Goal: Participate in discussion: Participate in discussion

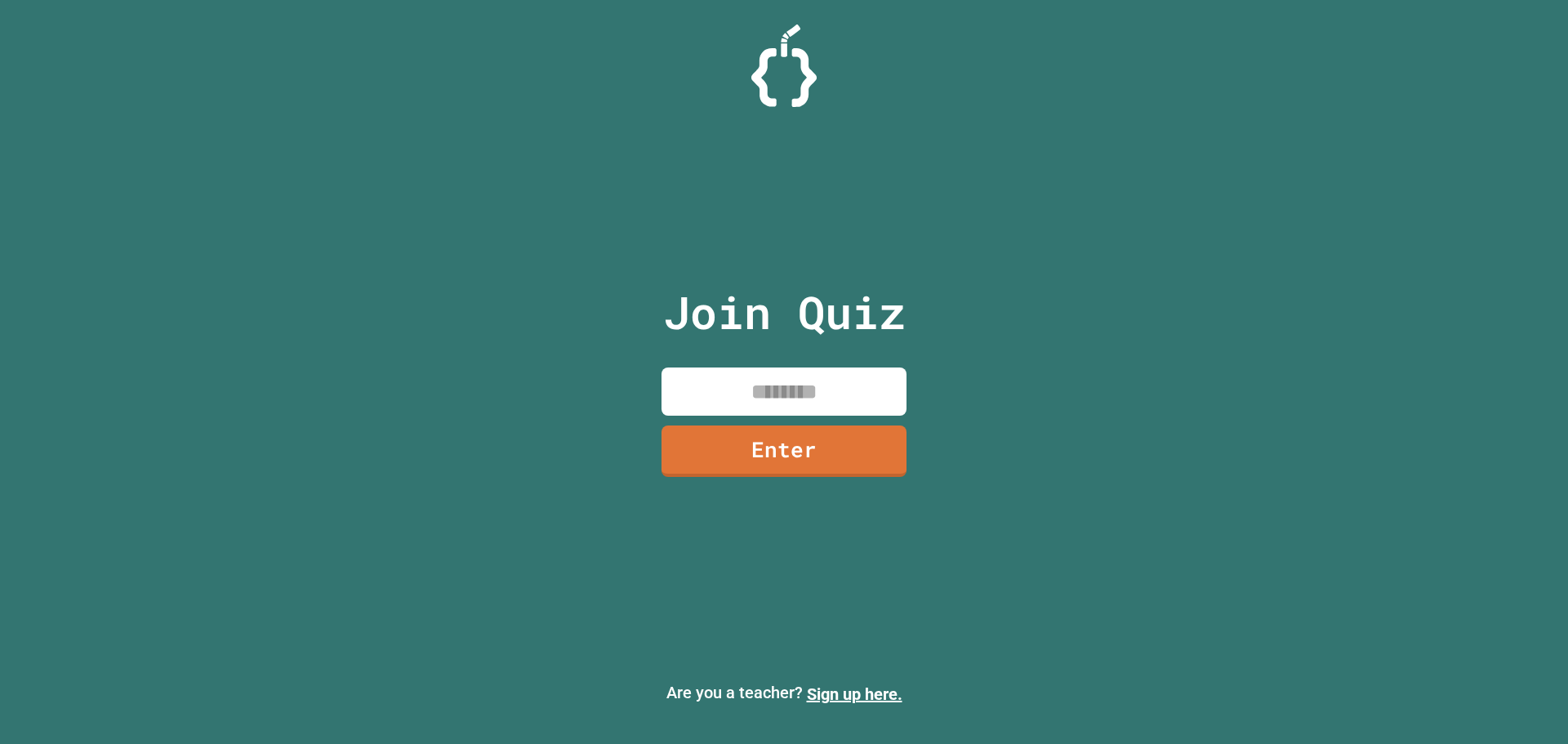
click at [725, 380] on input at bounding box center [784, 392] width 245 height 49
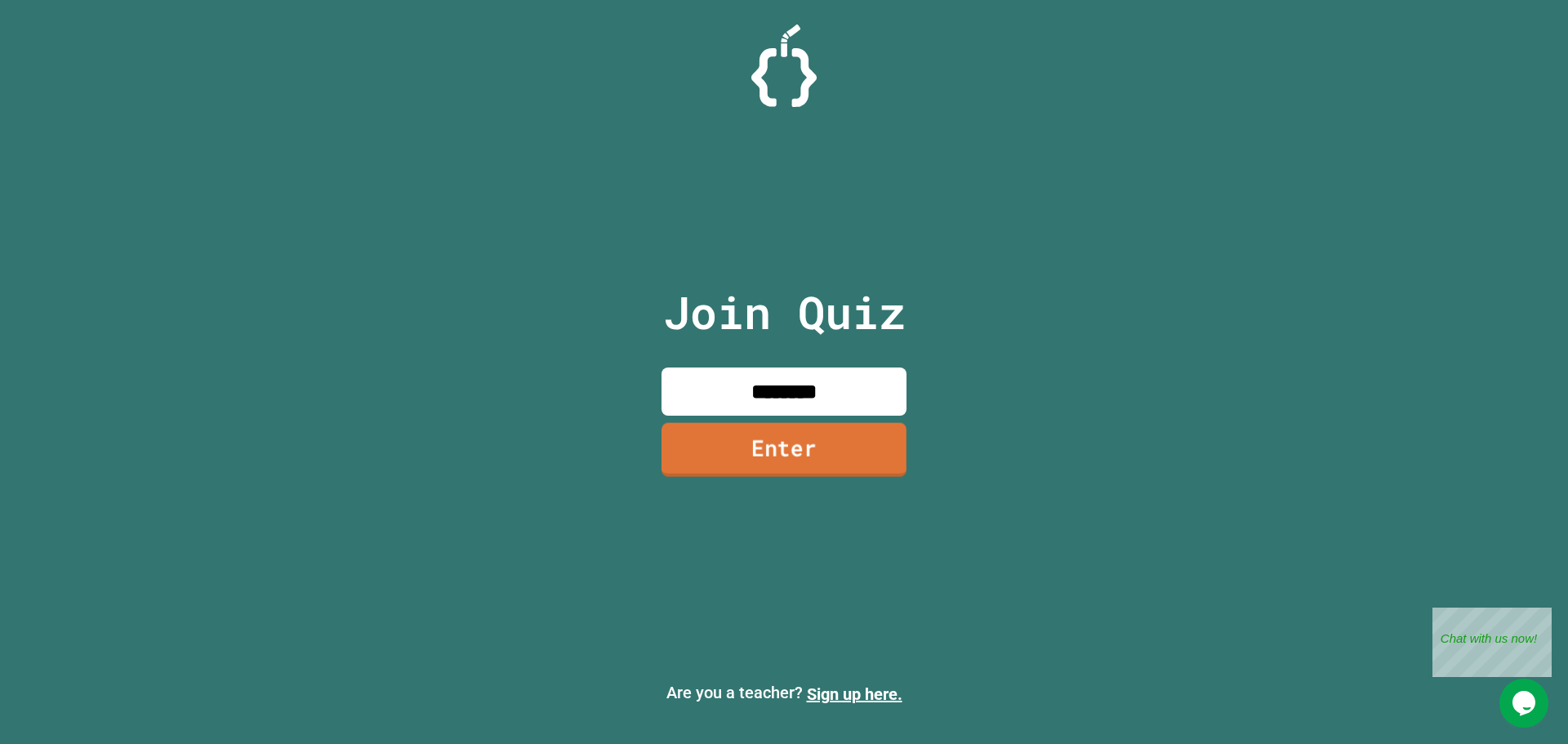
type input "********"
click at [772, 446] on link "Enter" at bounding box center [784, 449] width 245 height 54
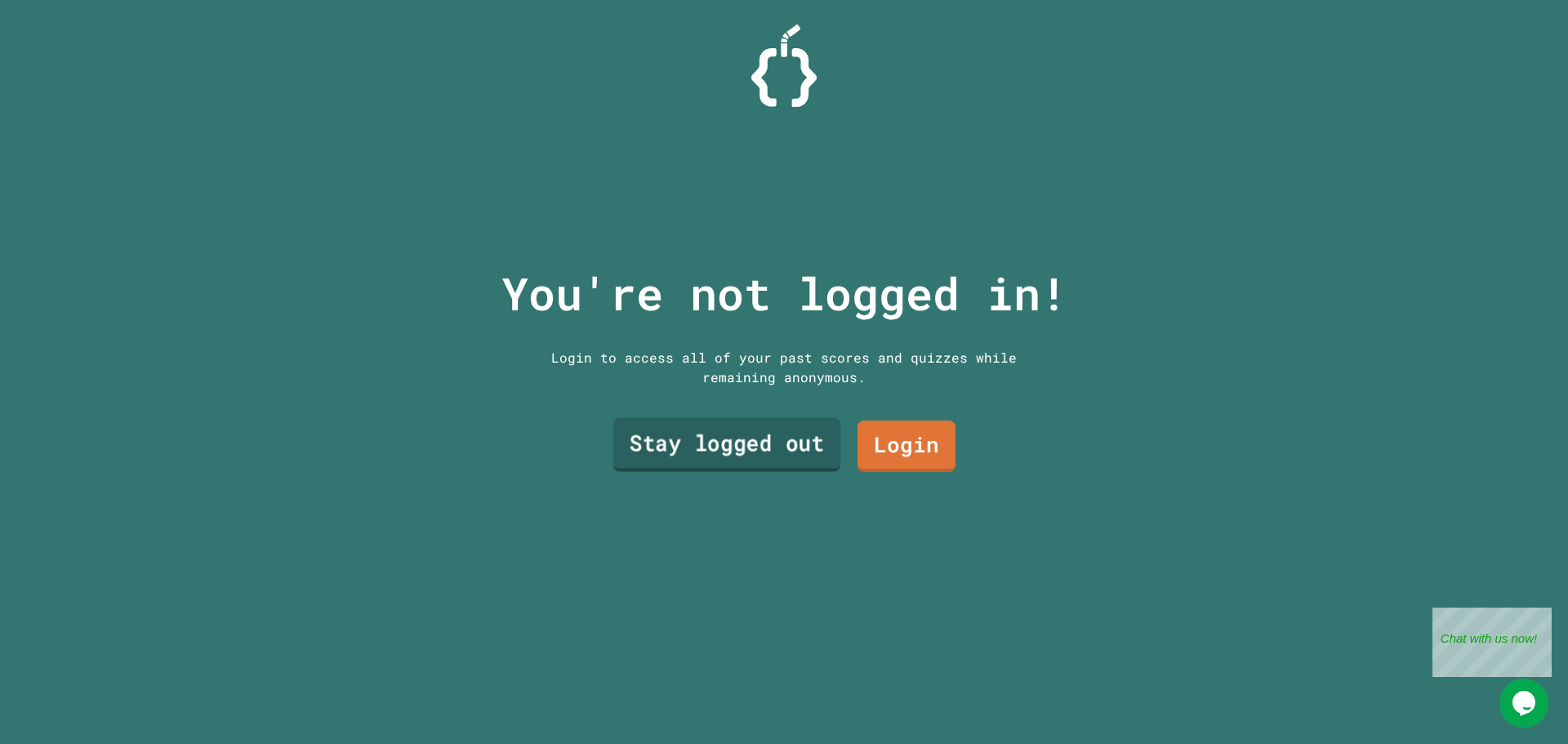
click at [808, 441] on link "Stay logged out" at bounding box center [726, 445] width 228 height 54
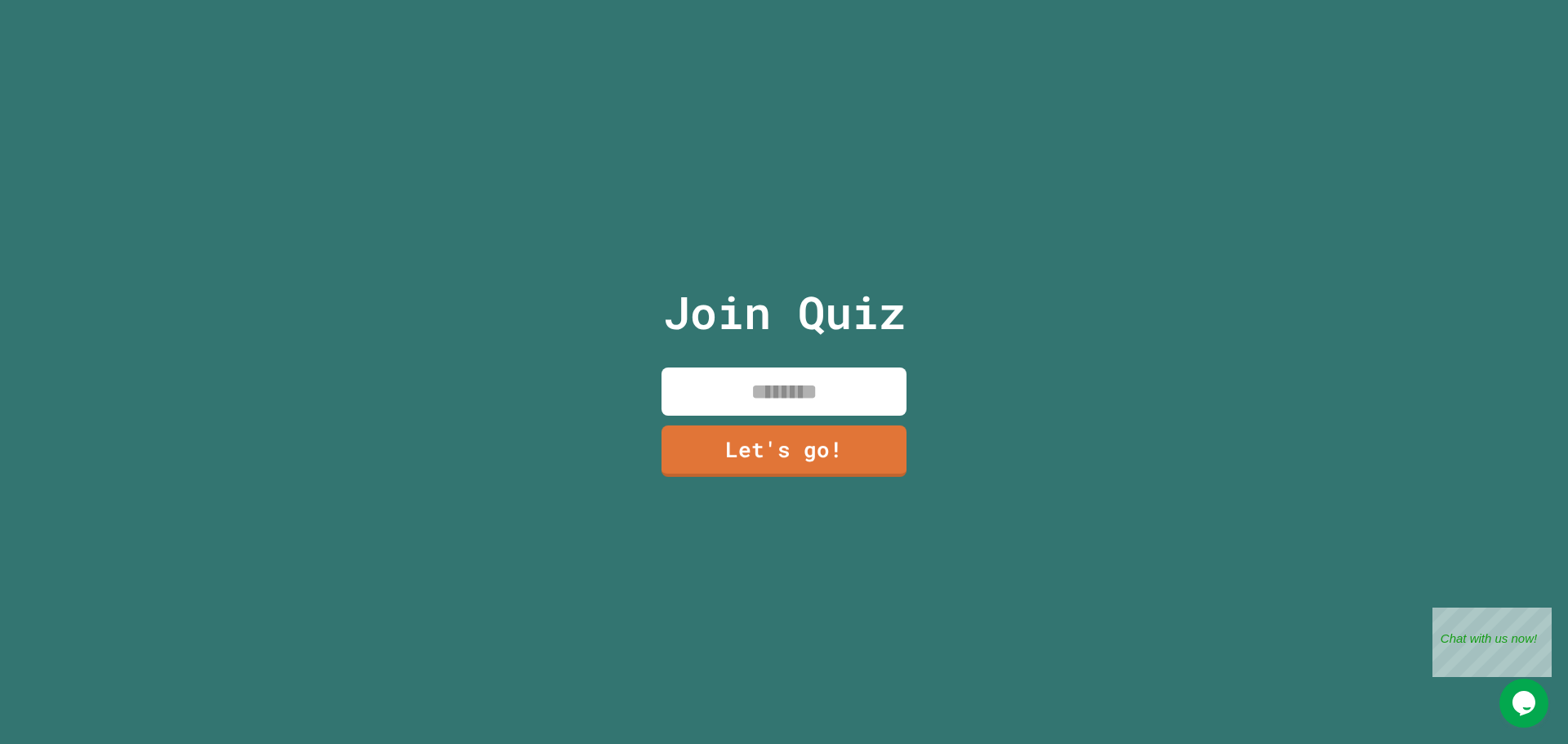
click at [829, 385] on input at bounding box center [784, 392] width 245 height 49
type input "*****"
click at [836, 444] on link "Let's go!" at bounding box center [784, 449] width 234 height 54
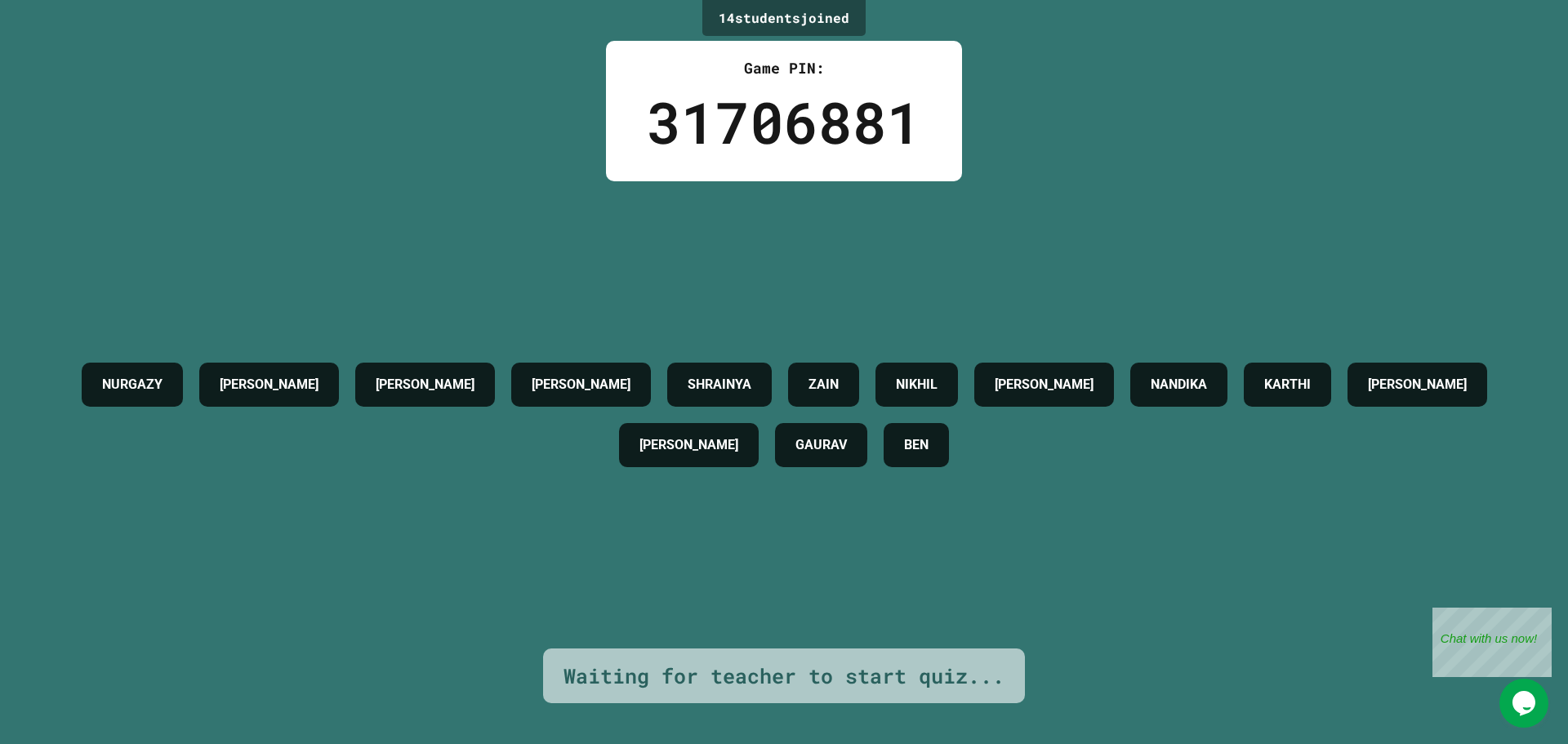
click at [401, 378] on h4 "[PERSON_NAME]" at bounding box center [425, 384] width 99 height 20
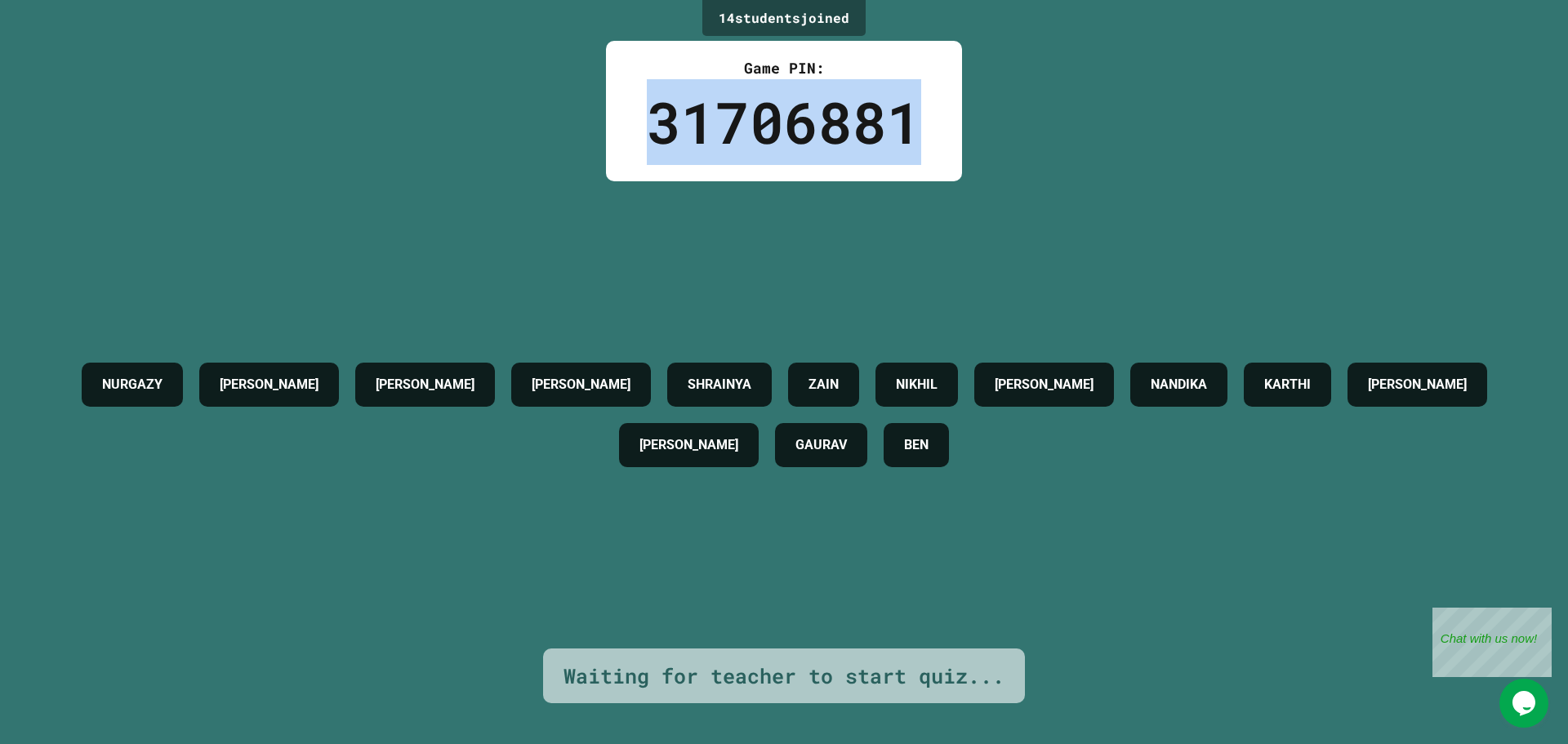
drag, startPoint x: 883, startPoint y: 33, endPoint x: 1567, endPoint y: 91, distance: 686.5
click at [1553, 87] on div "14 student s joined Game PIN: 31706881 NURGAZY [PERSON_NAME] [PERSON_NAME] SHRA…" at bounding box center [784, 372] width 1568 height 744
drag, startPoint x: 259, startPoint y: 90, endPoint x: 573, endPoint y: 134, distance: 317.1
click at [299, 168] on div "14 student s joined Game PIN: 31706881 NURGAZY [PERSON_NAME] [PERSON_NAME] SHRA…" at bounding box center [784, 372] width 1568 height 744
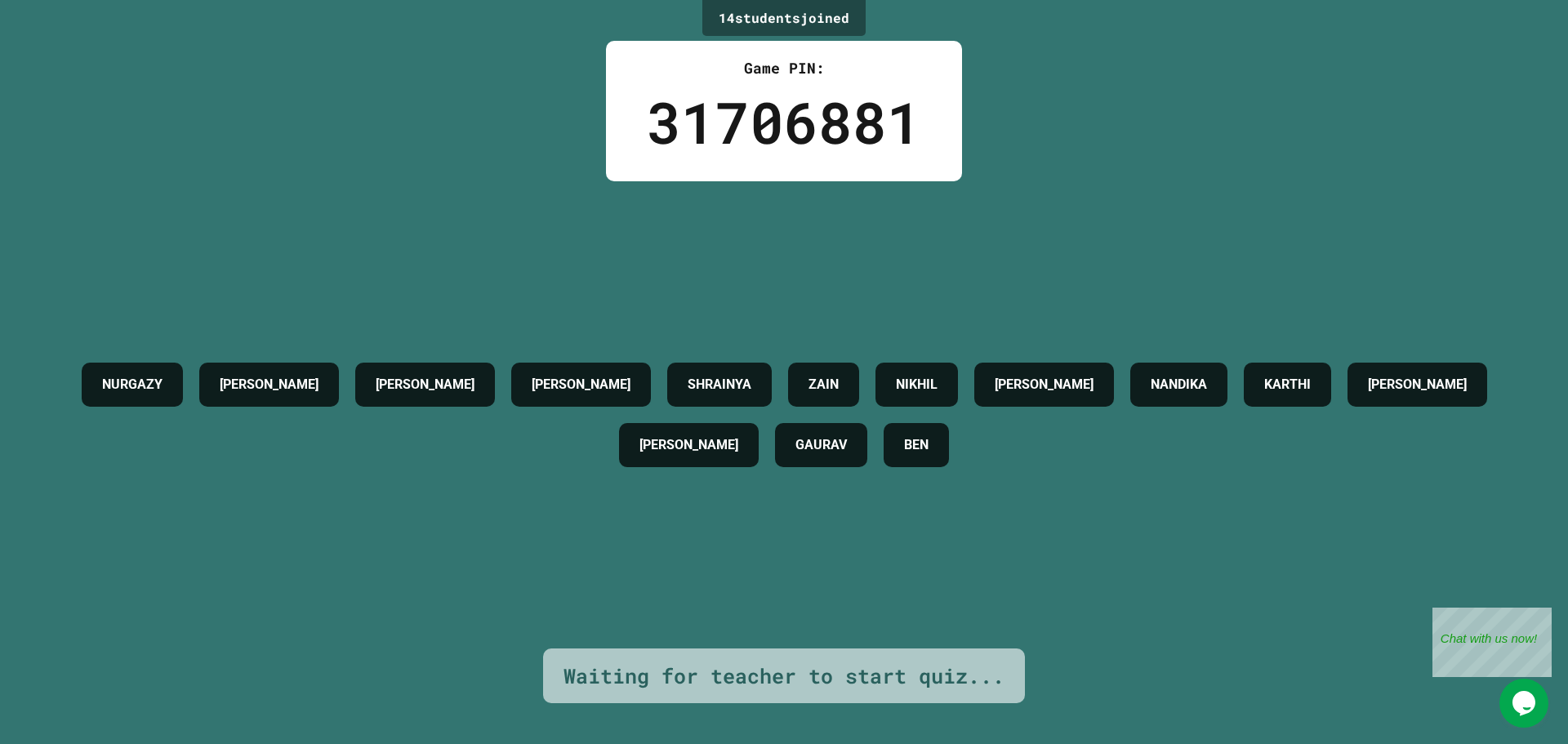
click at [1181, 127] on div "14 student s joined Game PIN: 31706881 NURGAZY [PERSON_NAME] [PERSON_NAME] SHRA…" at bounding box center [784, 372] width 1568 height 744
click at [885, 672] on div "Waiting for teacher to start quiz..." at bounding box center [784, 675] width 441 height 31
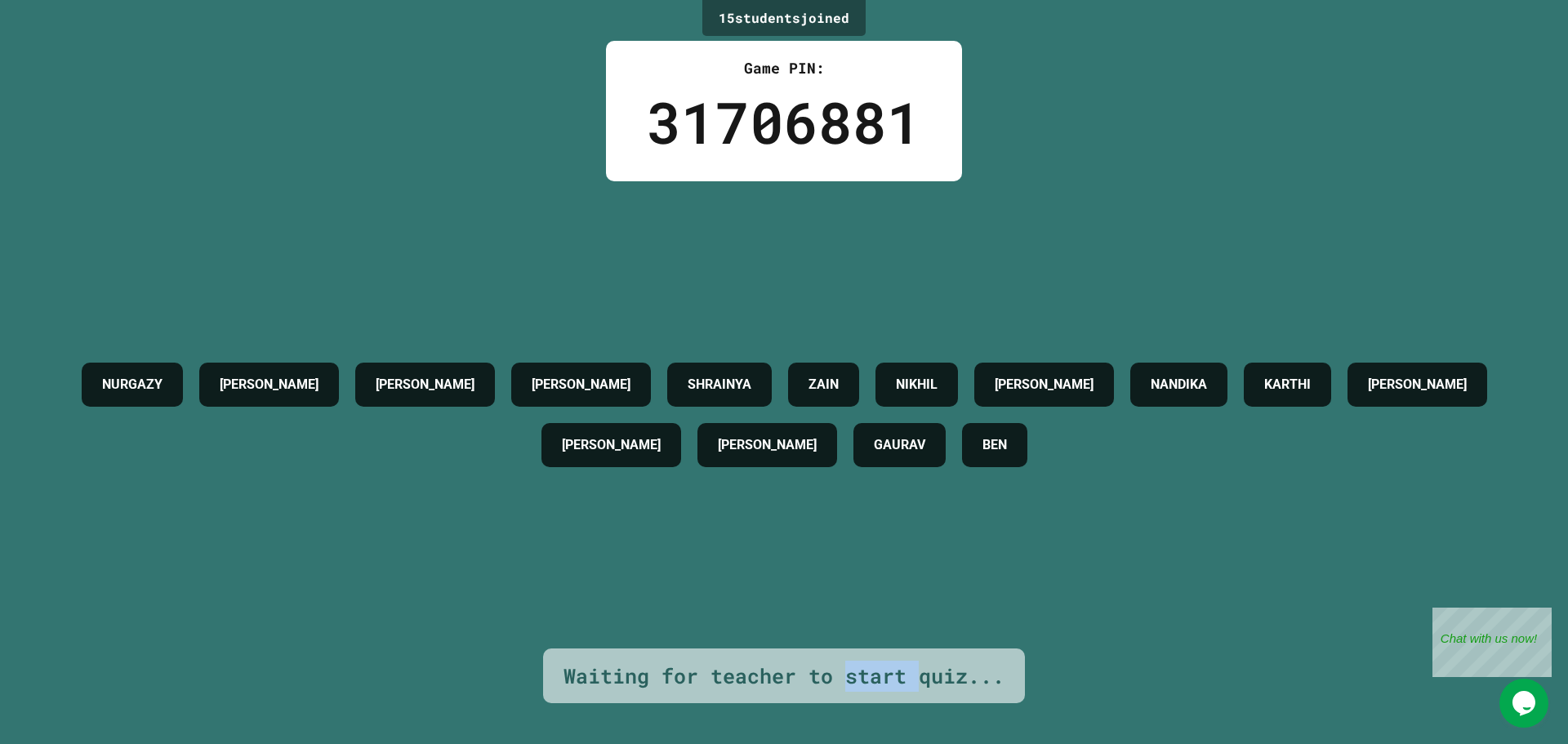
click at [885, 672] on div "Waiting for teacher to start quiz..." at bounding box center [784, 675] width 441 height 31
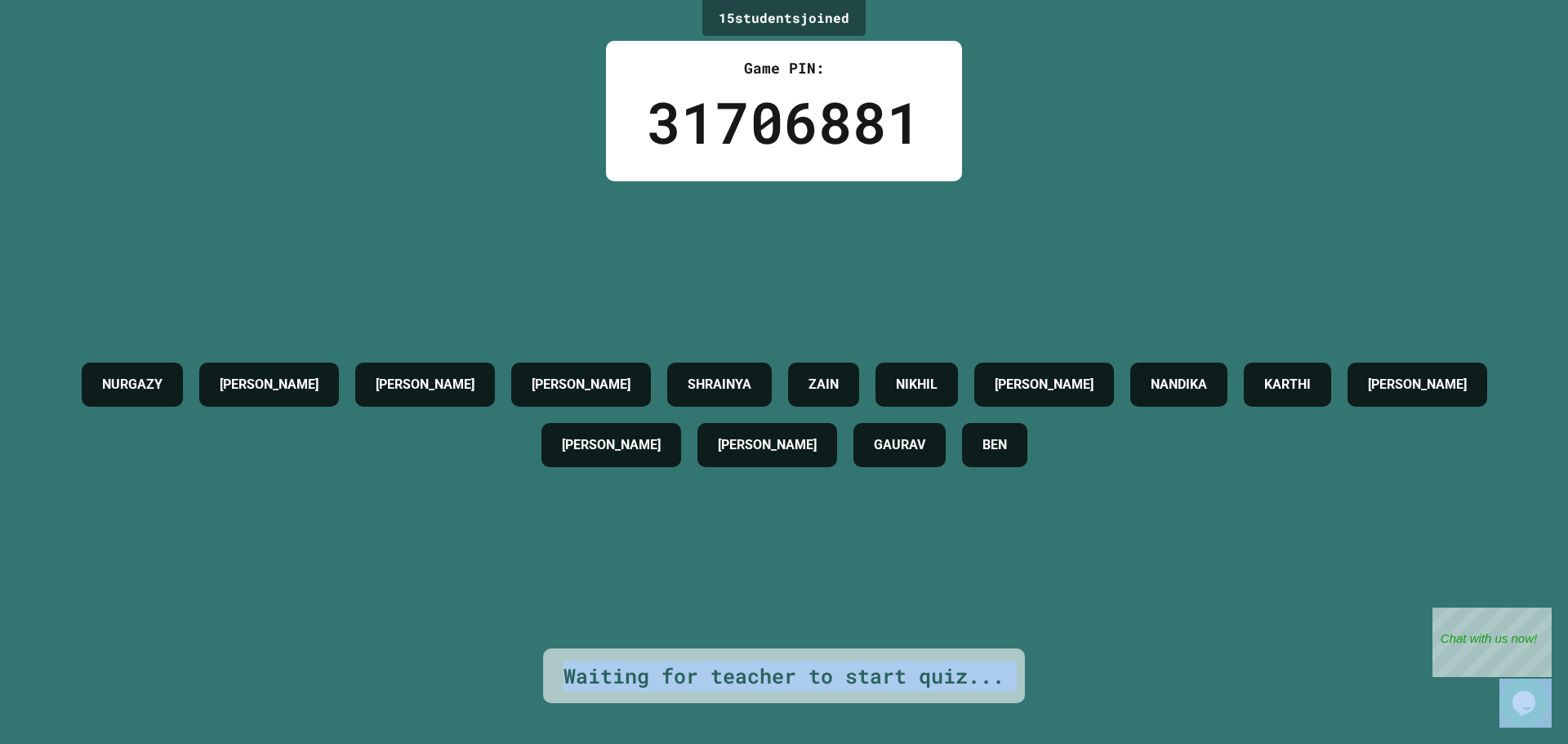
click at [885, 672] on div "Waiting for teacher to start quiz..." at bounding box center [784, 675] width 441 height 31
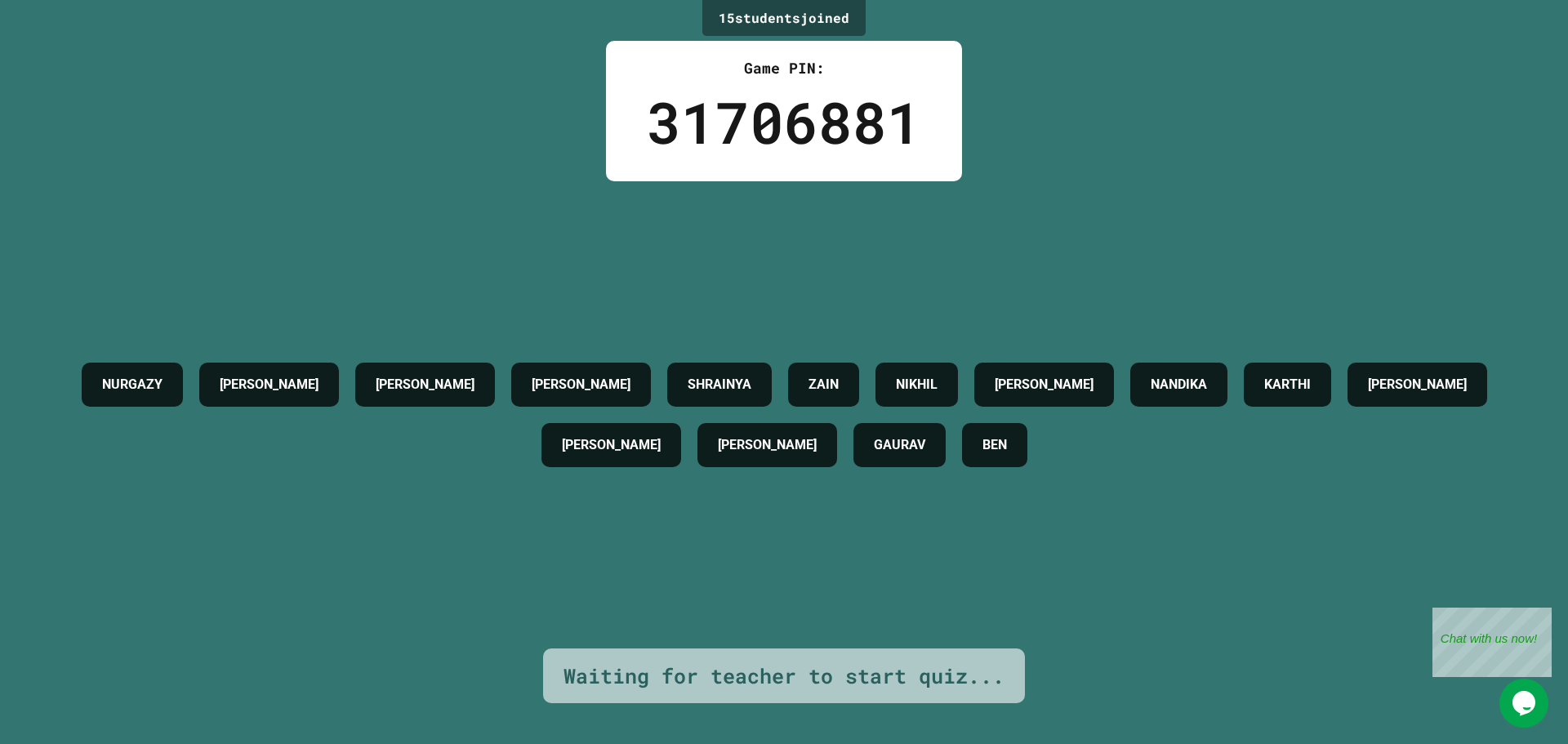
click at [1523, 703] on icon "Chat widget" at bounding box center [1524, 703] width 23 height 25
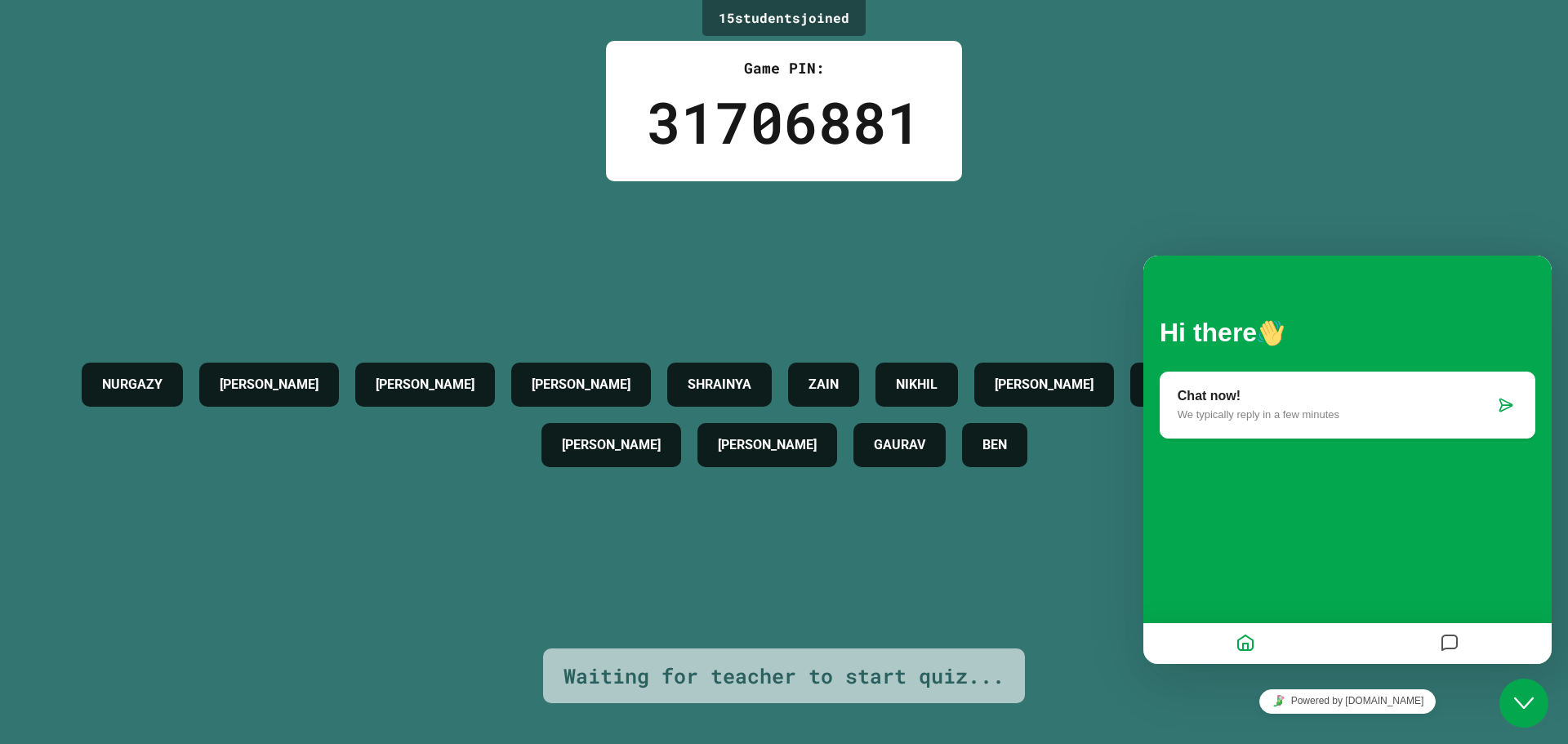
click at [1436, 641] on button "Messages" at bounding box center [1449, 643] width 28 height 31
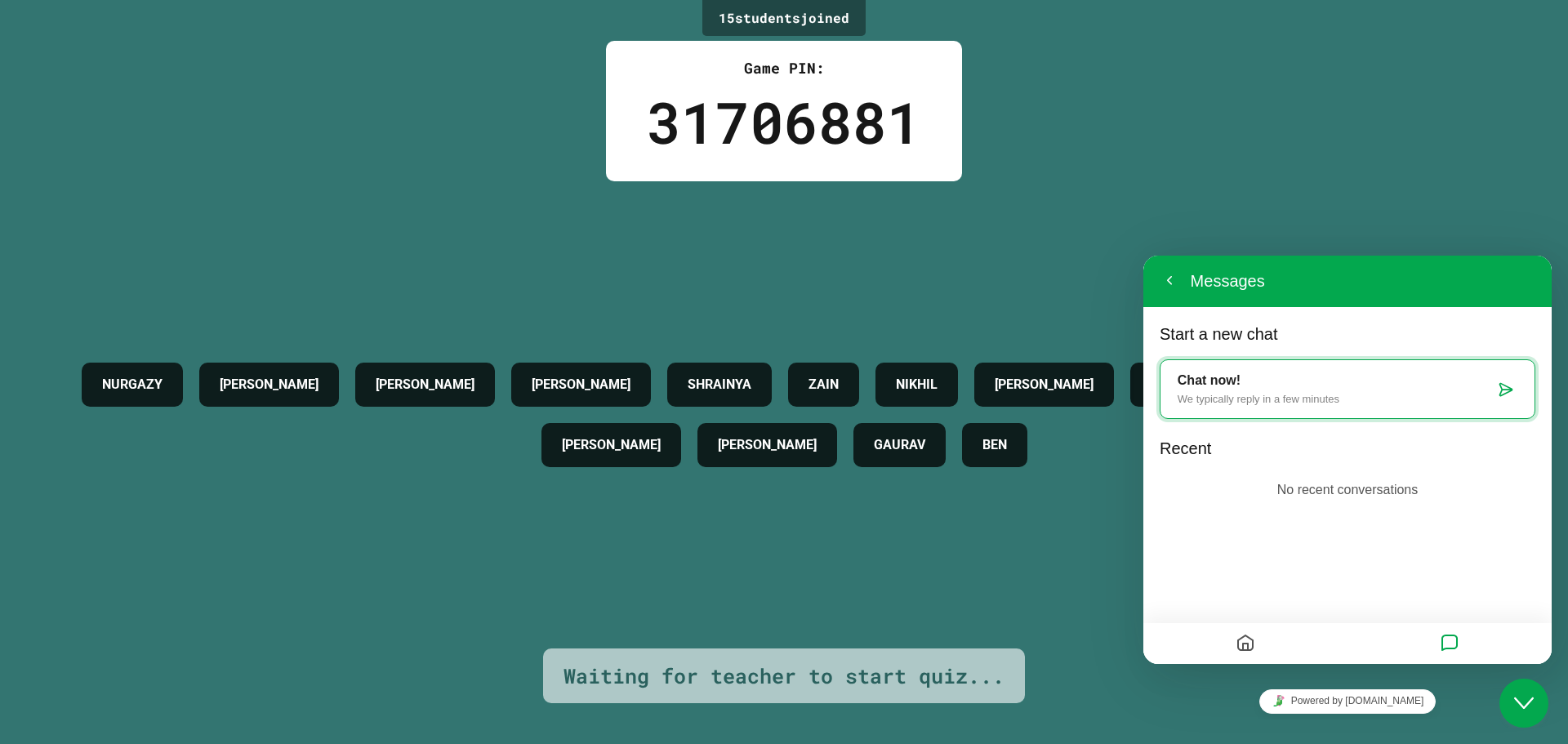
click at [1266, 649] on div at bounding box center [1246, 643] width 204 height 31
drag, startPoint x: 1234, startPoint y: 647, endPoint x: 1241, endPoint y: 623, distance: 25.0
click at [1234, 647] on button "Home" at bounding box center [1245, 643] width 28 height 31
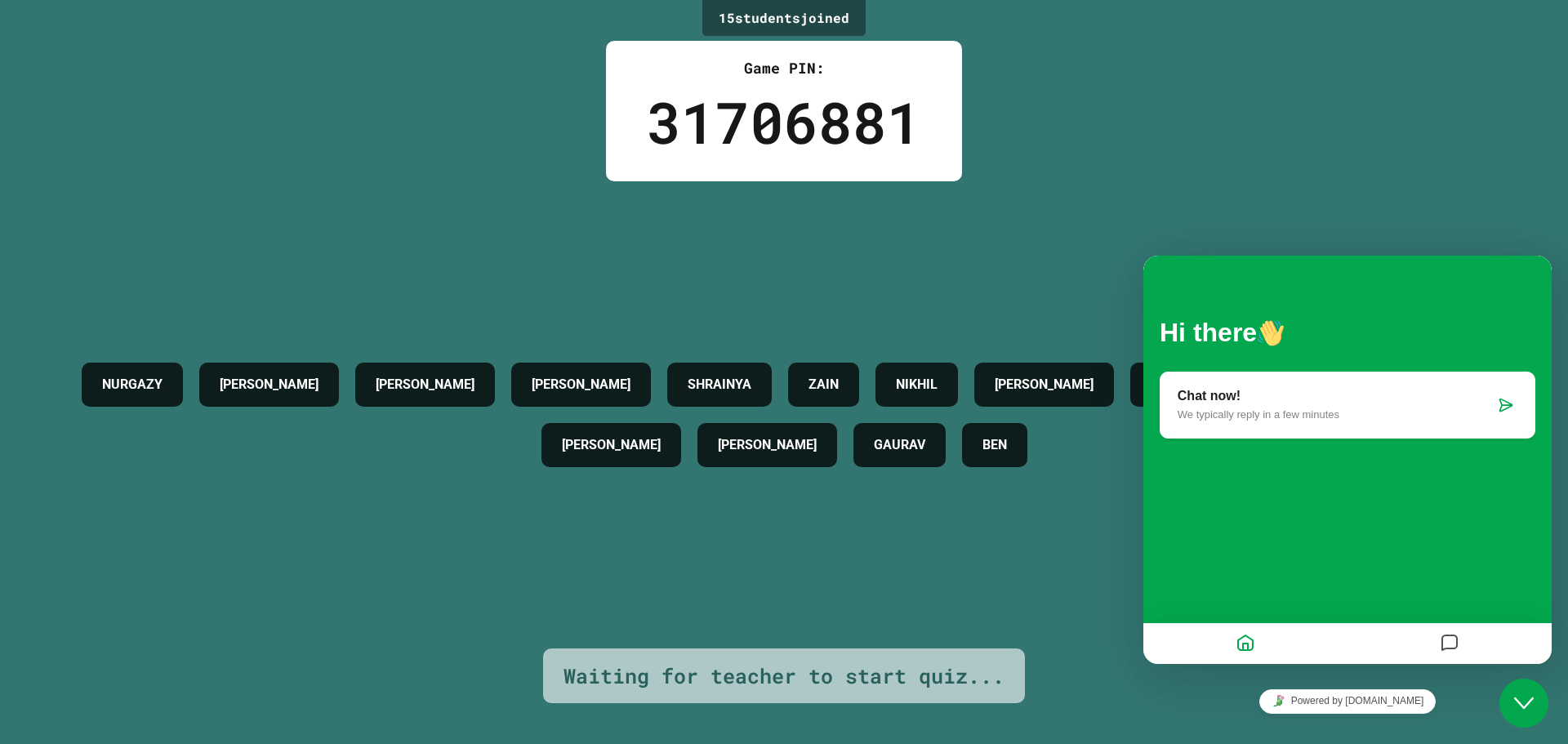
click at [1311, 408] on div "Chat now! We typically reply in a few minutes" at bounding box center [1336, 404] width 316 height 31
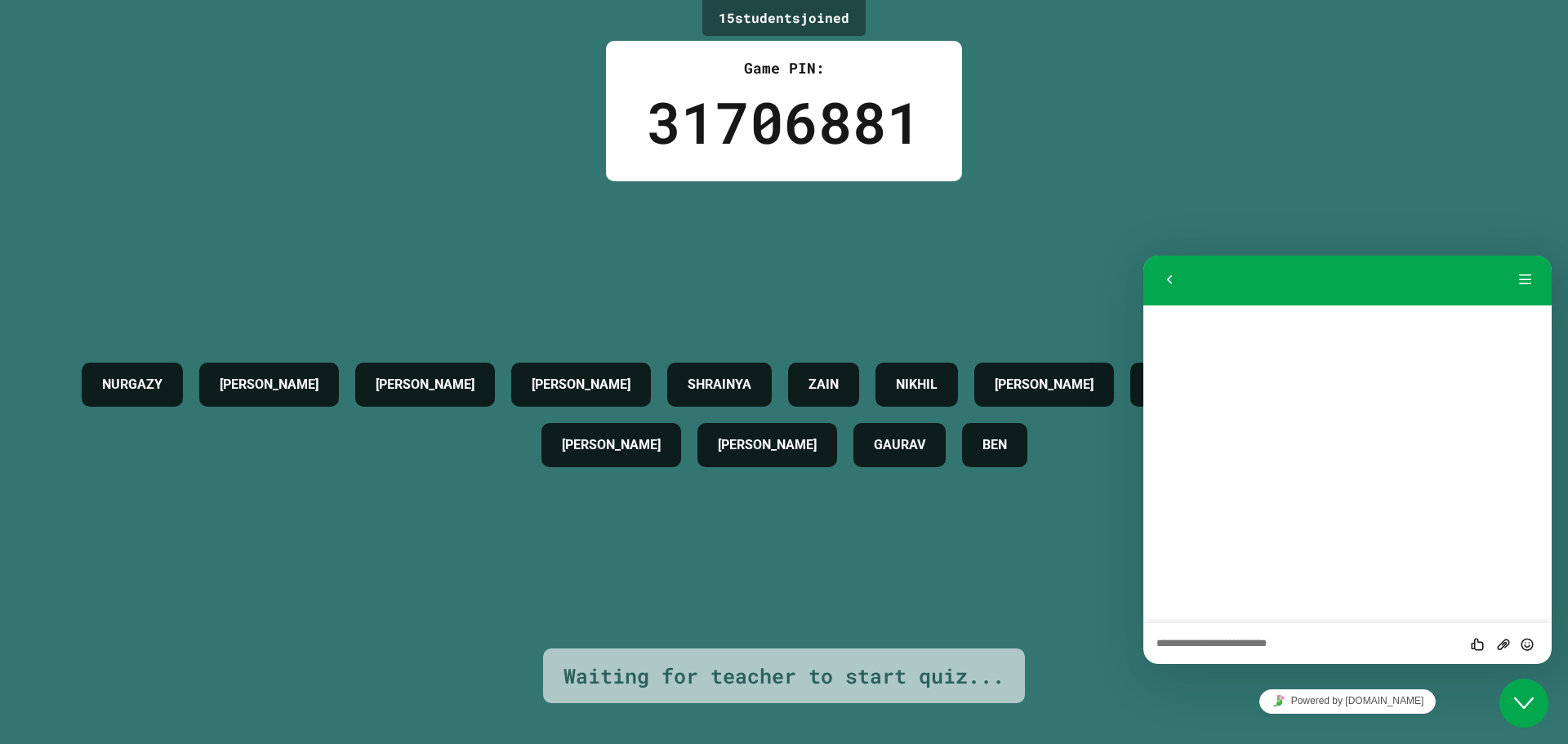
click at [1144, 255] on textarea at bounding box center [1144, 255] width 0 height 0
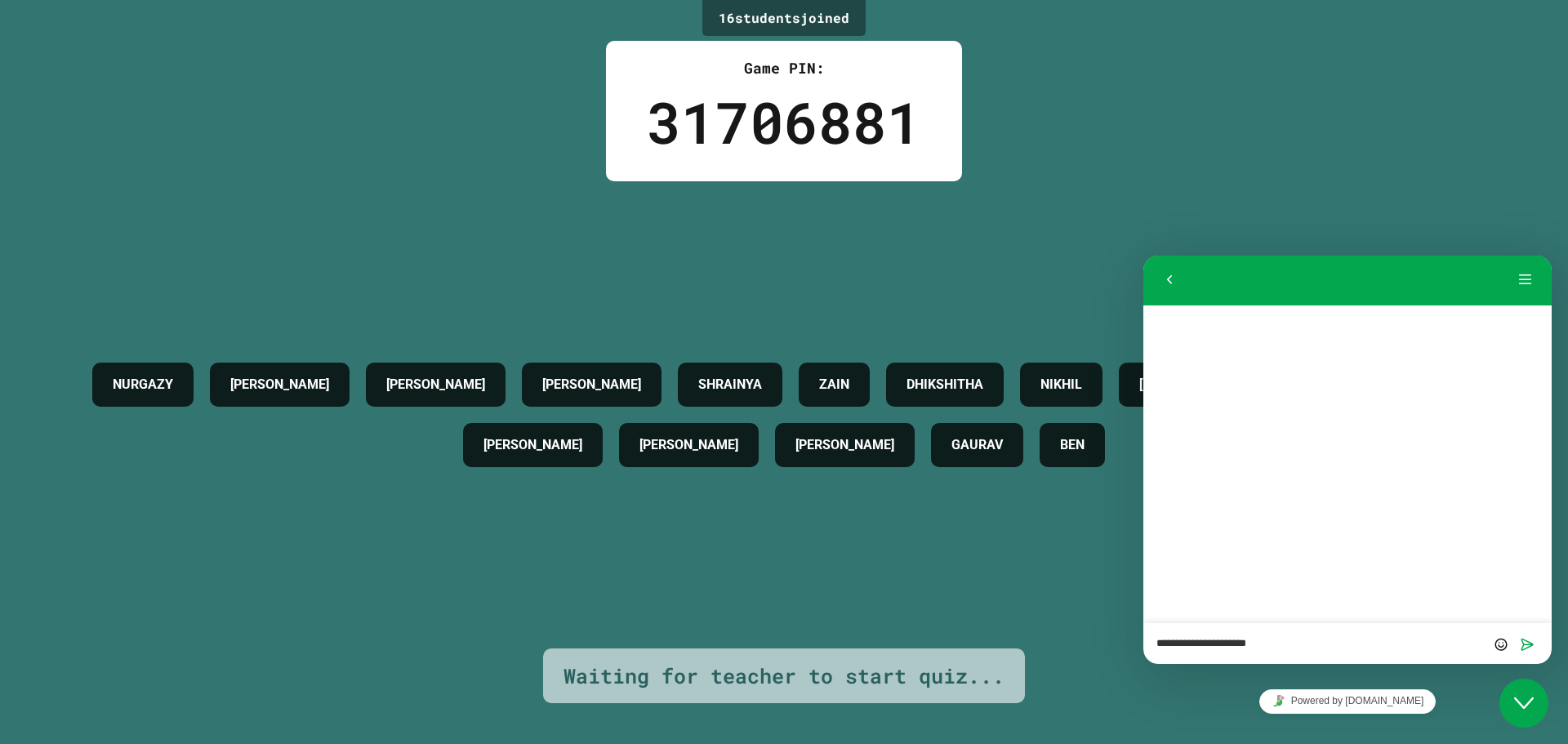
type textarea "**********"
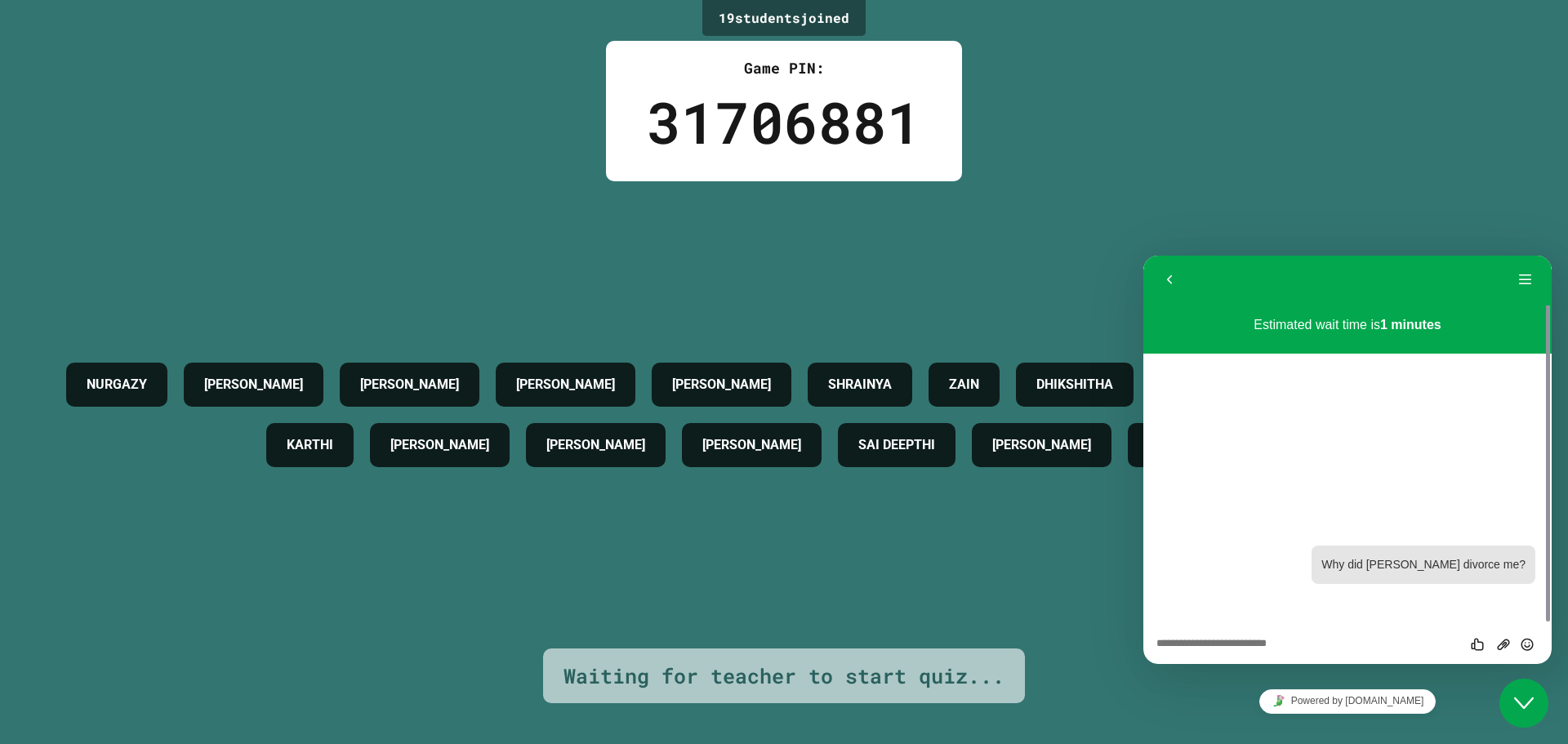
click at [1294, 177] on div "19 student s joined Game PIN: 31706881 NURGAZY [PERSON_NAME] [PERSON_NAME] SHRA…" at bounding box center [784, 372] width 1568 height 744
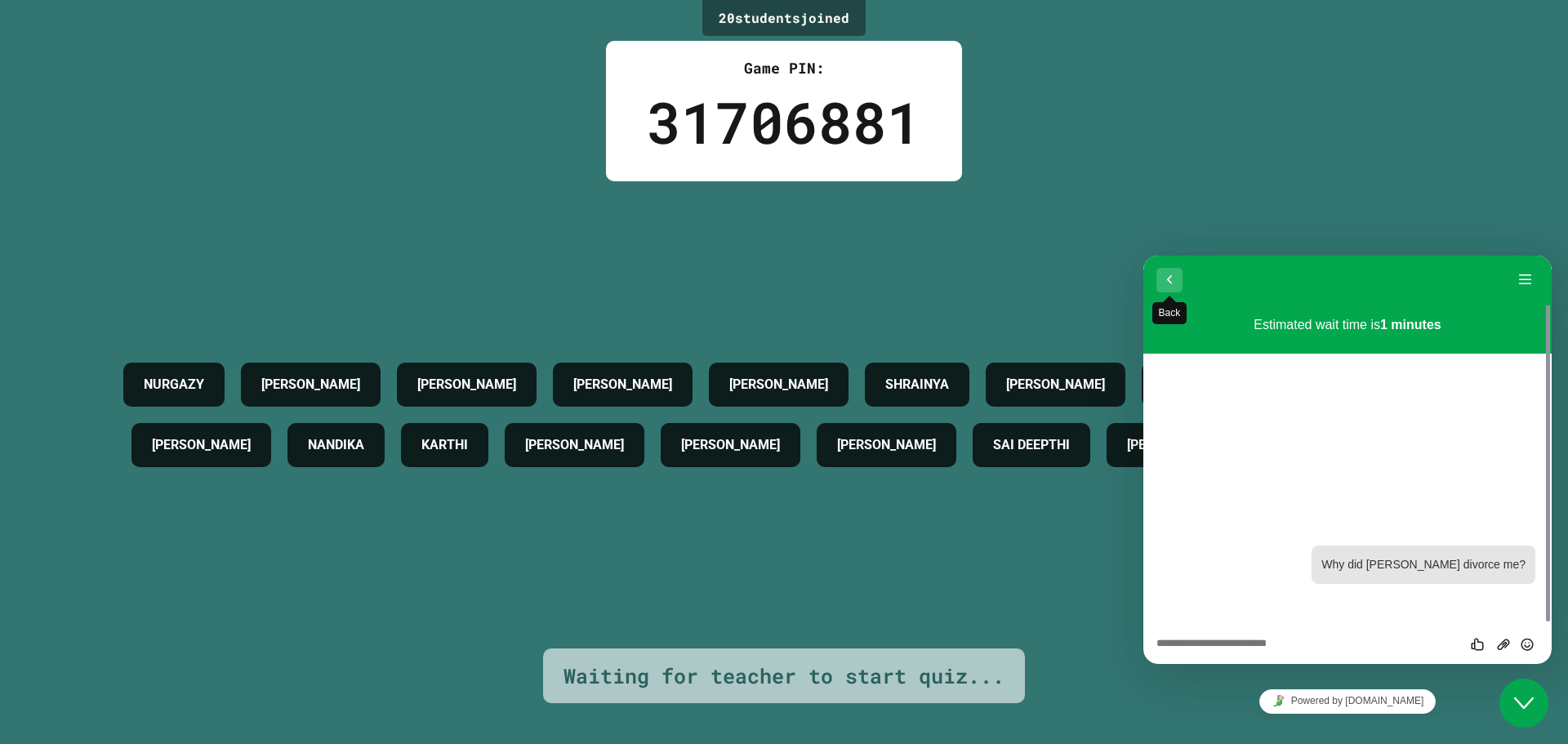
click at [1160, 271] on button "Back" at bounding box center [1169, 280] width 26 height 25
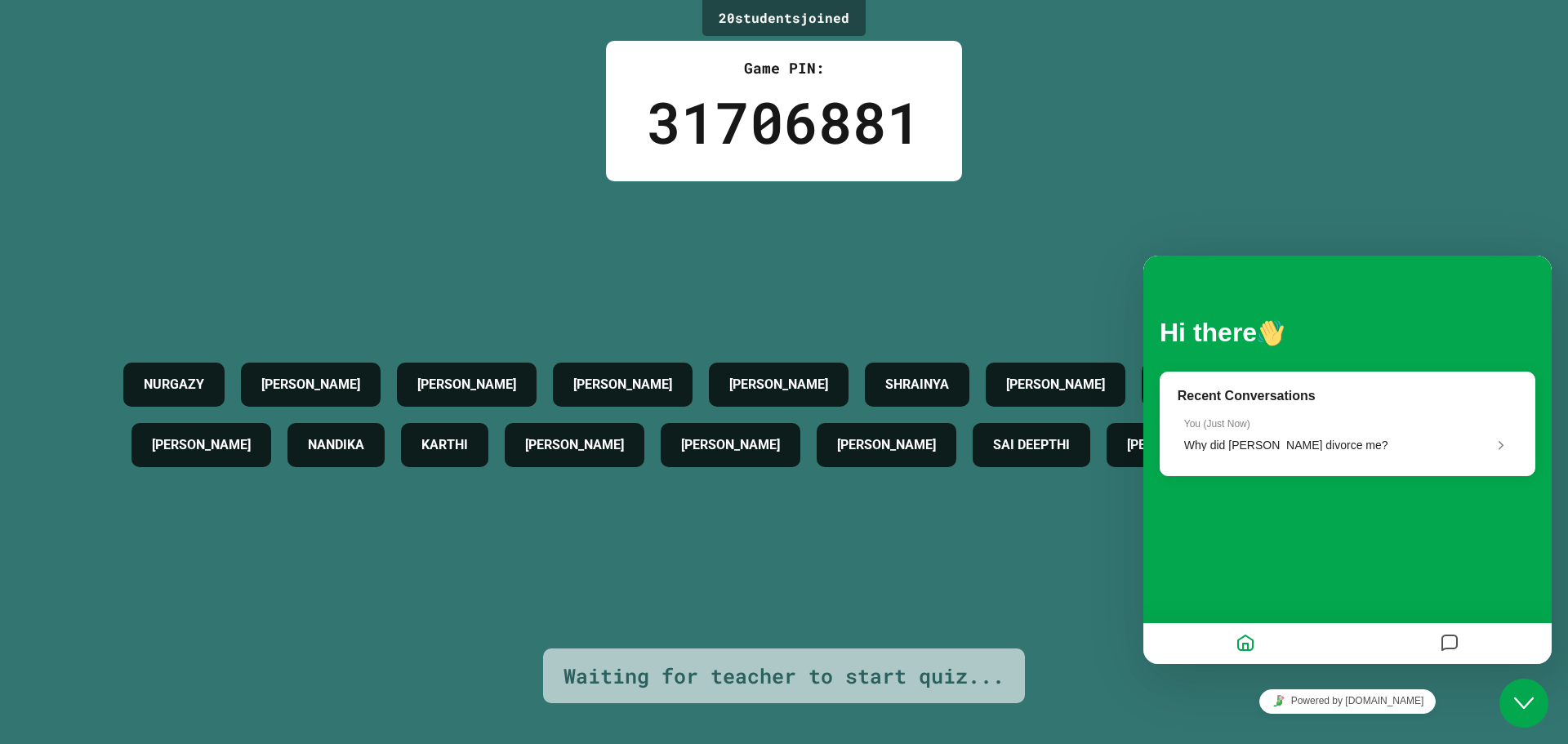
click at [1305, 249] on div "NURGAZY [PERSON_NAME] [PERSON_NAME] SHRAINYA [PERSON_NAME] ZAIN [PERSON_NAME] N…" at bounding box center [784, 414] width 1486 height 467
click at [1257, 647] on button "Home" at bounding box center [1245, 643] width 28 height 31
click at [1533, 698] on icon "Chat widget" at bounding box center [1524, 703] width 20 height 11
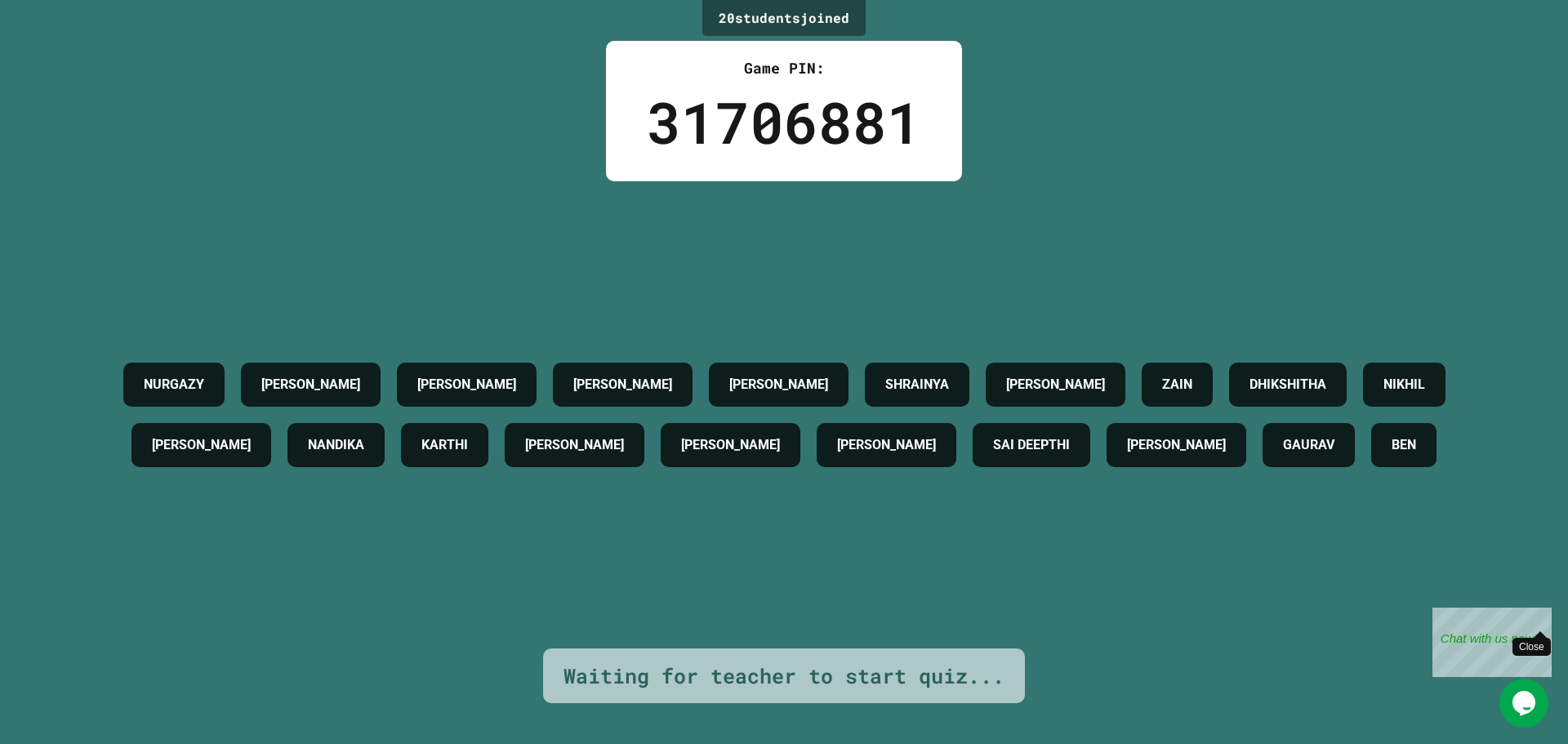
click at [1540, 616] on div "Close" at bounding box center [1539, 616] width 20 height 20
drag, startPoint x: 881, startPoint y: 487, endPoint x: 845, endPoint y: 490, distance: 36.1
click at [845, 475] on div "NURGAZY [PERSON_NAME] [PERSON_NAME] SHRAINYA [PERSON_NAME] ZAIN [PERSON_NAME] N…" at bounding box center [784, 414] width 1486 height 121
click at [1323, 593] on div "NURGAZY [PERSON_NAME] [PERSON_NAME] SHRAINYA [PERSON_NAME] ZAIN [PERSON_NAME] N…" at bounding box center [784, 414] width 1486 height 467
click at [1521, 692] on icon "Chat widget" at bounding box center [1524, 703] width 23 height 25
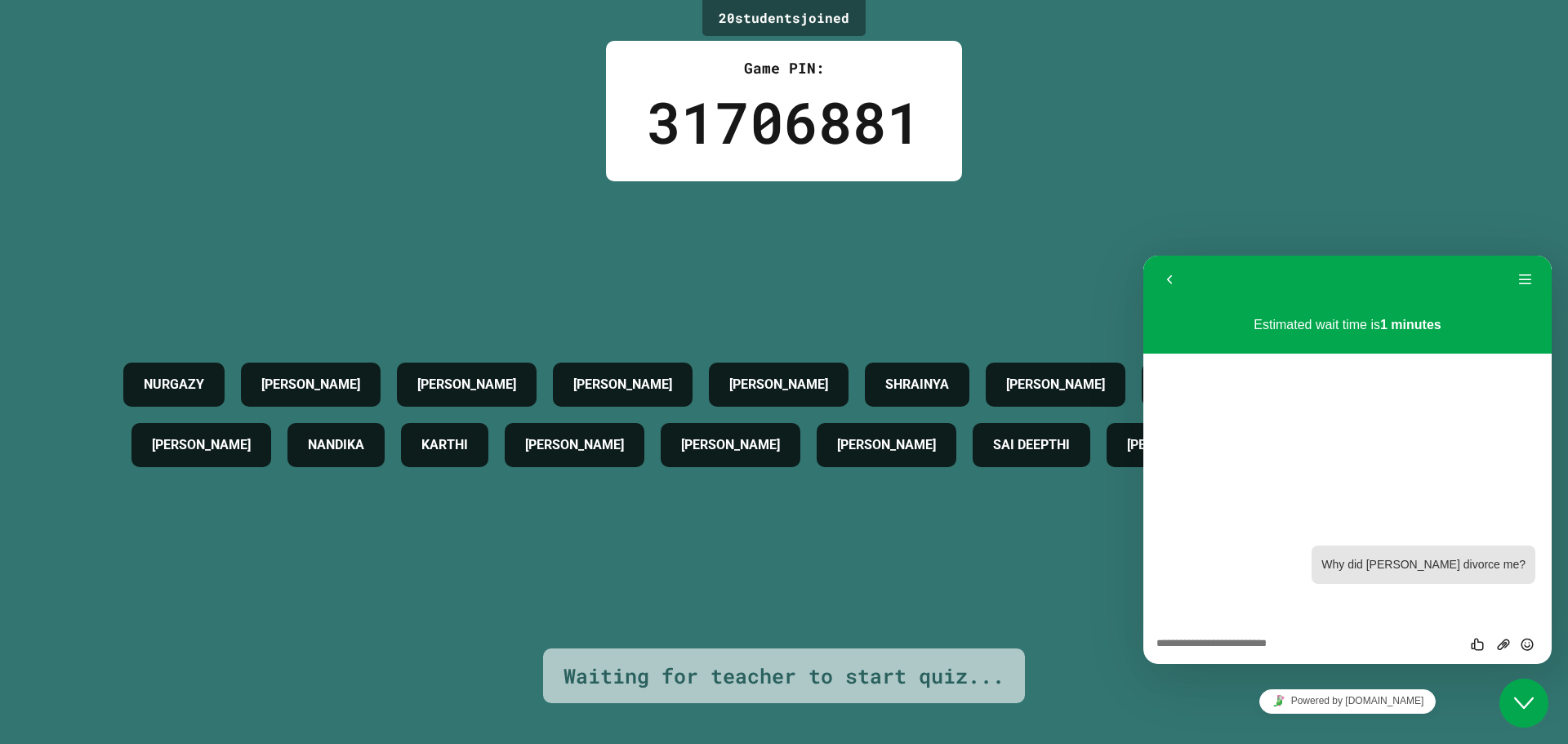
click at [1521, 692] on button "Close Chat This icon closes the chat window." at bounding box center [1523, 702] width 49 height 49
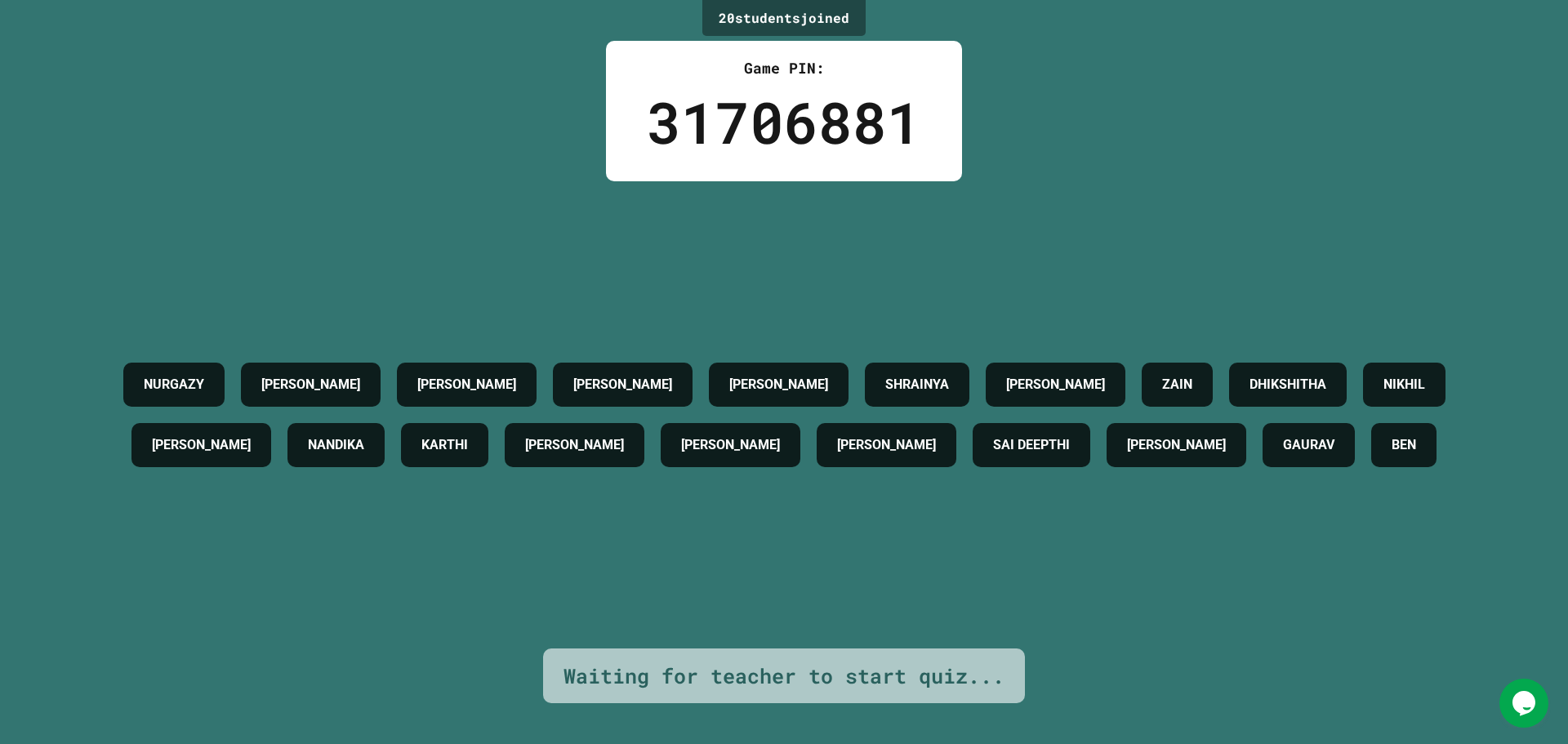
drag, startPoint x: 702, startPoint y: 17, endPoint x: 862, endPoint y: 0, distance: 160.9
click at [862, 0] on div "20 student s joined" at bounding box center [784, 18] width 163 height 36
click at [872, 535] on div "NURGAZY [PERSON_NAME] [PERSON_NAME] SHRAINYA [PERSON_NAME] ZAIN [PERSON_NAME] N…" at bounding box center [784, 414] width 1486 height 467
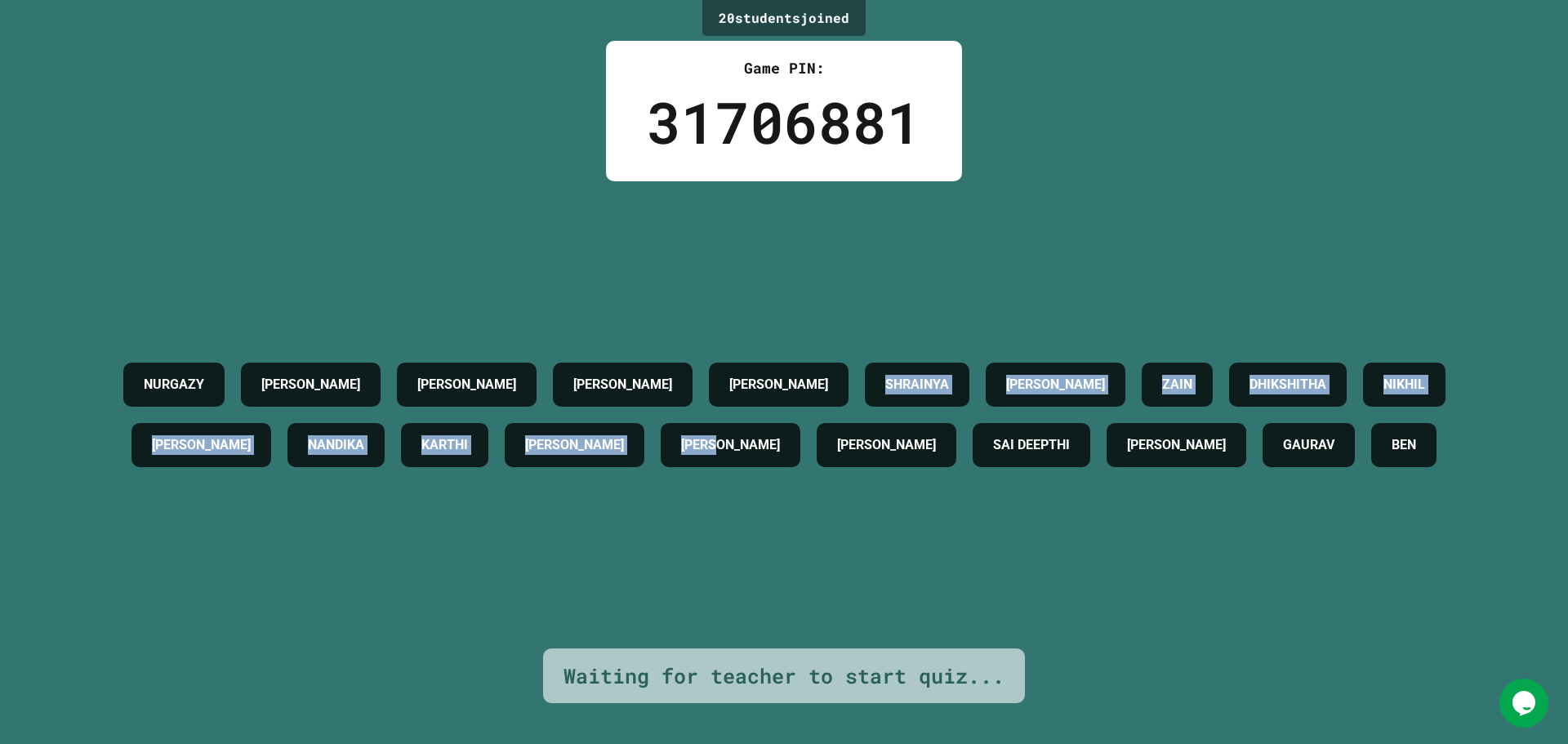
drag, startPoint x: 896, startPoint y: 435, endPoint x: 885, endPoint y: 355, distance: 80.8
click at [885, 355] on div "NURGAZY [PERSON_NAME] [PERSON_NAME] SHRAINYA [PERSON_NAME] ZAIN [PERSON_NAME] N…" at bounding box center [784, 414] width 1486 height 121
click at [801, 423] on div "[PERSON_NAME]" at bounding box center [730, 445] width 140 height 44
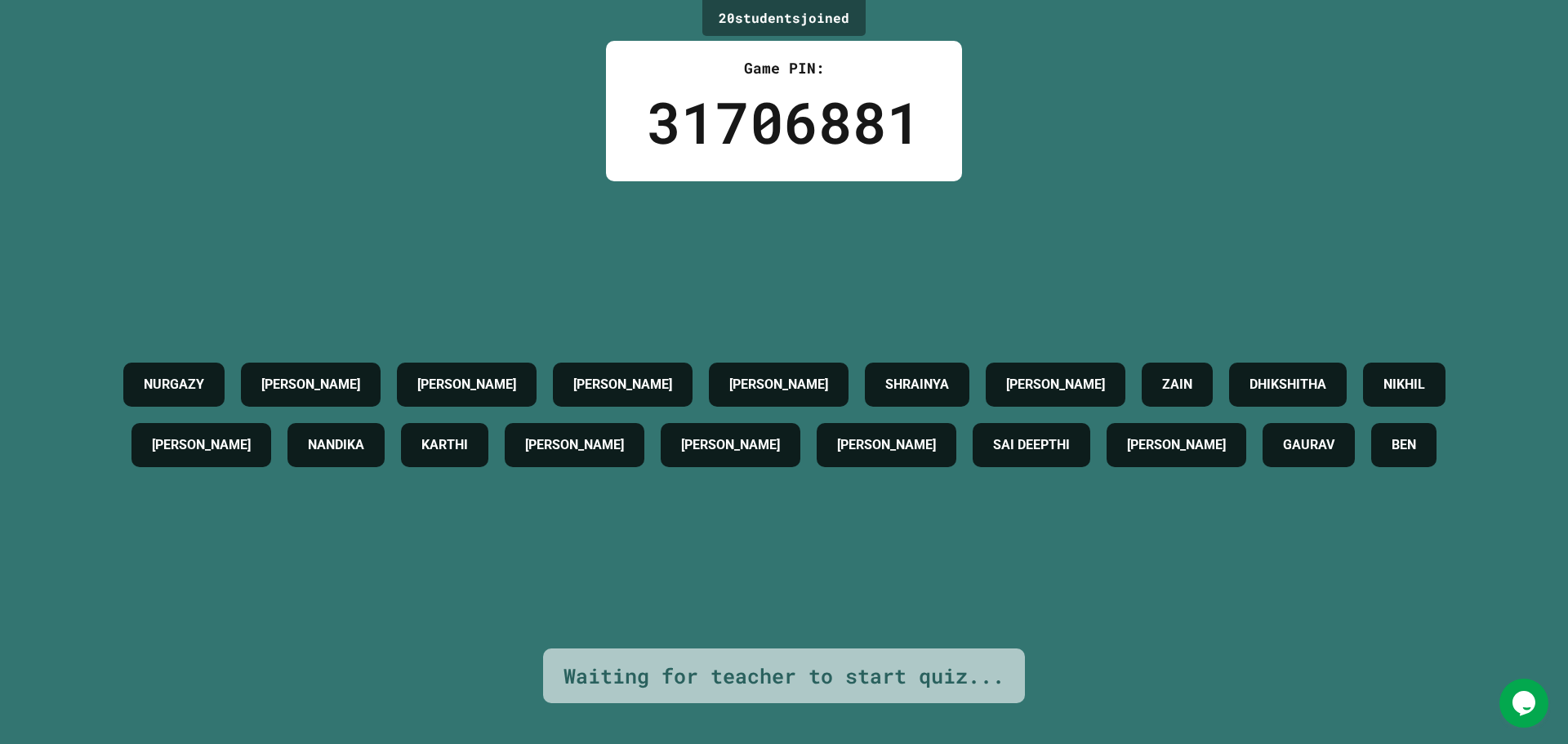
click at [1515, 687] on button "Opens Chat This icon Opens the chat window." at bounding box center [1523, 702] width 49 height 49
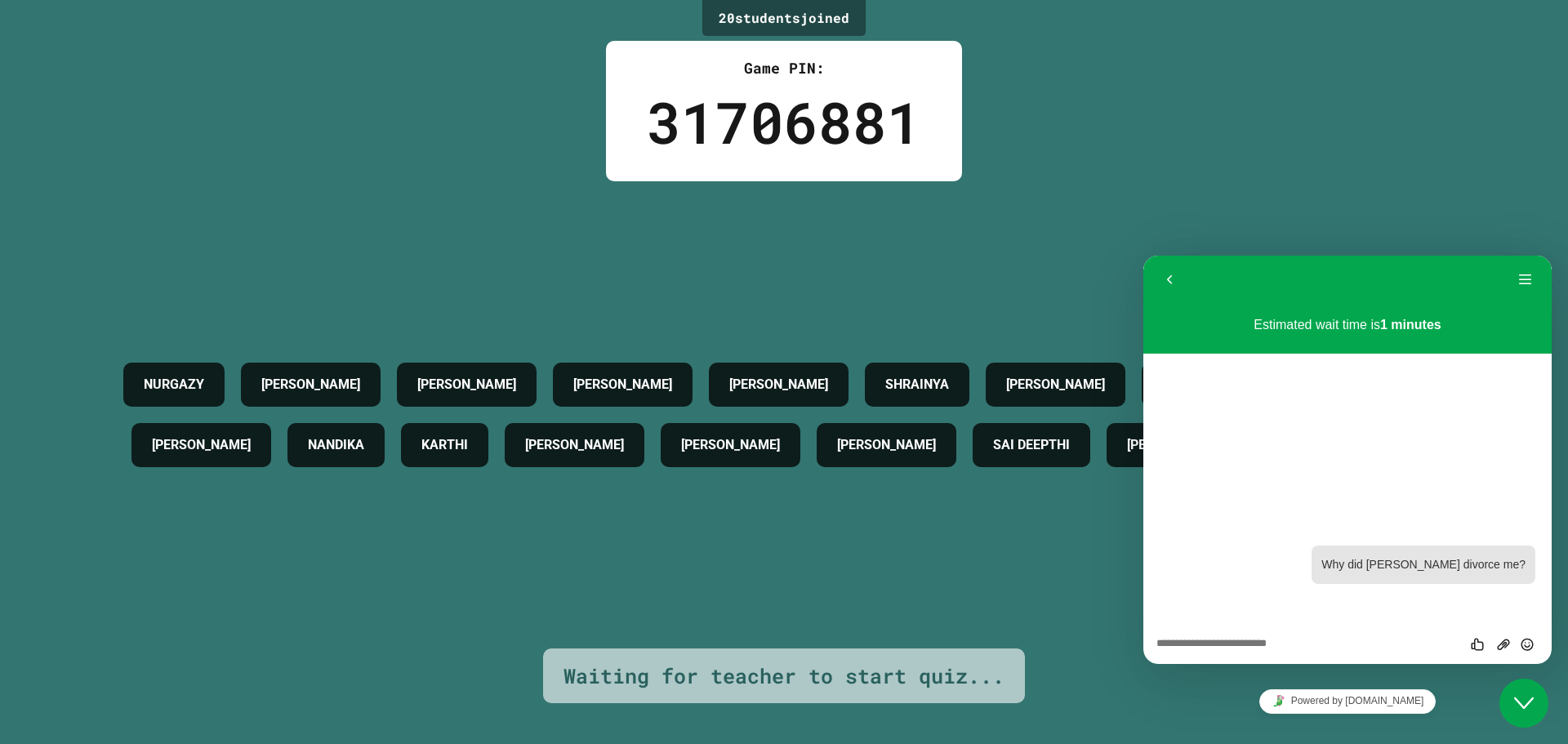
click at [1515, 687] on button "Close Chat This icon closes the chat window." at bounding box center [1523, 702] width 49 height 49
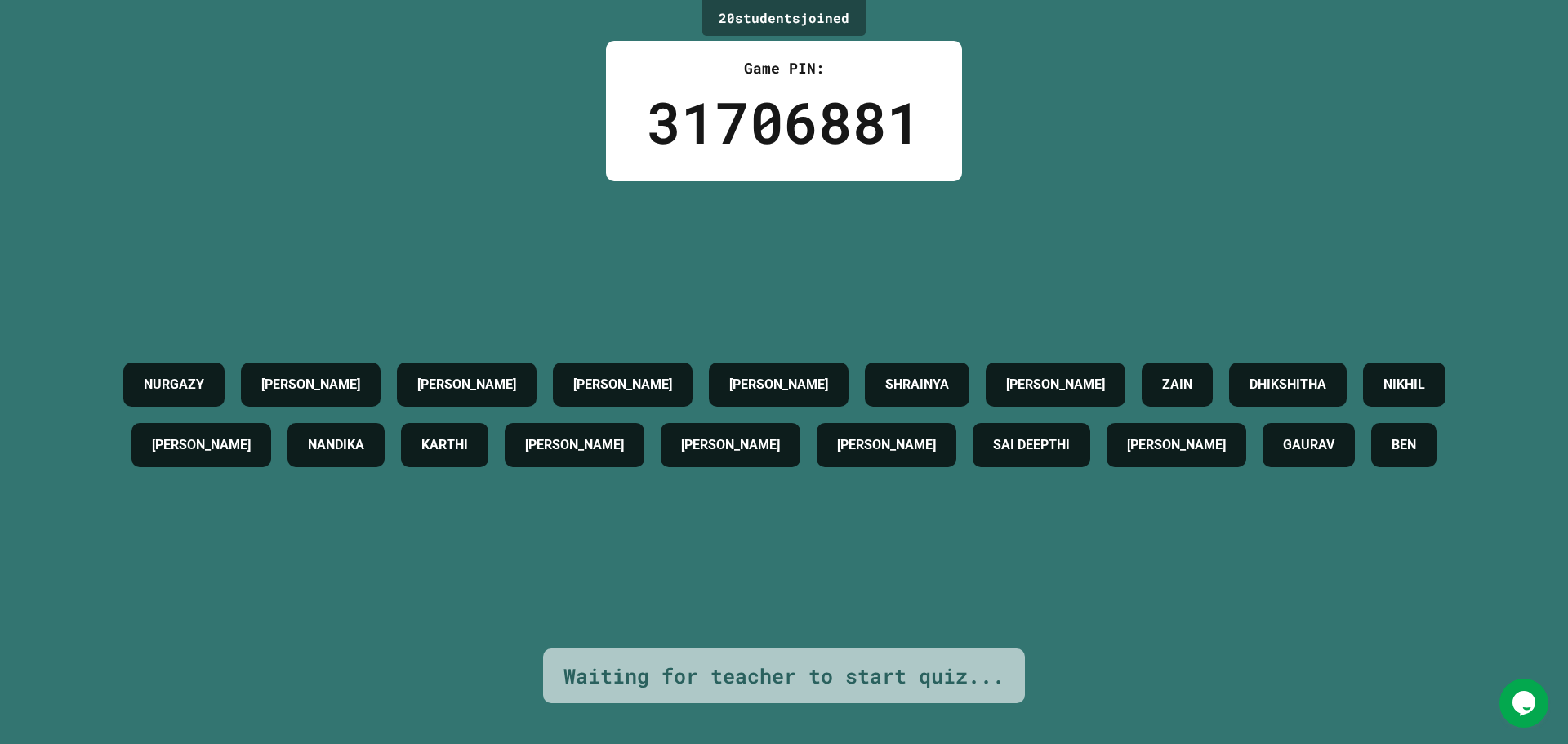
click at [1515, 687] on button "Opens Chat This icon Opens the chat window." at bounding box center [1523, 702] width 49 height 49
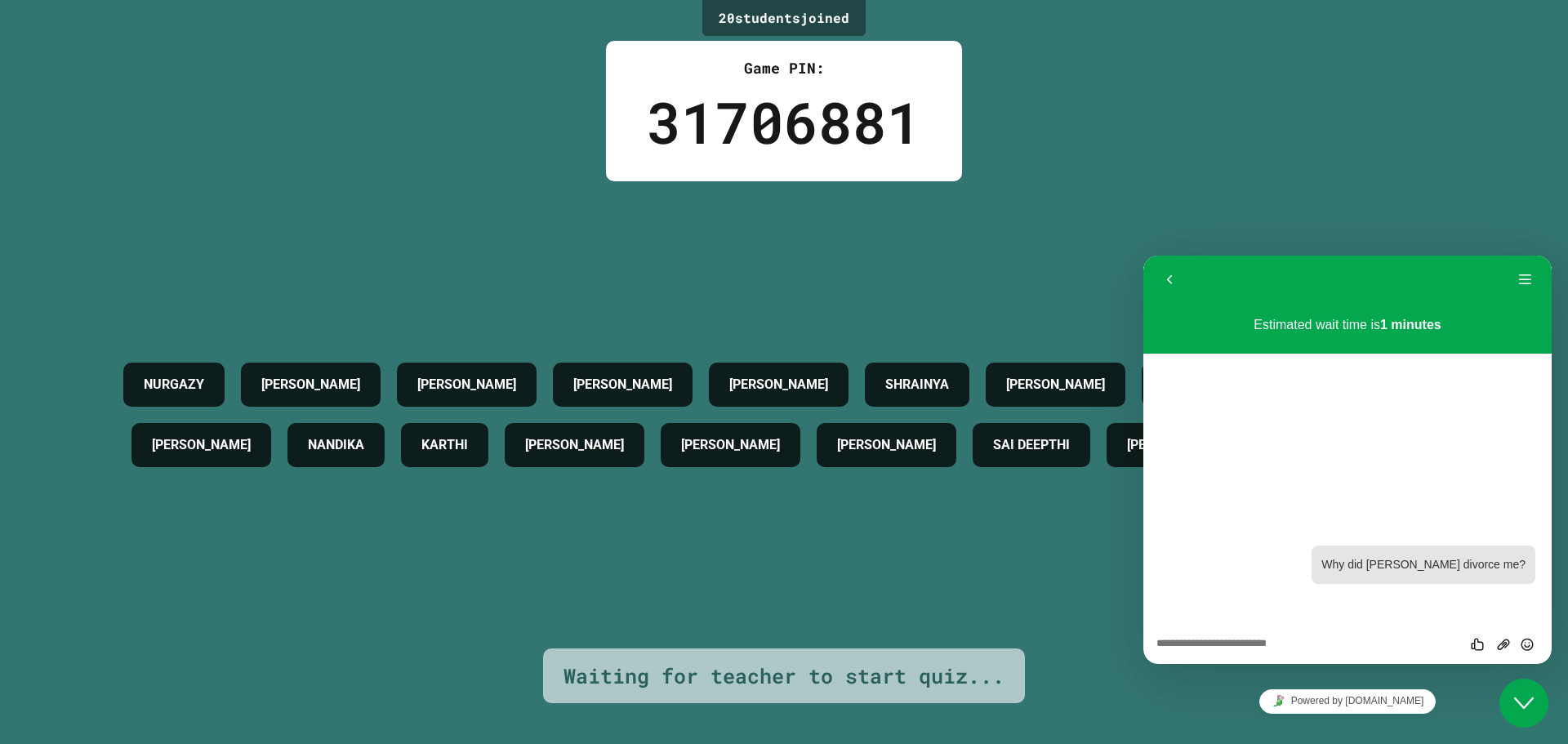
click at [1515, 687] on button "Close Chat This icon closes the chat window." at bounding box center [1523, 702] width 49 height 49
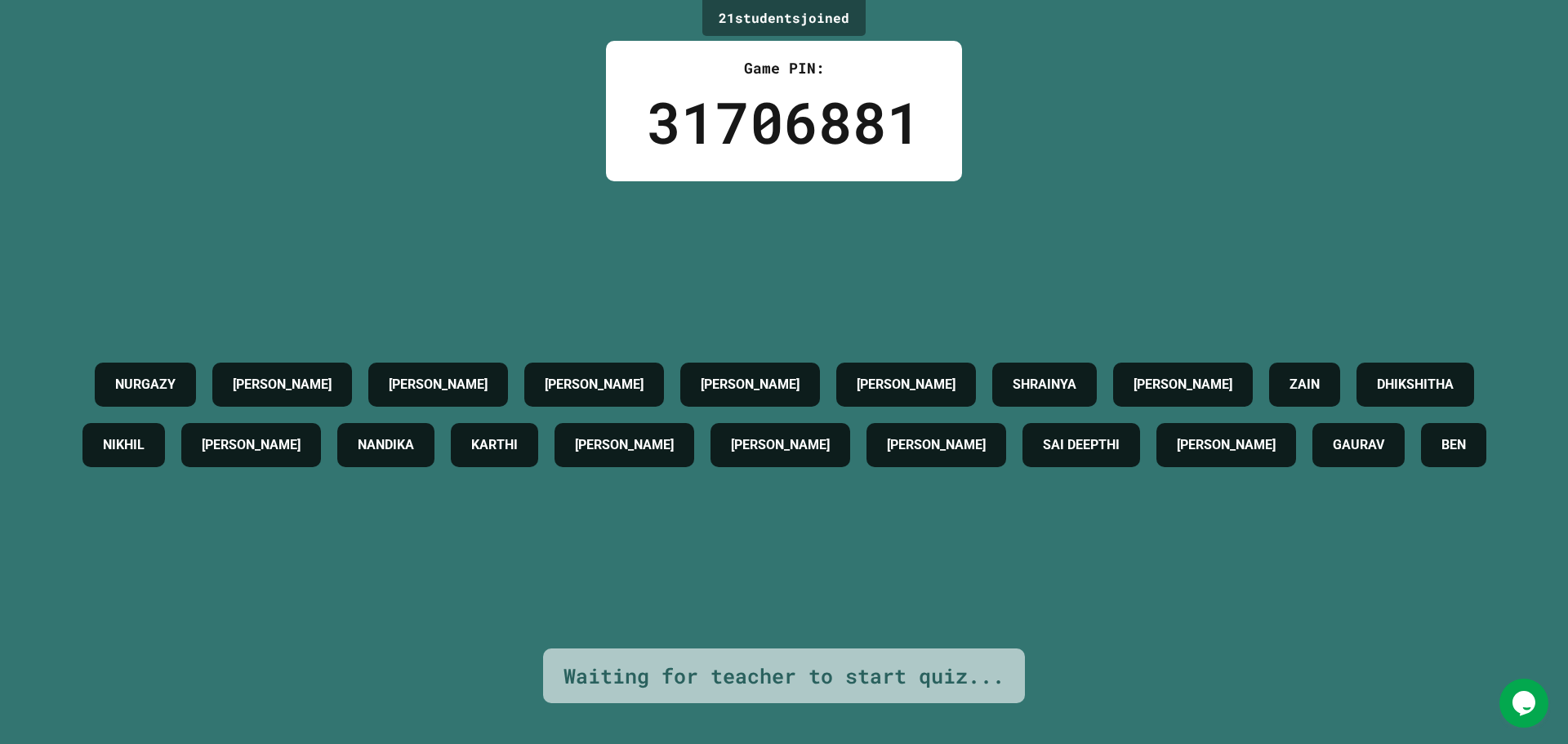
click at [1515, 690] on icon "Opens Chat This icon Opens the chat window." at bounding box center [1523, 702] width 26 height 26
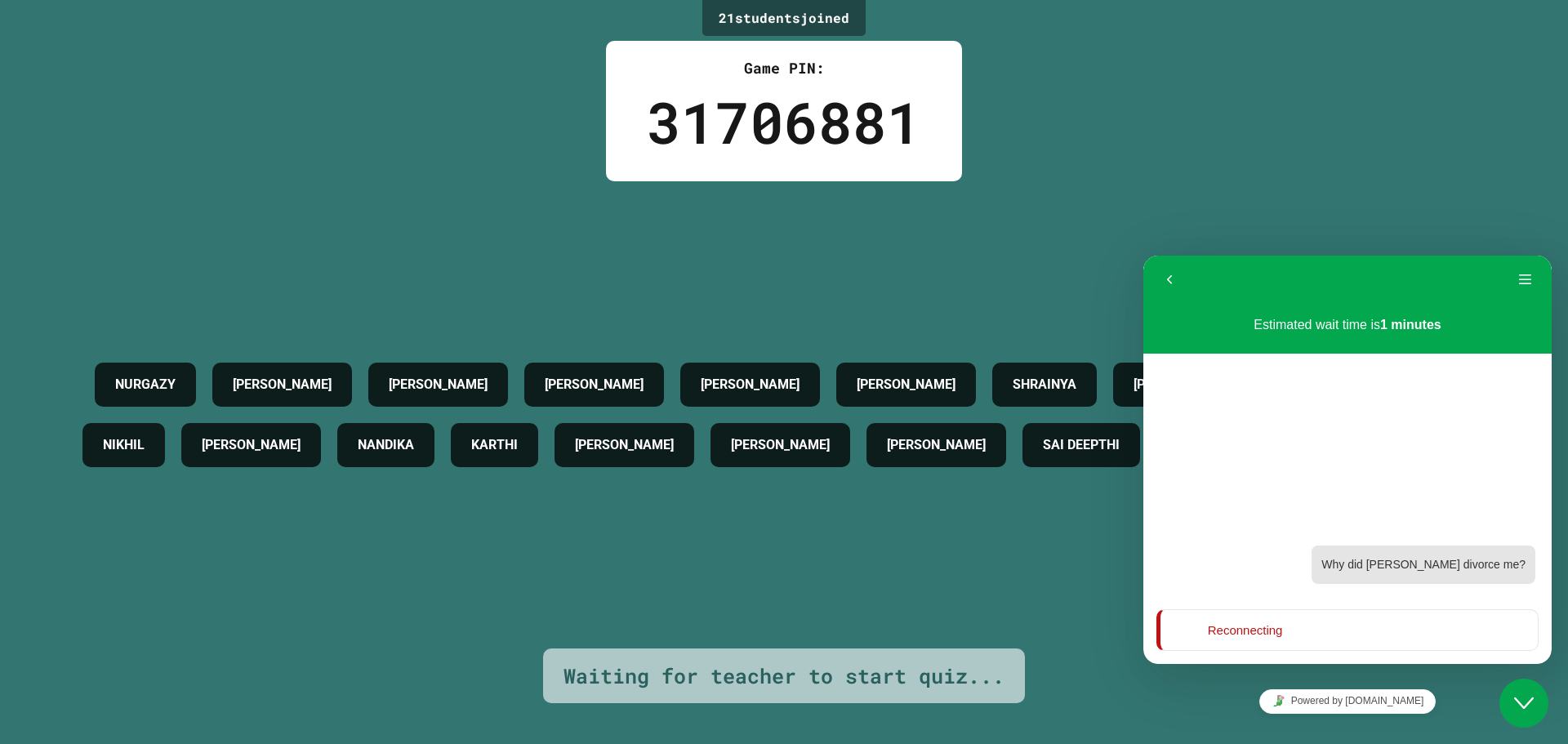
click at [1515, 690] on button "Close Chat This icon closes the chat window." at bounding box center [1523, 702] width 49 height 49
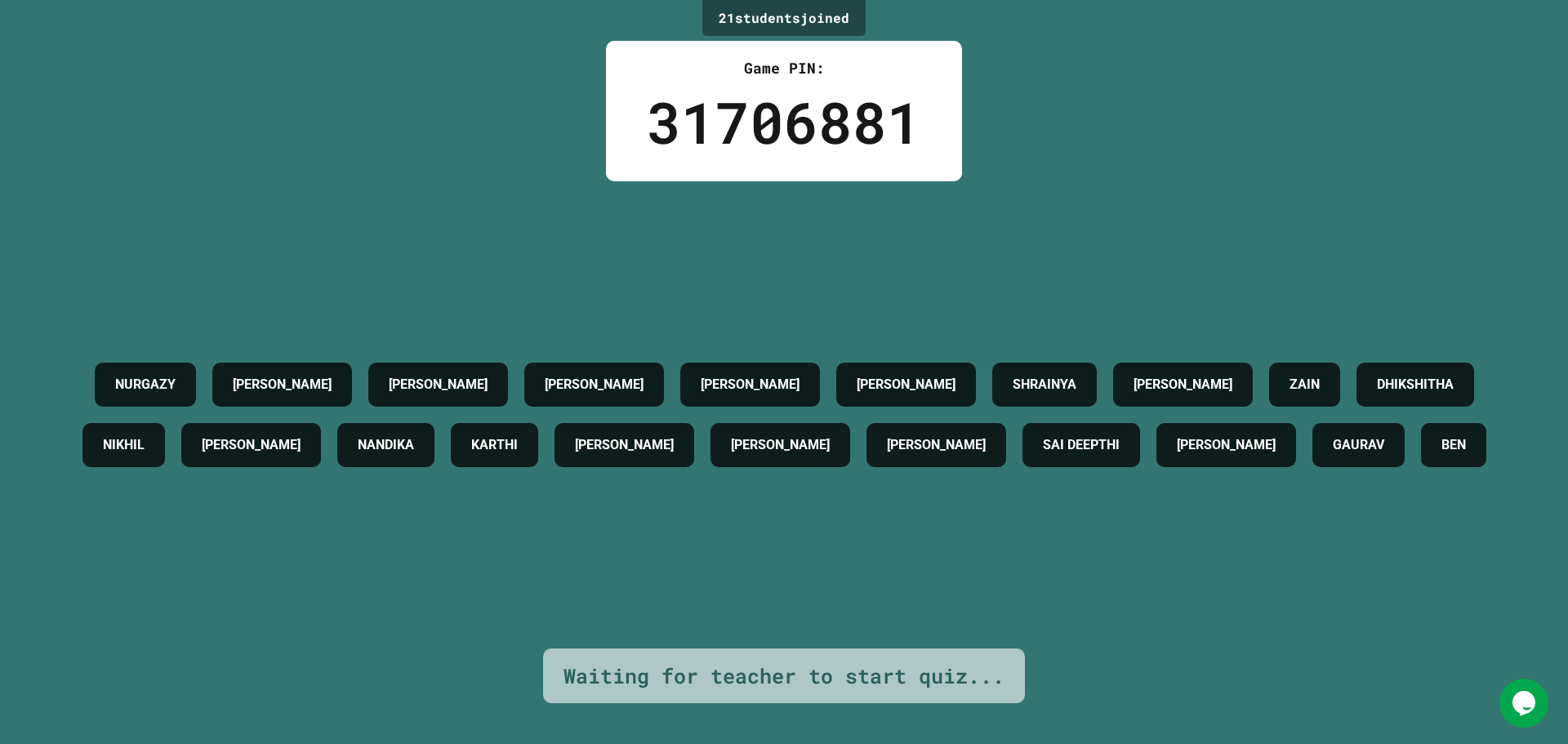
click at [1515, 690] on icon "Opens Chat This icon Opens the chat window." at bounding box center [1523, 702] width 26 height 26
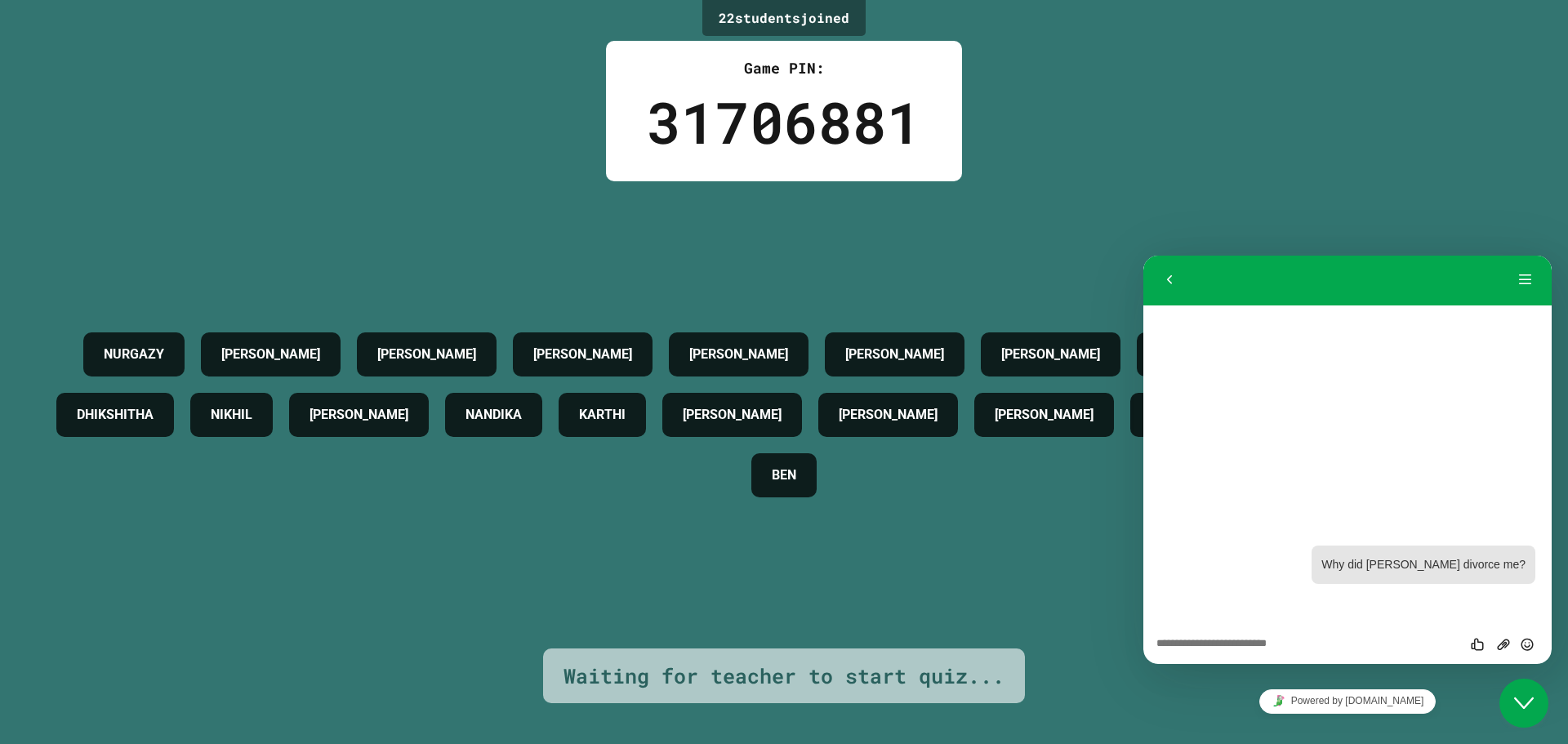
click at [1144, 255] on textarea at bounding box center [1144, 255] width 0 height 0
type textarea "**********"
click at [1510, 715] on button "Close Chat This icon closes the chat window." at bounding box center [1523, 702] width 49 height 49
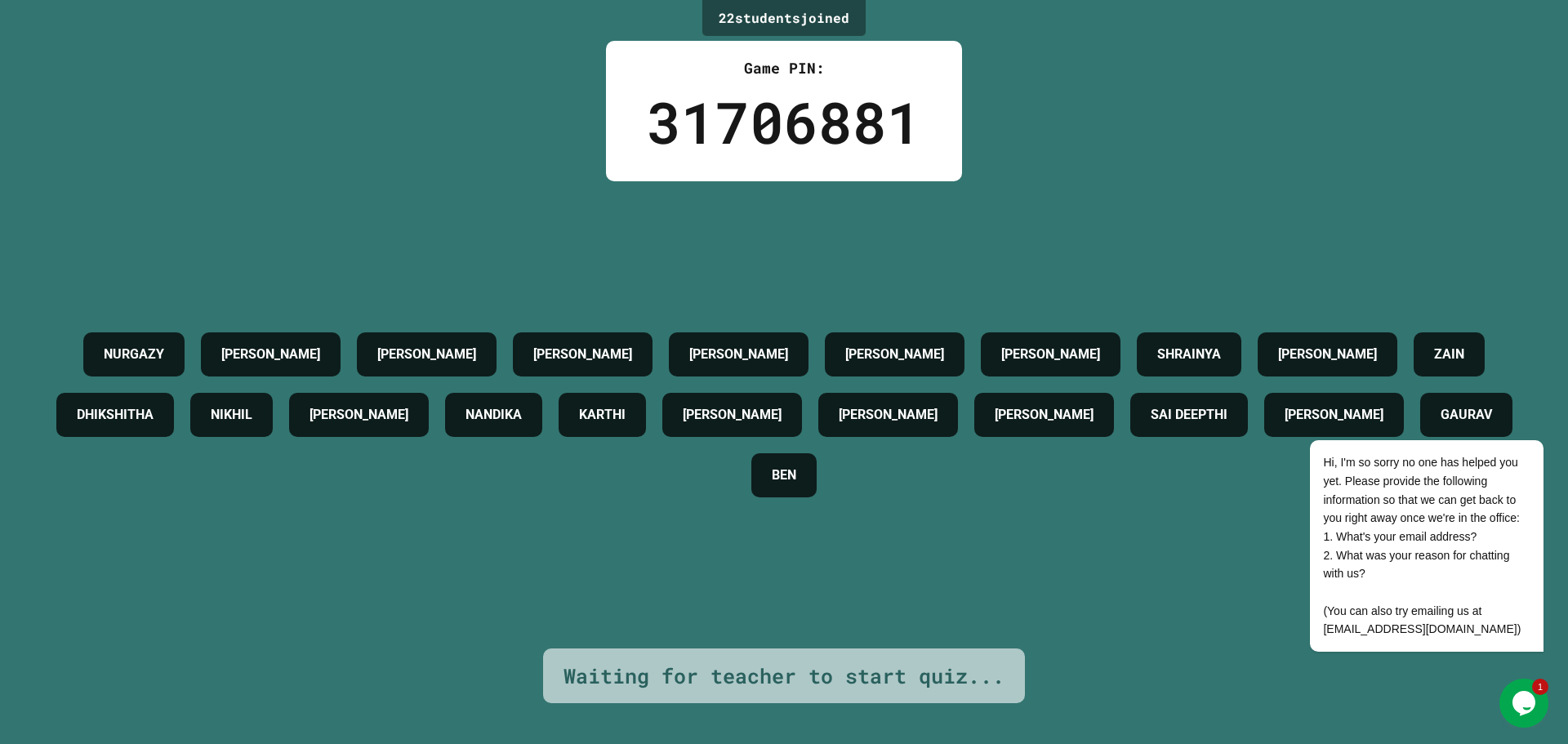
click at [1523, 688] on button "Opens Chat This icon Opens the chat window." at bounding box center [1523, 702] width 49 height 49
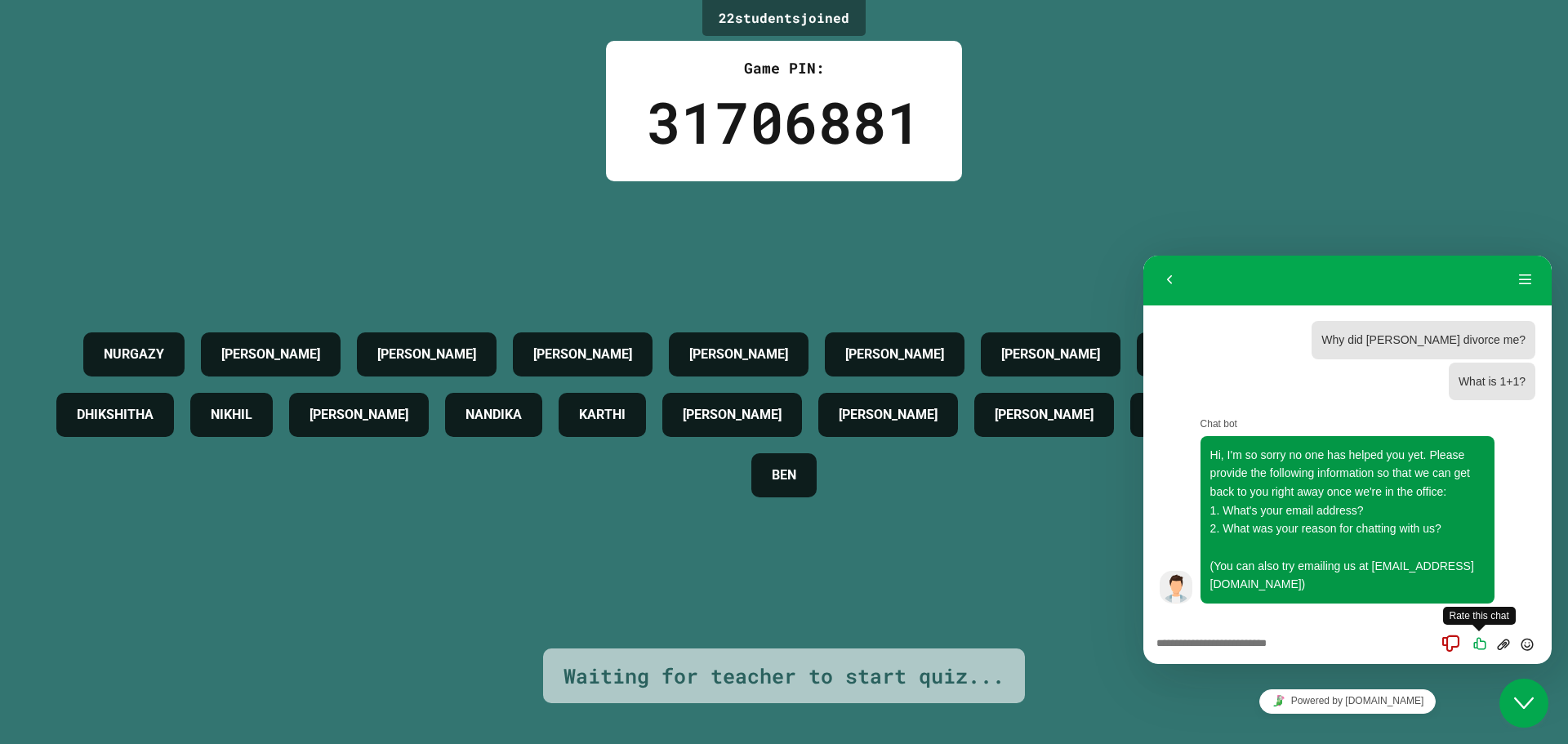
click at [1452, 644] on icon "Rate this chat" at bounding box center [1450, 642] width 20 height 20
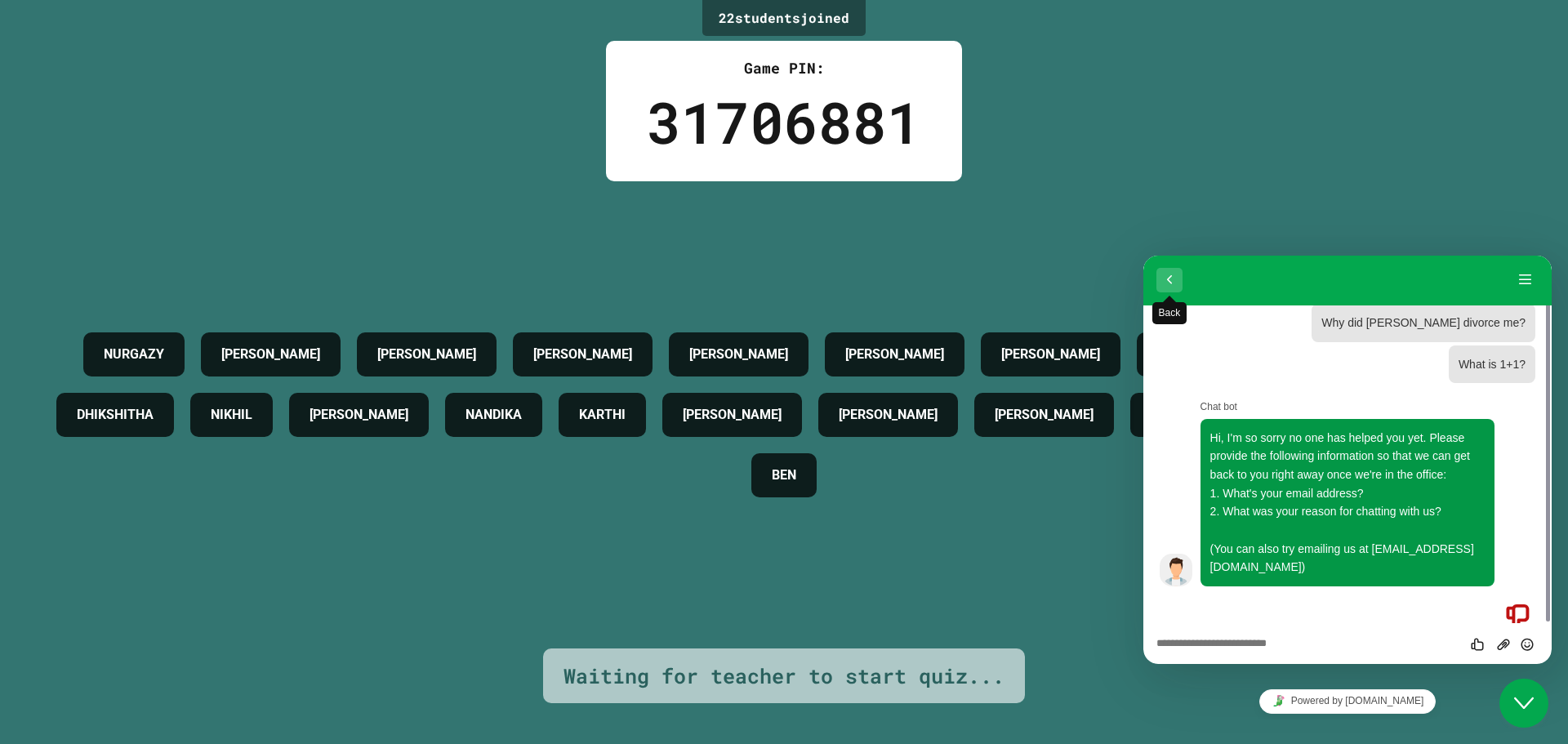
click at [1171, 288] on button "Back" at bounding box center [1169, 280] width 26 height 25
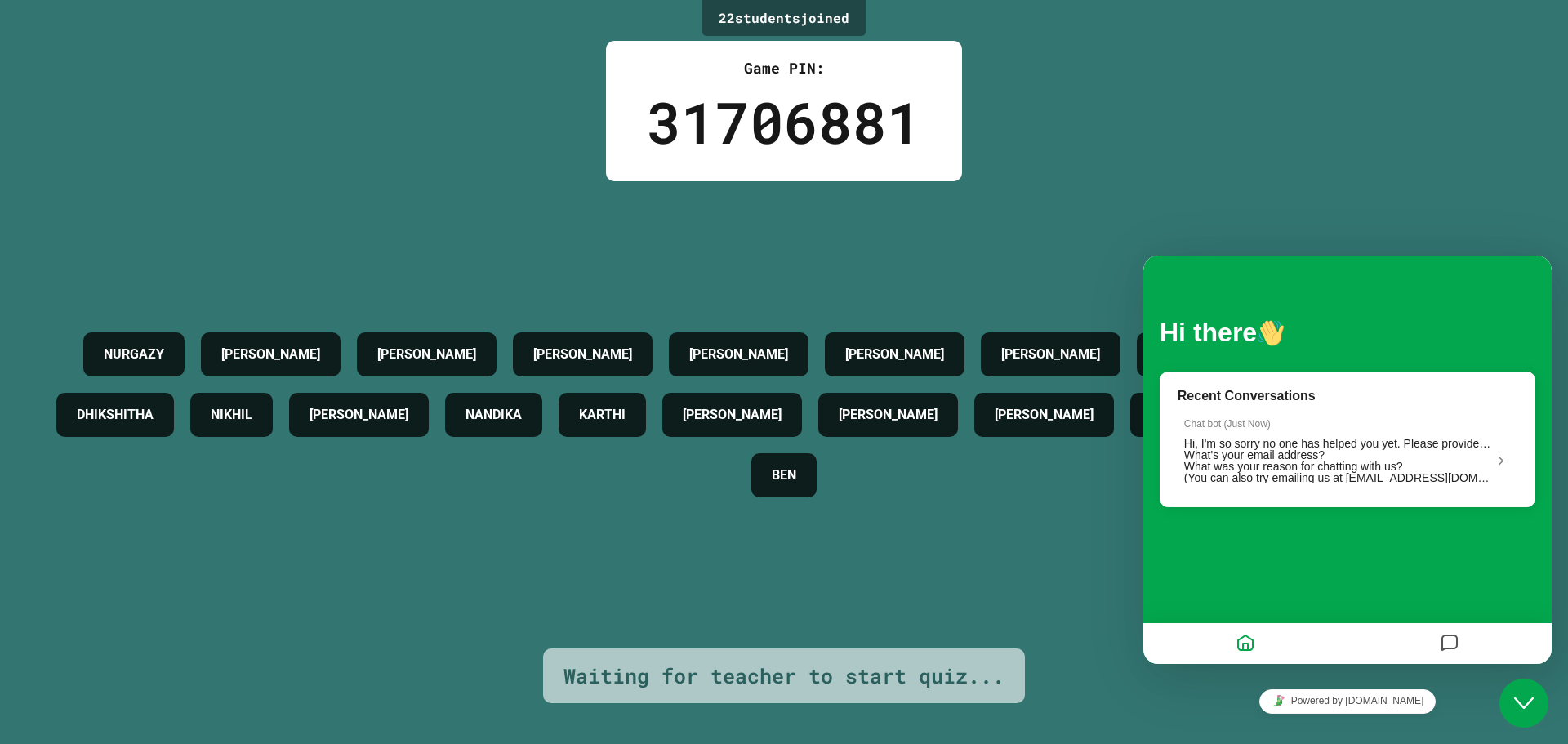
click at [1478, 637] on div at bounding box center [1450, 643] width 204 height 31
click at [1460, 645] on button "Messages" at bounding box center [1449, 643] width 28 height 31
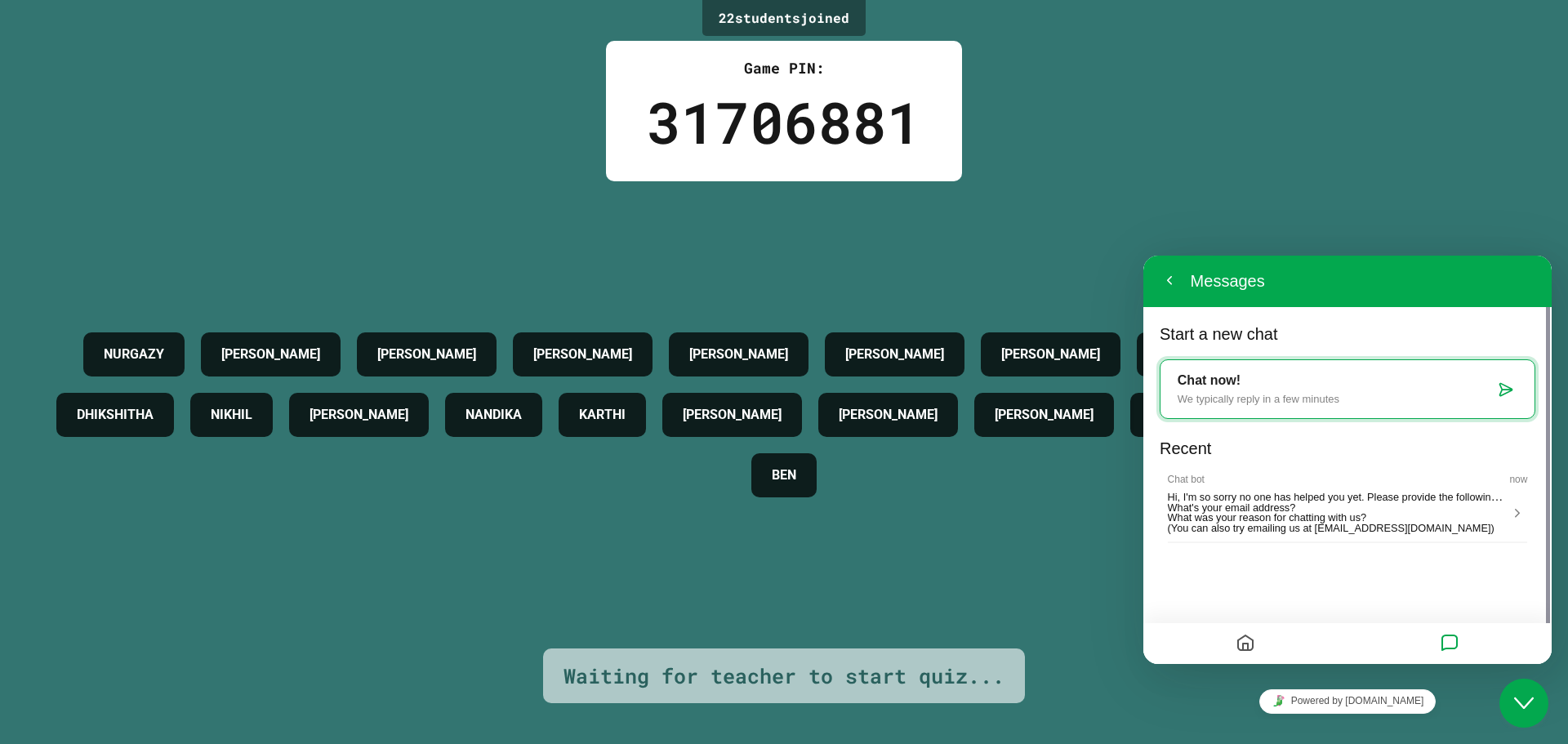
drag, startPoint x: 1498, startPoint y: 493, endPoint x: 1170, endPoint y: 275, distance: 393.8
click at [1170, 275] on button "Back" at bounding box center [1169, 281] width 26 height 25
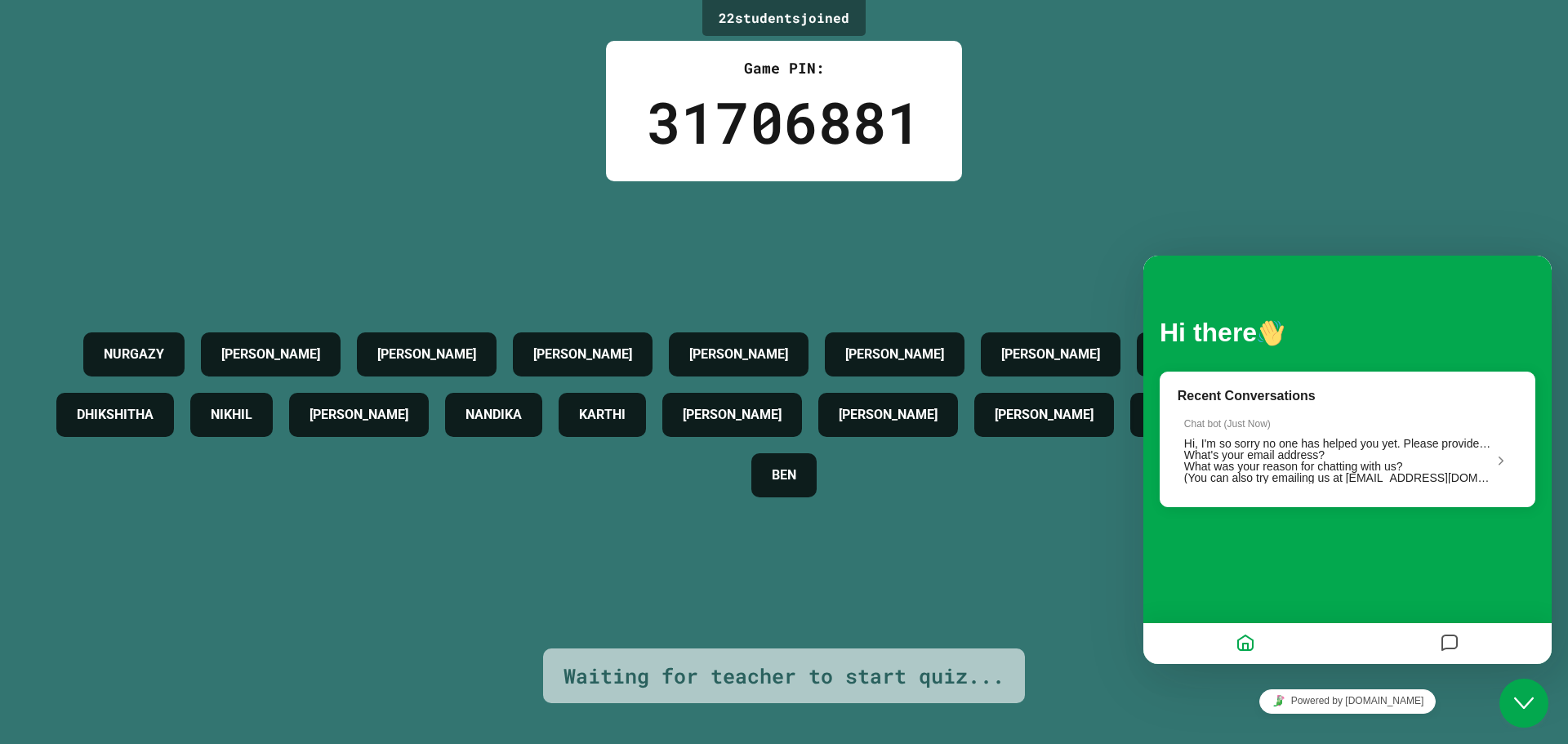
click at [1216, 214] on div "[PERSON_NAME] [PERSON_NAME] [PERSON_NAME] SHRAINYA [PERSON_NAME] ZAIN [PERSON_N…" at bounding box center [784, 414] width 1486 height 467
click at [1543, 714] on button "Close Chat This icon closes the chat window." at bounding box center [1523, 702] width 49 height 49
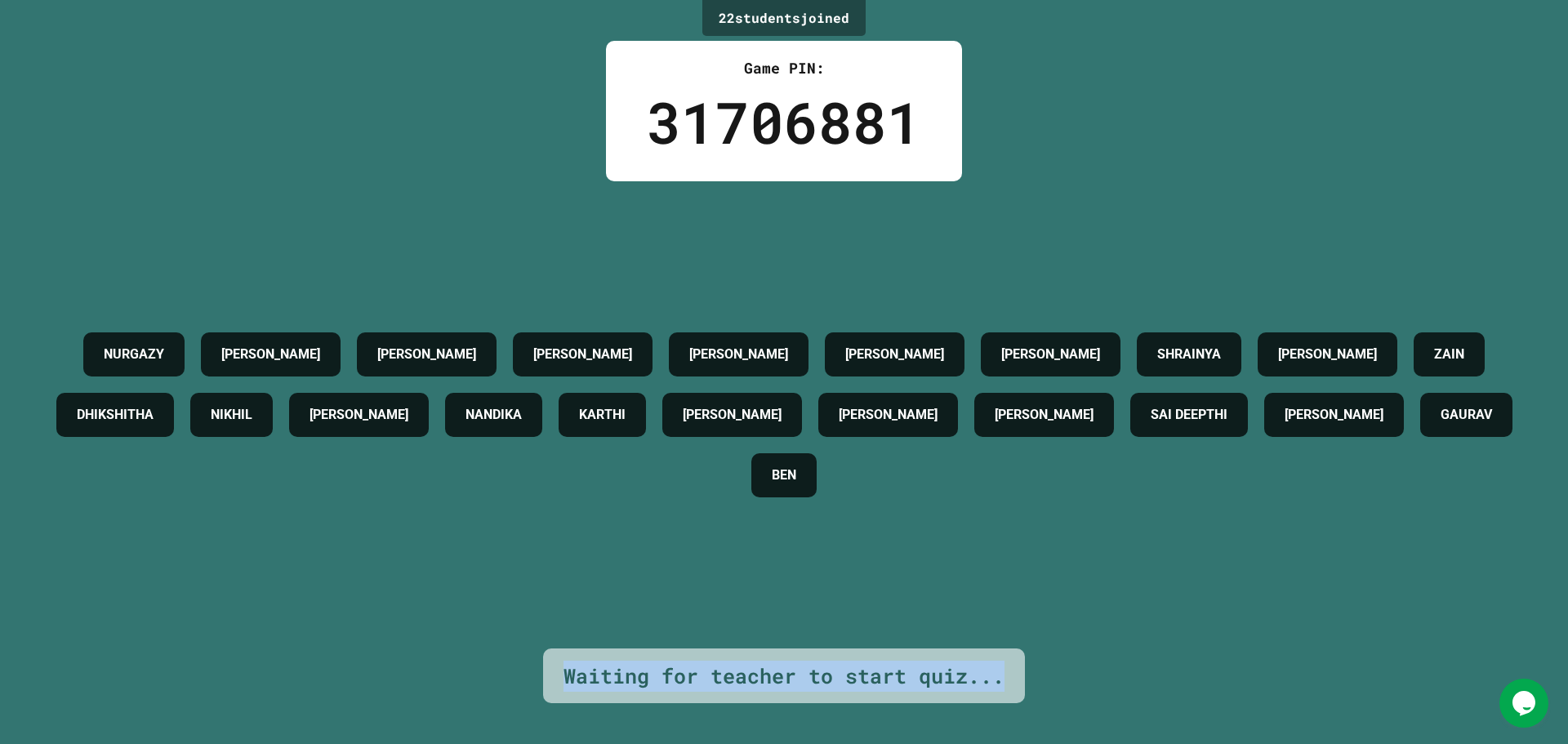
drag, startPoint x: 997, startPoint y: 658, endPoint x: 541, endPoint y: 669, distance: 456.1
click at [543, 669] on div "Waiting for teacher to start quiz..." at bounding box center [784, 675] width 482 height 55
click at [932, 204] on div "[PERSON_NAME] [PERSON_NAME] [PERSON_NAME] SHRAINYA [PERSON_NAME] ZAIN [PERSON_N…" at bounding box center [784, 414] width 1486 height 467
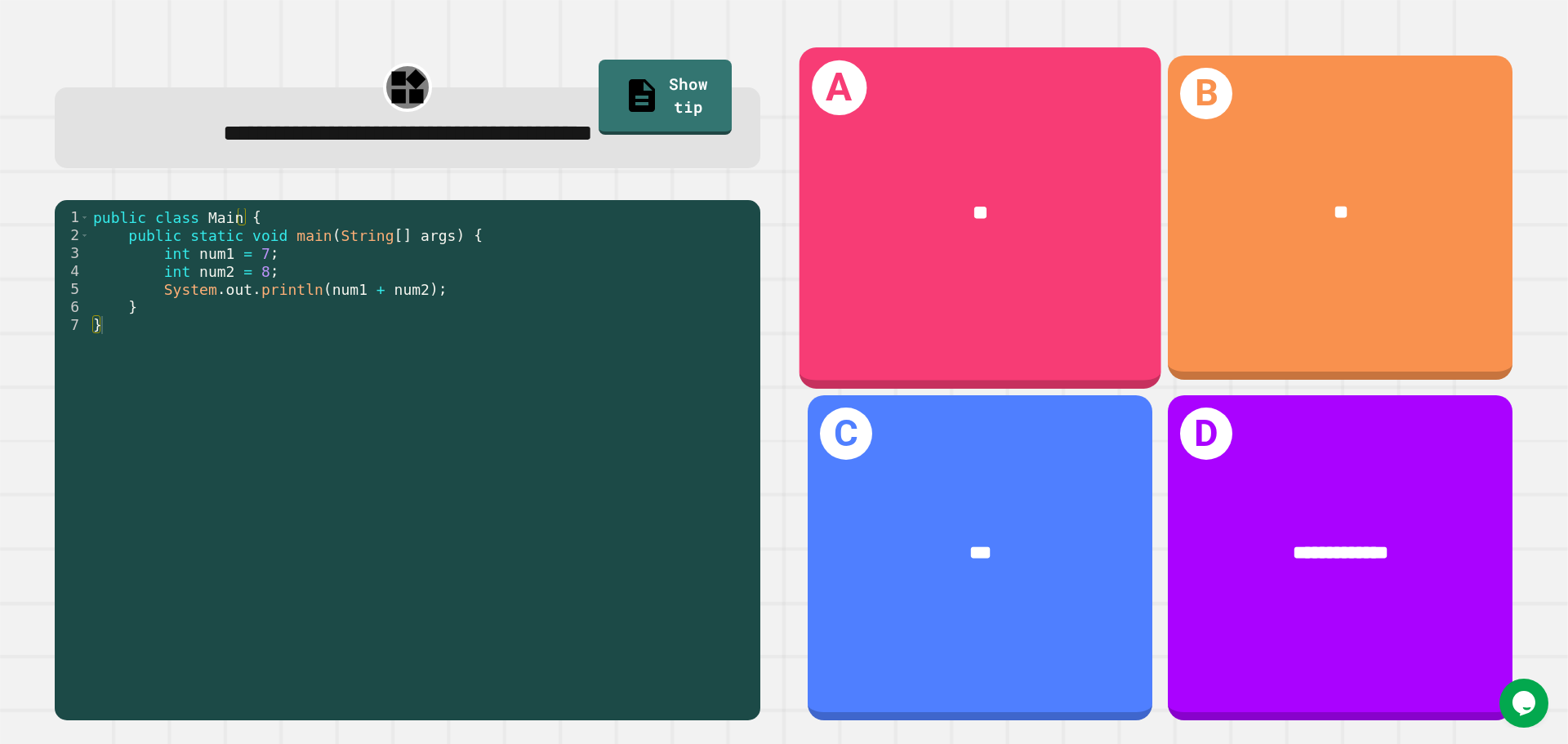
click at [1029, 217] on div "**" at bounding box center [981, 212] width 282 height 30
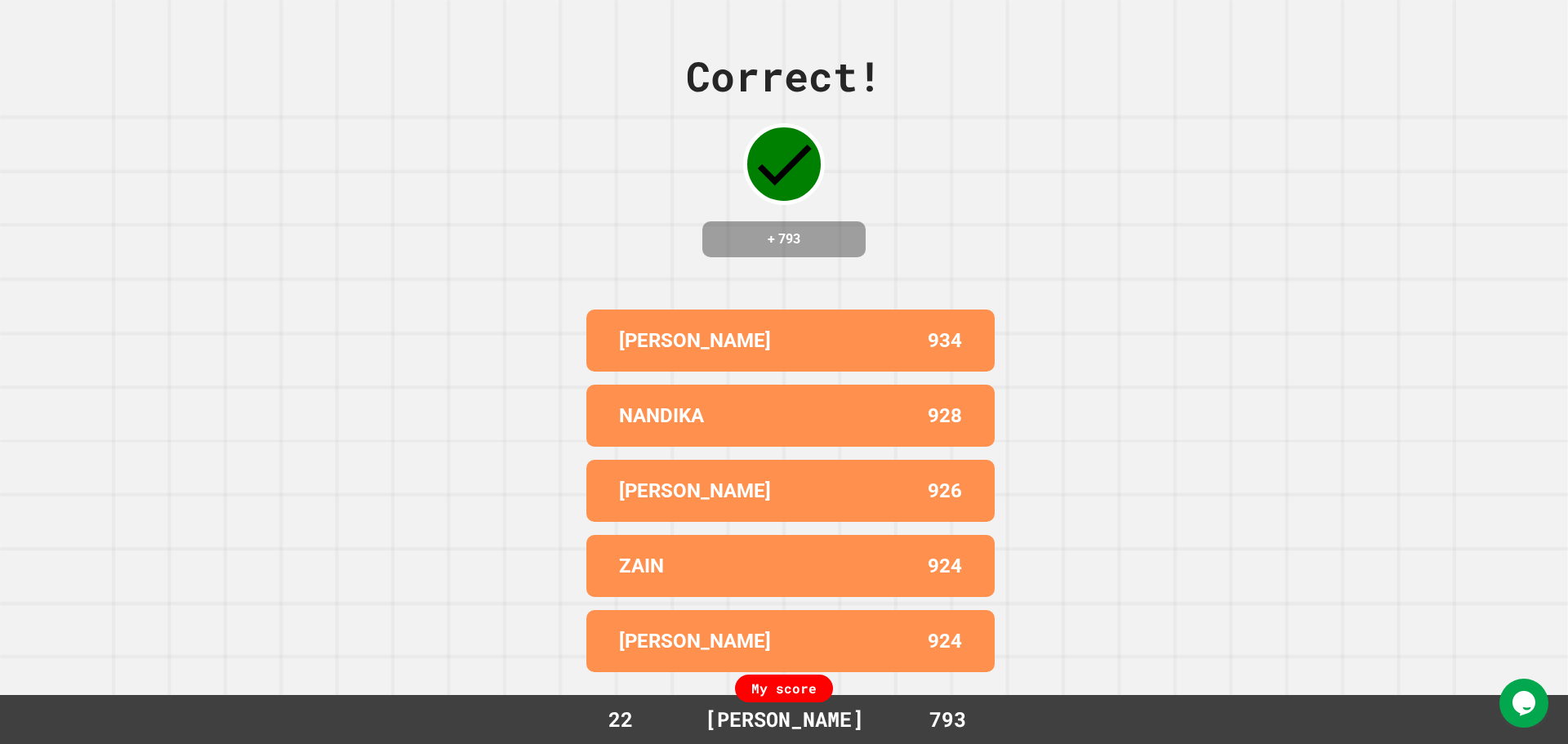
click at [1362, 573] on div "Correct! + 793 [PERSON_NAME] 934 [GEOGRAPHIC_DATA] 928 [PERSON_NAME] 926 ZAIN 9…" at bounding box center [784, 372] width 1568 height 744
click at [1527, 723] on button "Opens Chat This icon Opens the chat window." at bounding box center [1523, 702] width 49 height 49
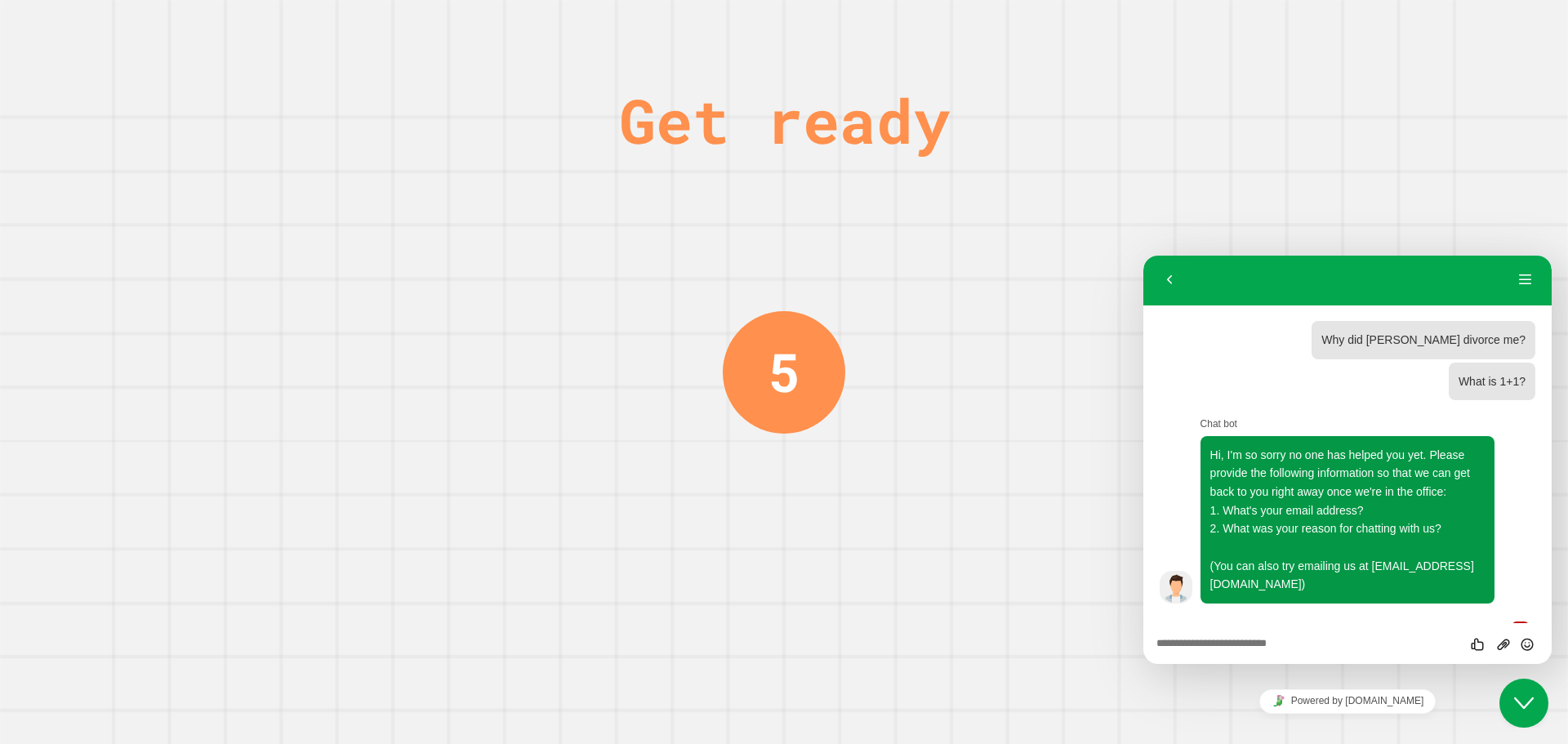
click at [1525, 714] on button "Close Chat This icon closes the chat window." at bounding box center [1523, 702] width 49 height 49
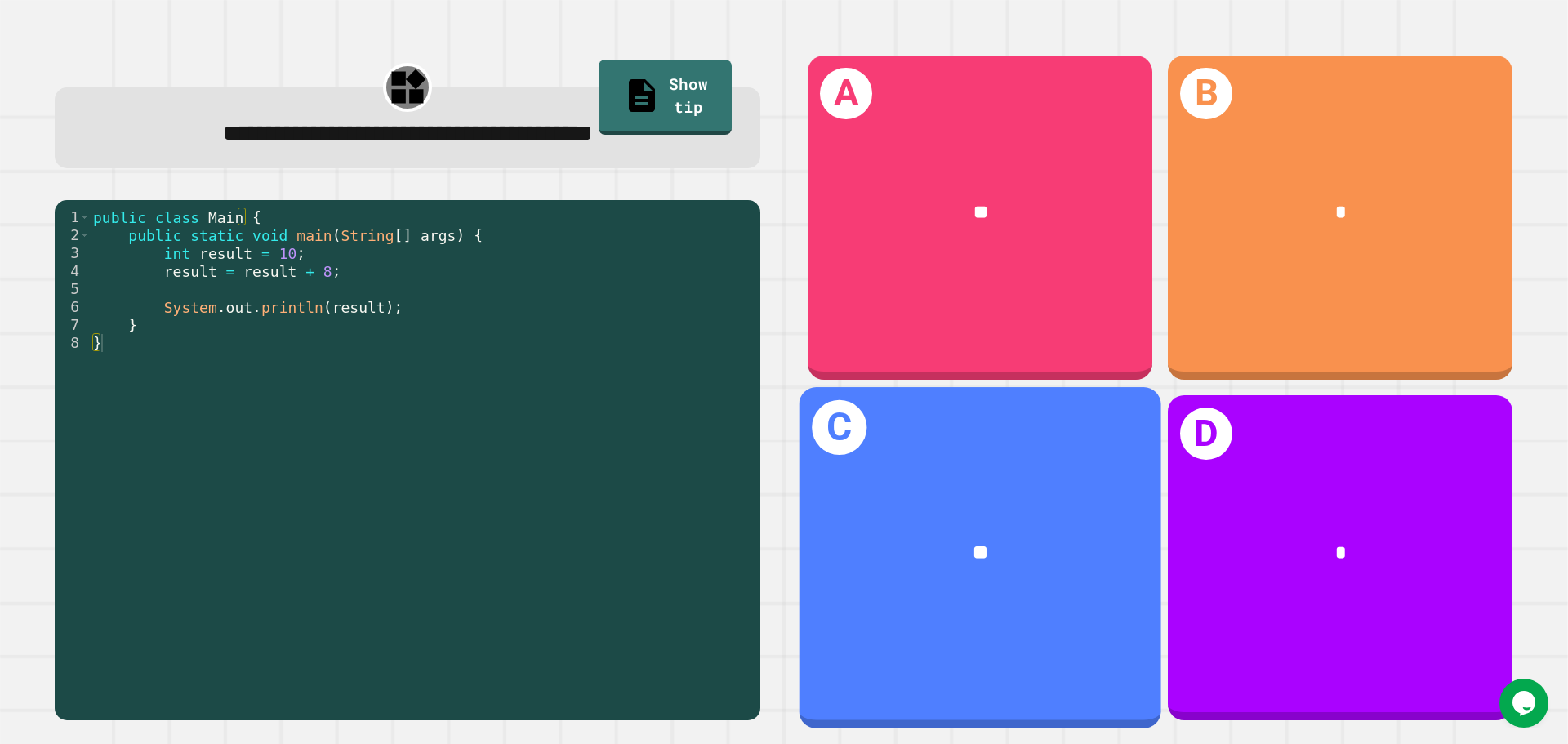
click at [962, 499] on div "**" at bounding box center [981, 553] width 362 height 110
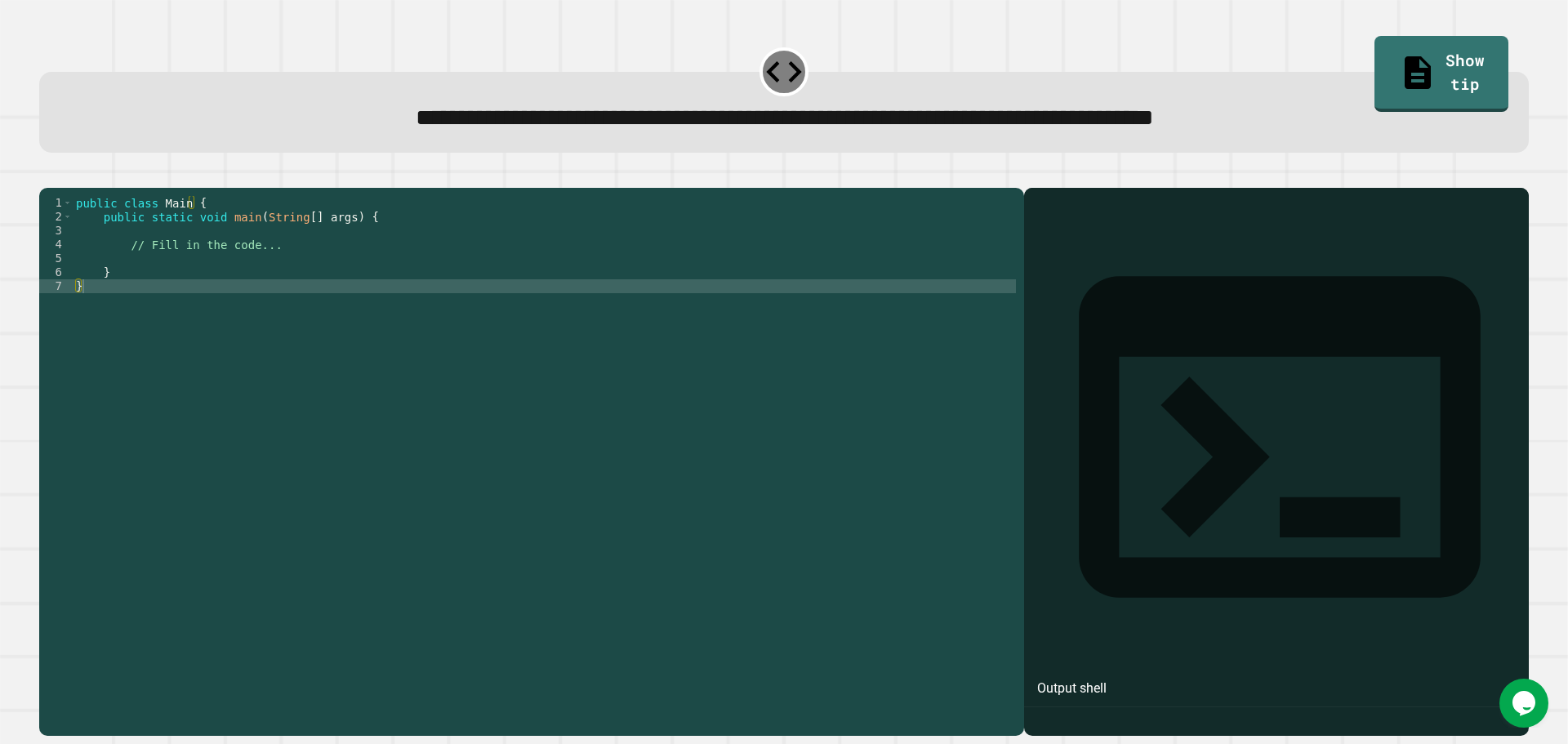
click at [1139, 292] on div at bounding box center [1276, 485] width 488 height 500
click at [800, 311] on div "public class Main { public static void main ( String [ ] args ) { // Fill in th…" at bounding box center [544, 446] width 944 height 499
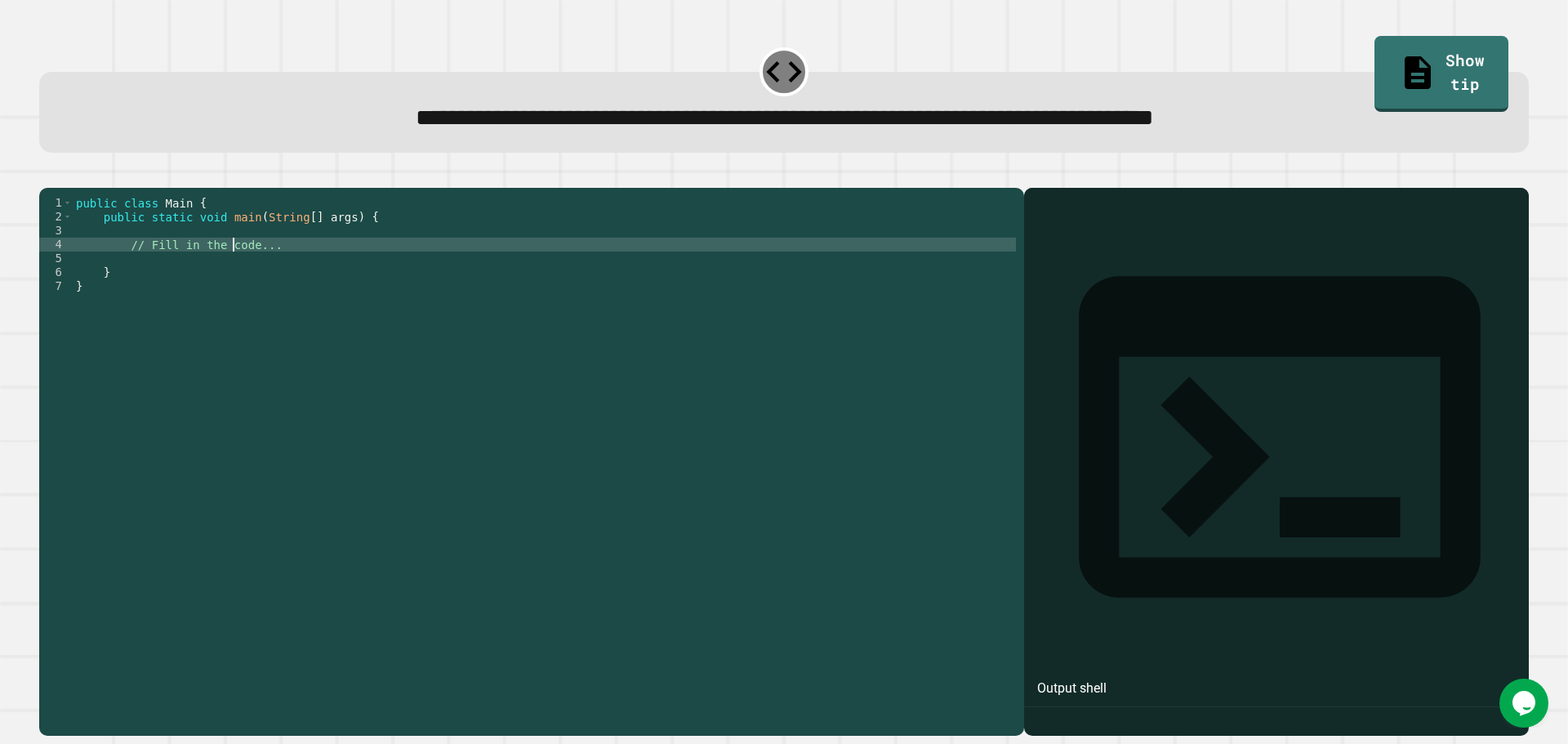
click at [234, 275] on div "public class Main { public static void main ( String [ ] args ) { // Fill in th…" at bounding box center [544, 446] width 944 height 499
click at [276, 269] on div "public class Main { public static void main ( String [ ] args ) { // Fill in th…" at bounding box center [544, 446] width 944 height 499
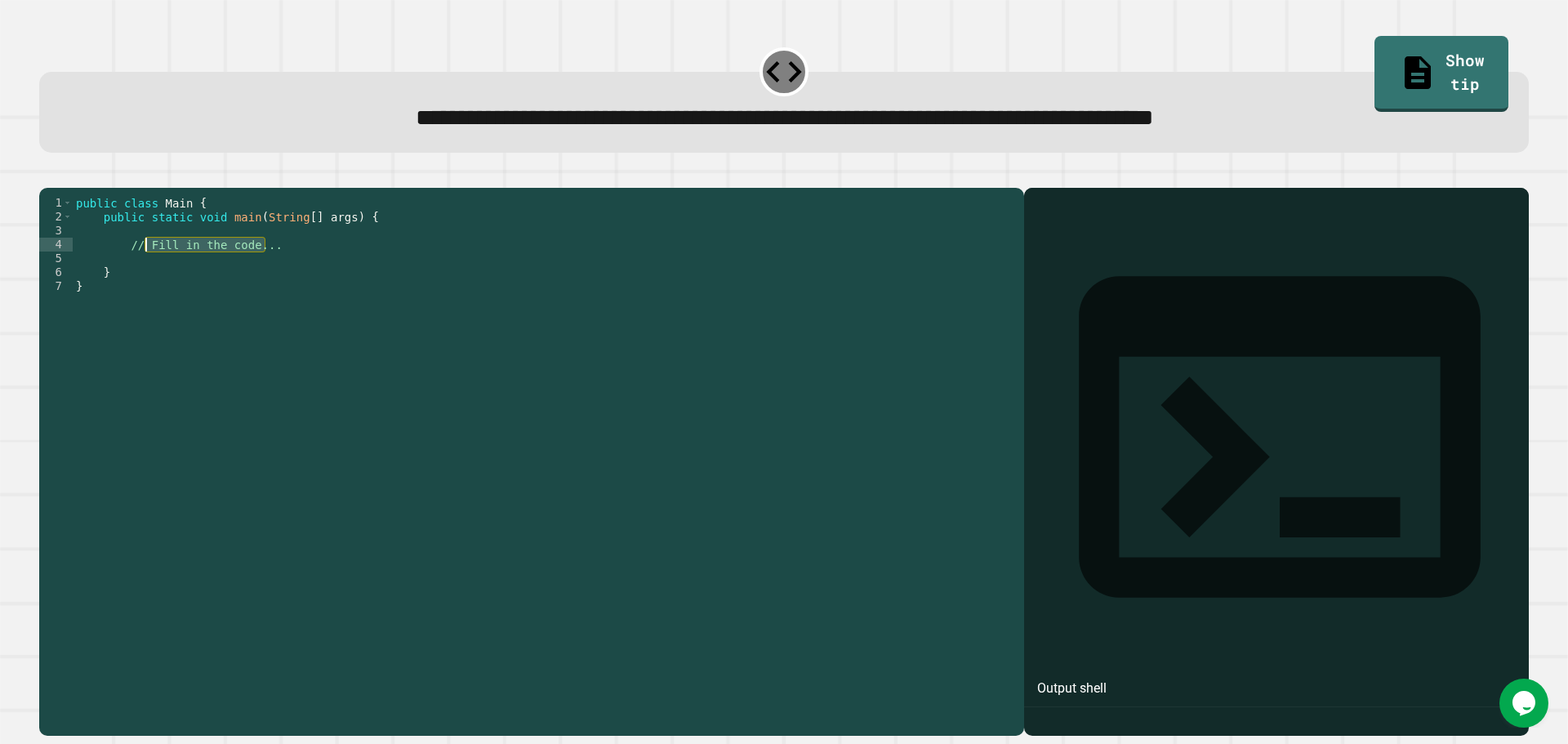
drag, startPoint x: 276, startPoint y: 269, endPoint x: 161, endPoint y: 271, distance: 115.0
click at [161, 271] on div "public class Main { public static void main ( String [ ] args ) { // Fill in th…" at bounding box center [544, 446] width 944 height 499
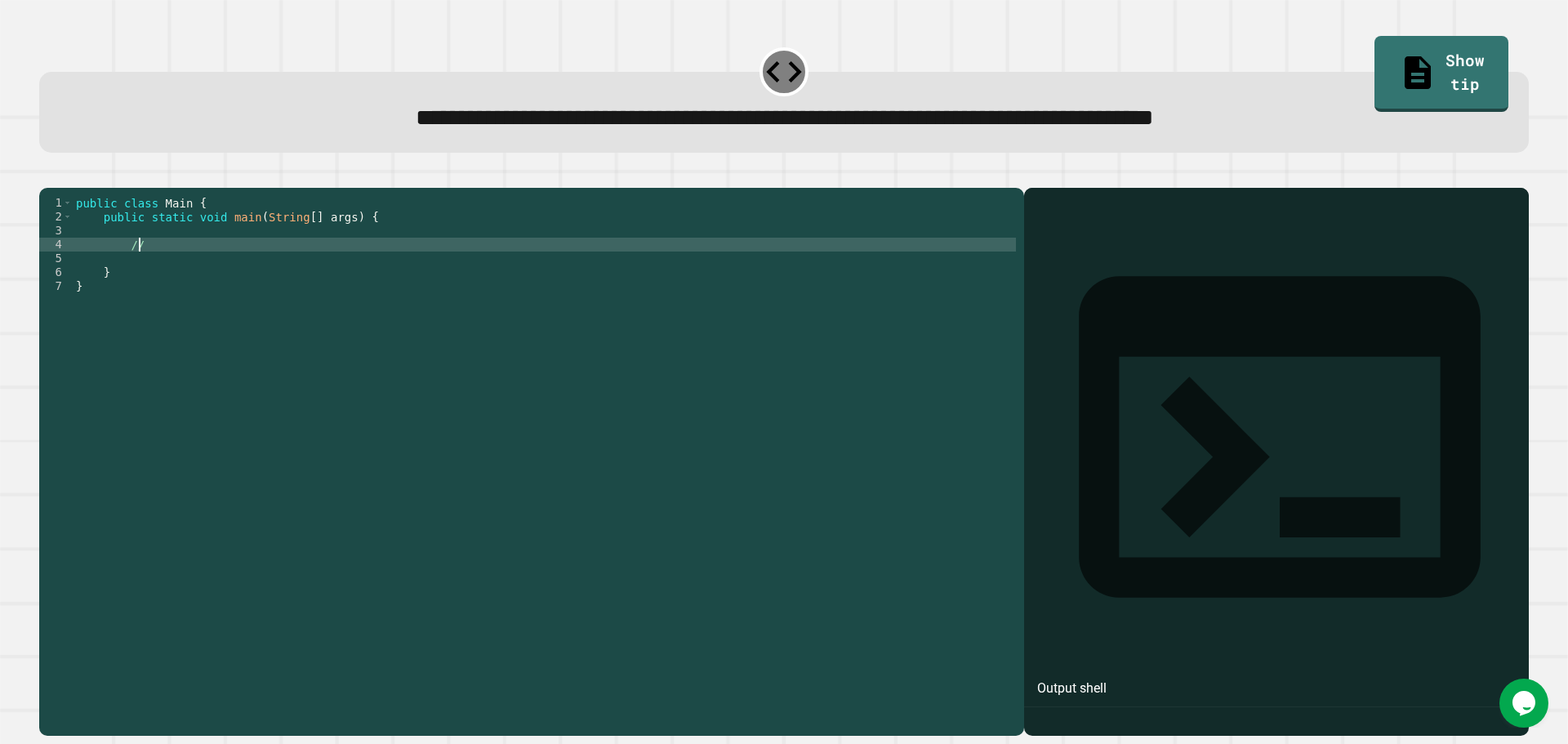
type textarea "*"
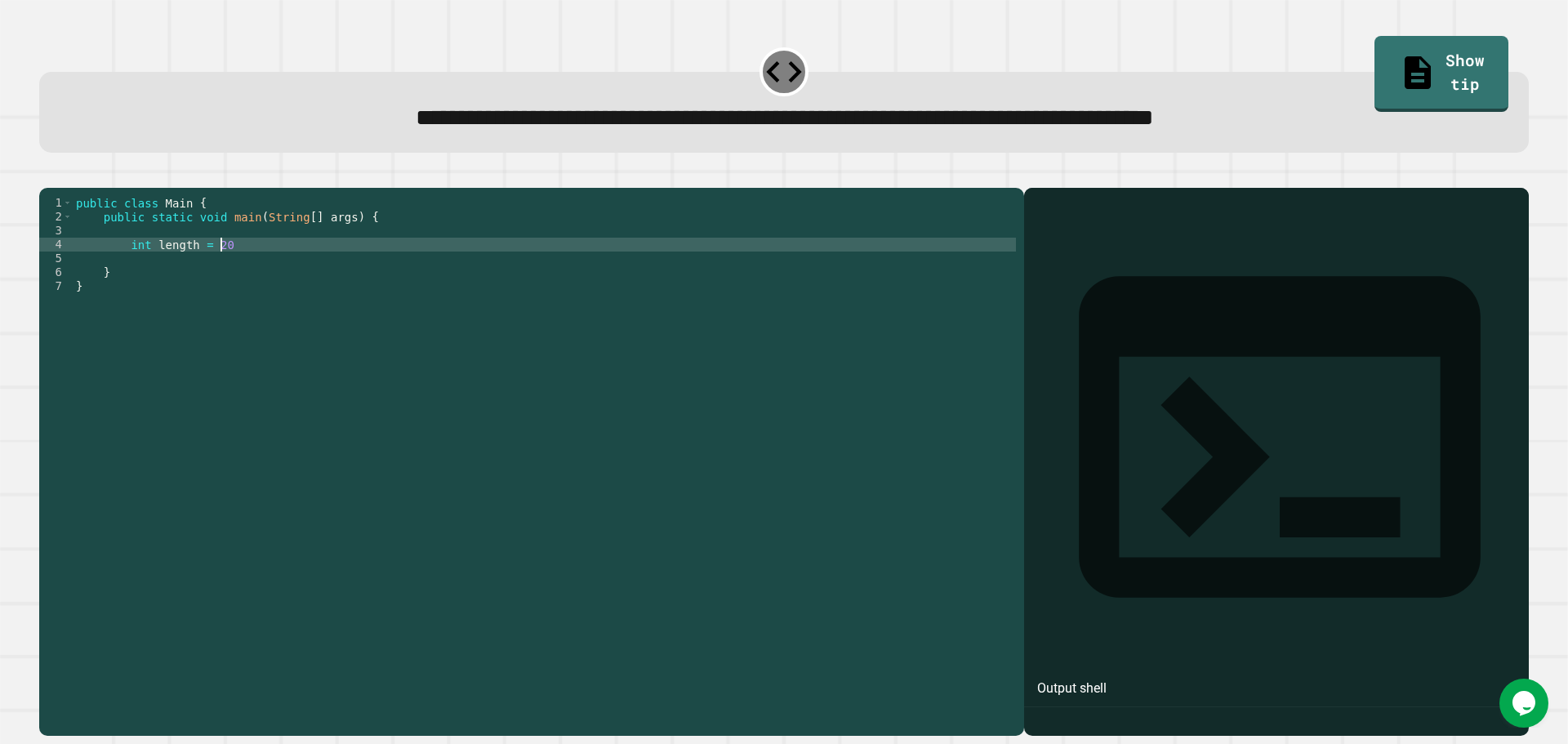
type textarea "**********"
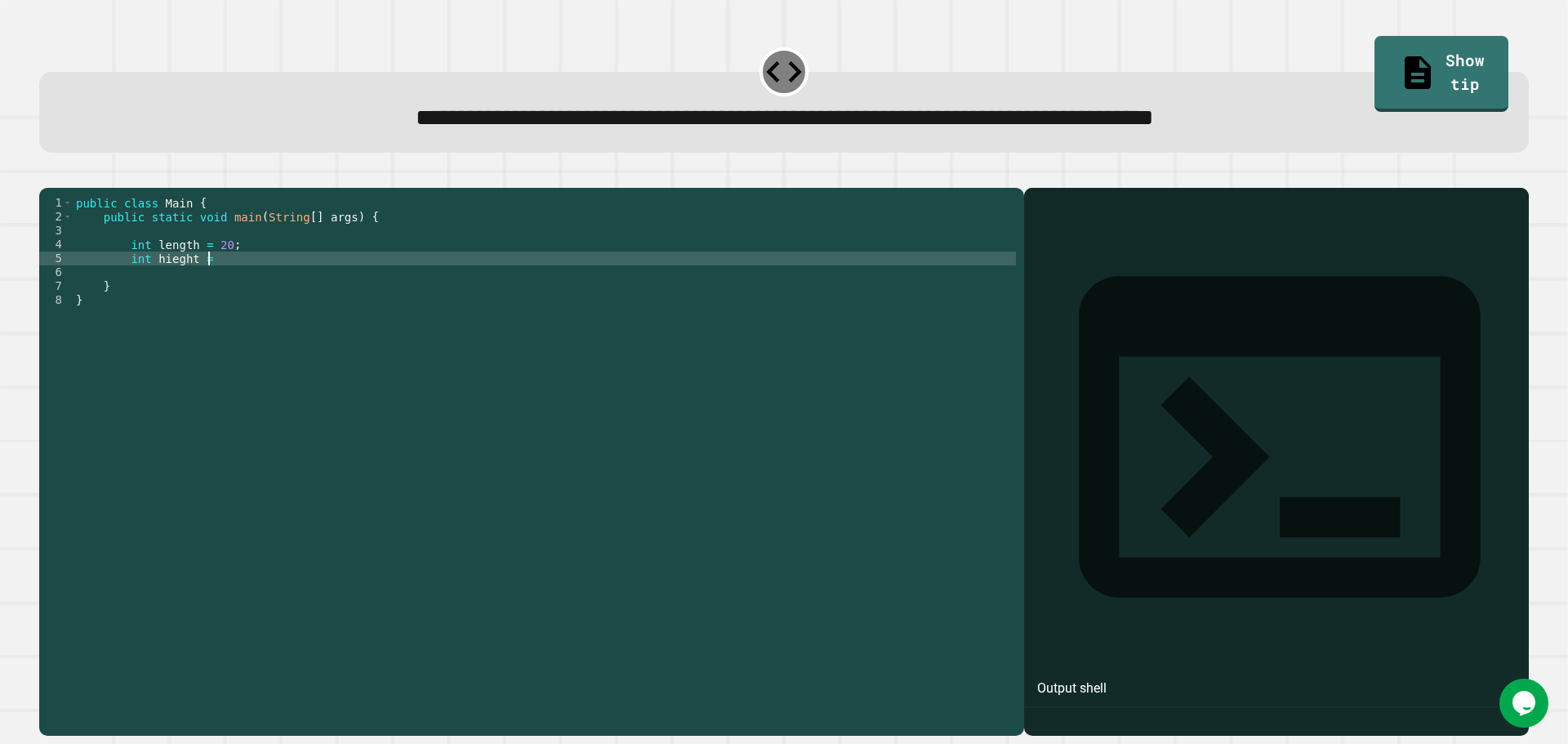
scroll to position [0, 9]
type textarea "**********"
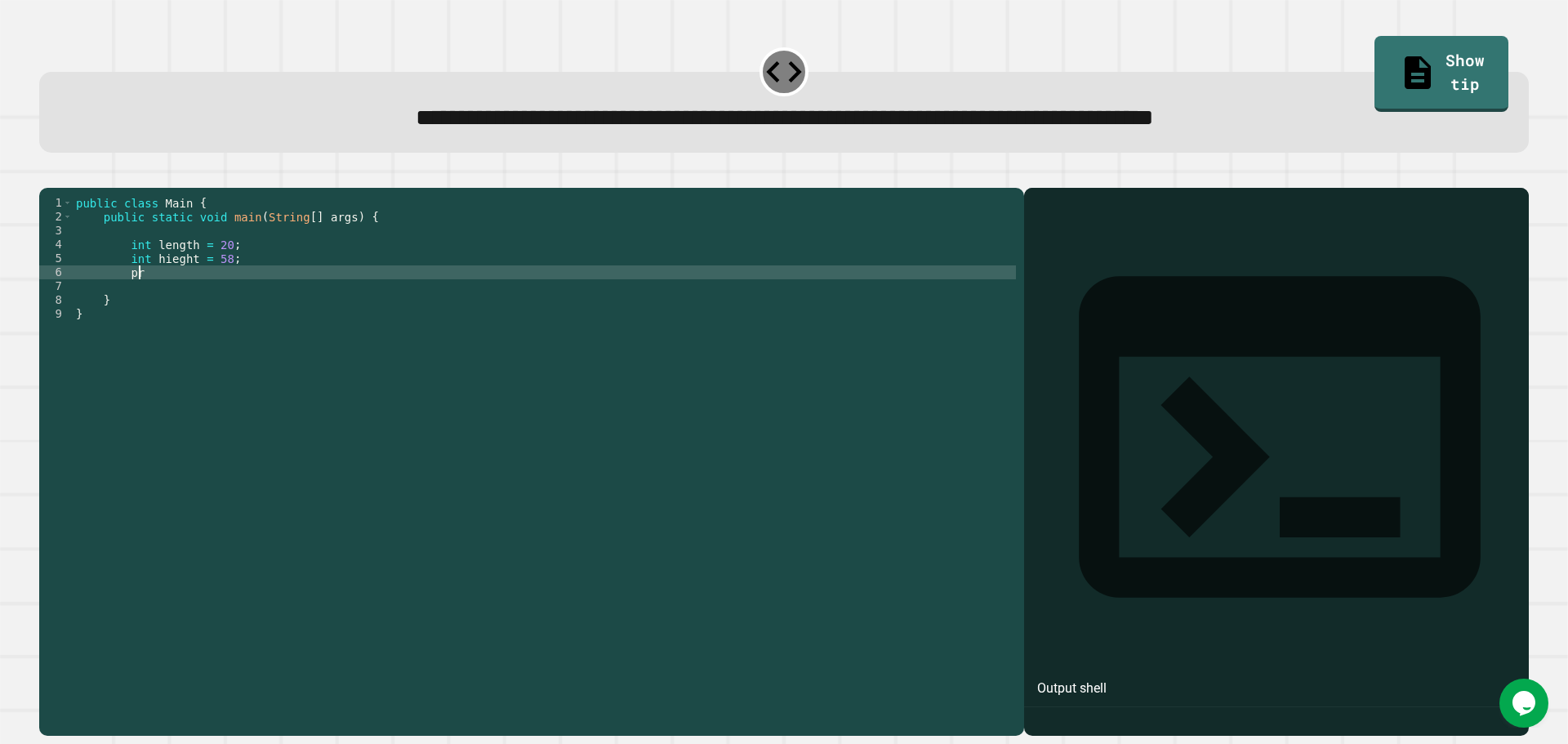
scroll to position [0, 3]
click at [259, 289] on div "public class Main { public static void main ( String [ ] args ) { int length = …" at bounding box center [544, 446] width 944 height 499
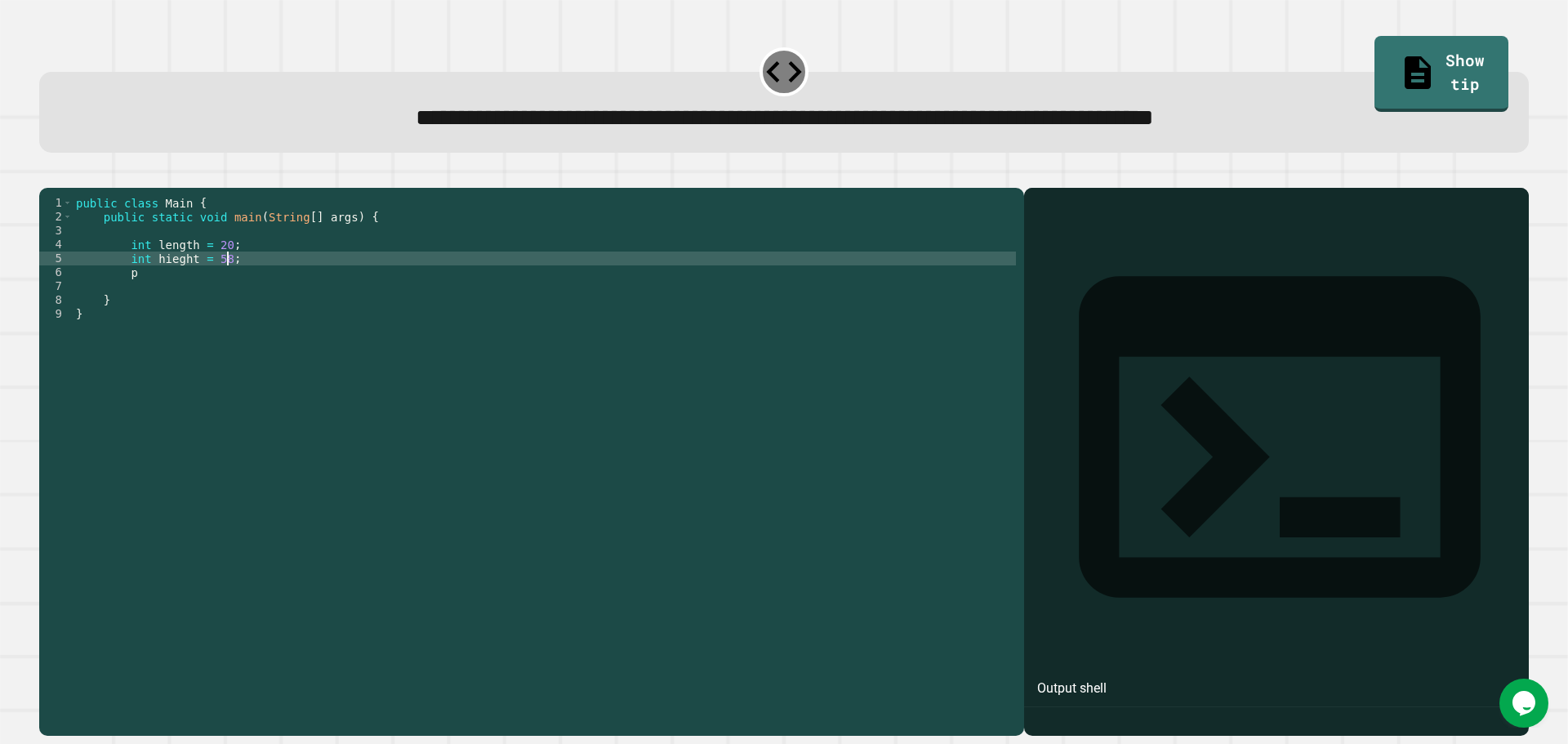
type textarea "**********"
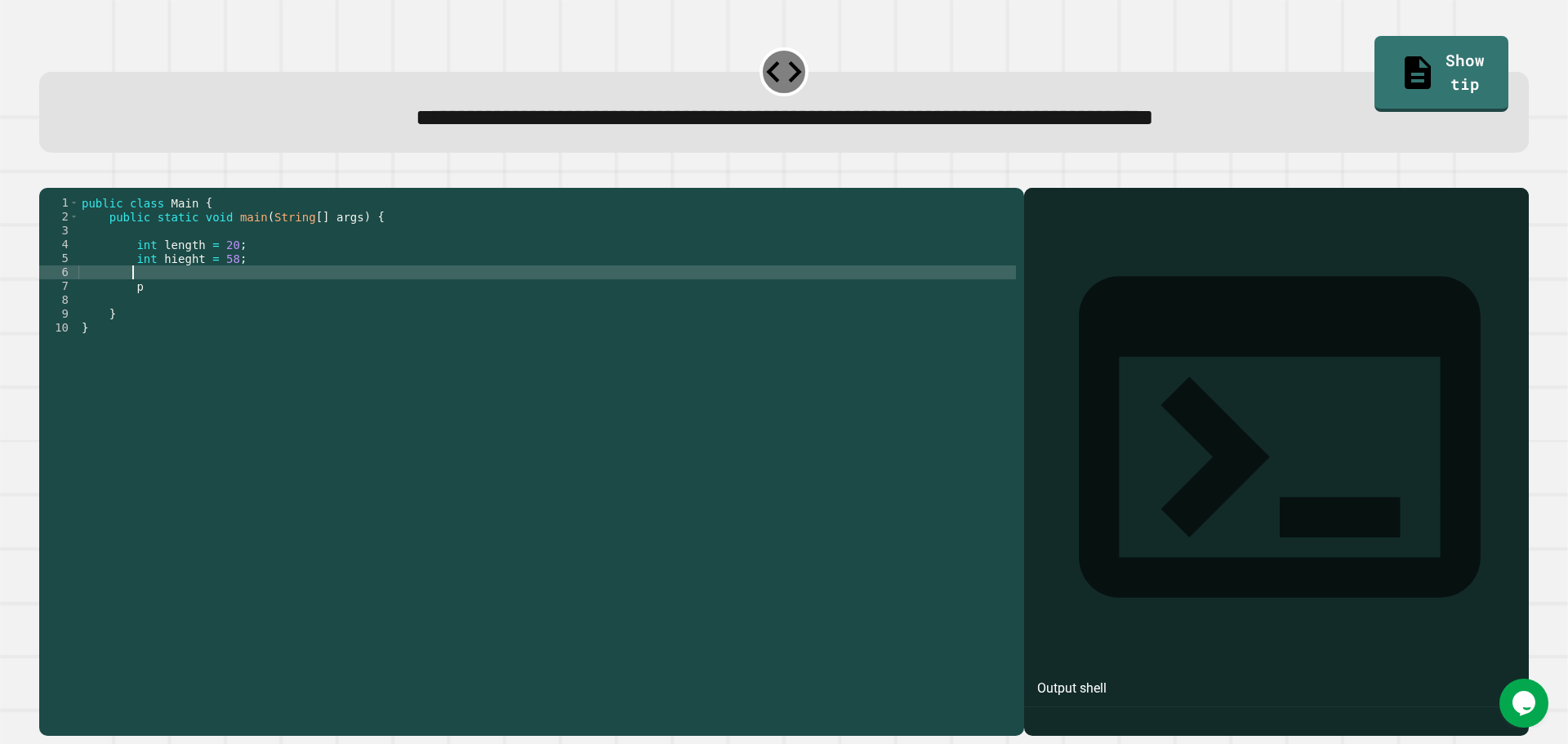
scroll to position [0, 3]
type textarea "*"
click at [254, 313] on div "public class Main { public static void main ( String [ ] args ) { int length = …" at bounding box center [547, 446] width 938 height 499
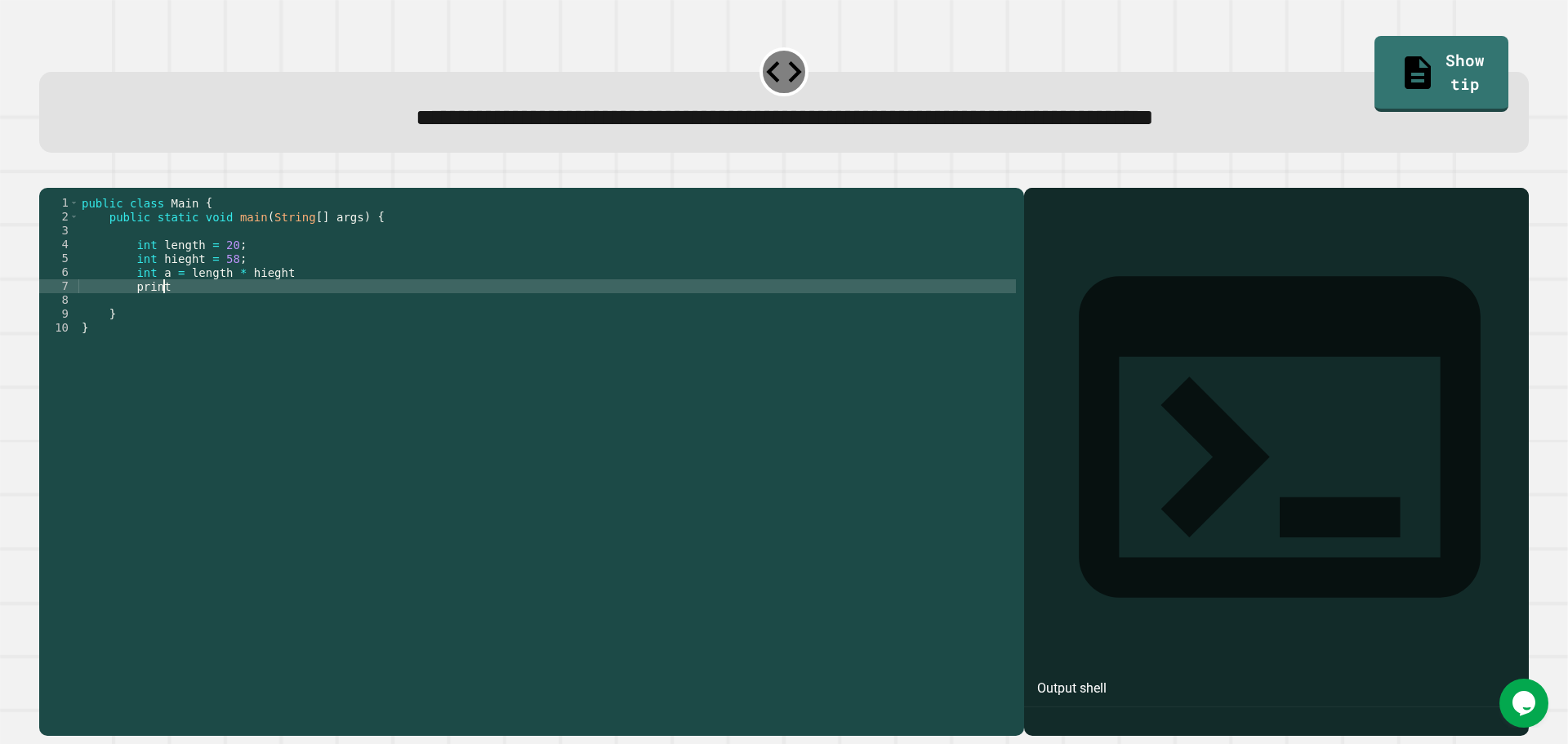
scroll to position [0, 5]
type textarea "*"
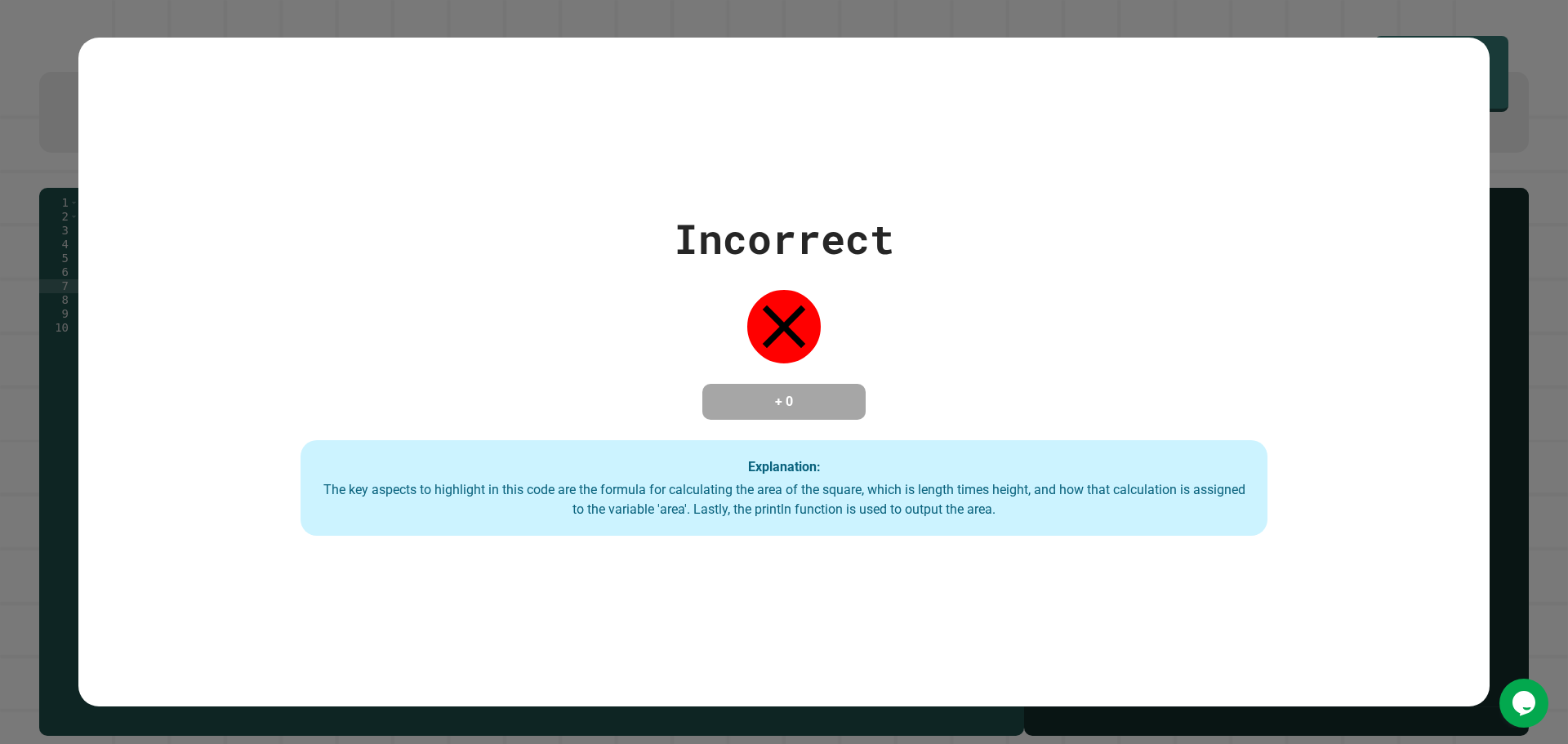
type textarea "*******"
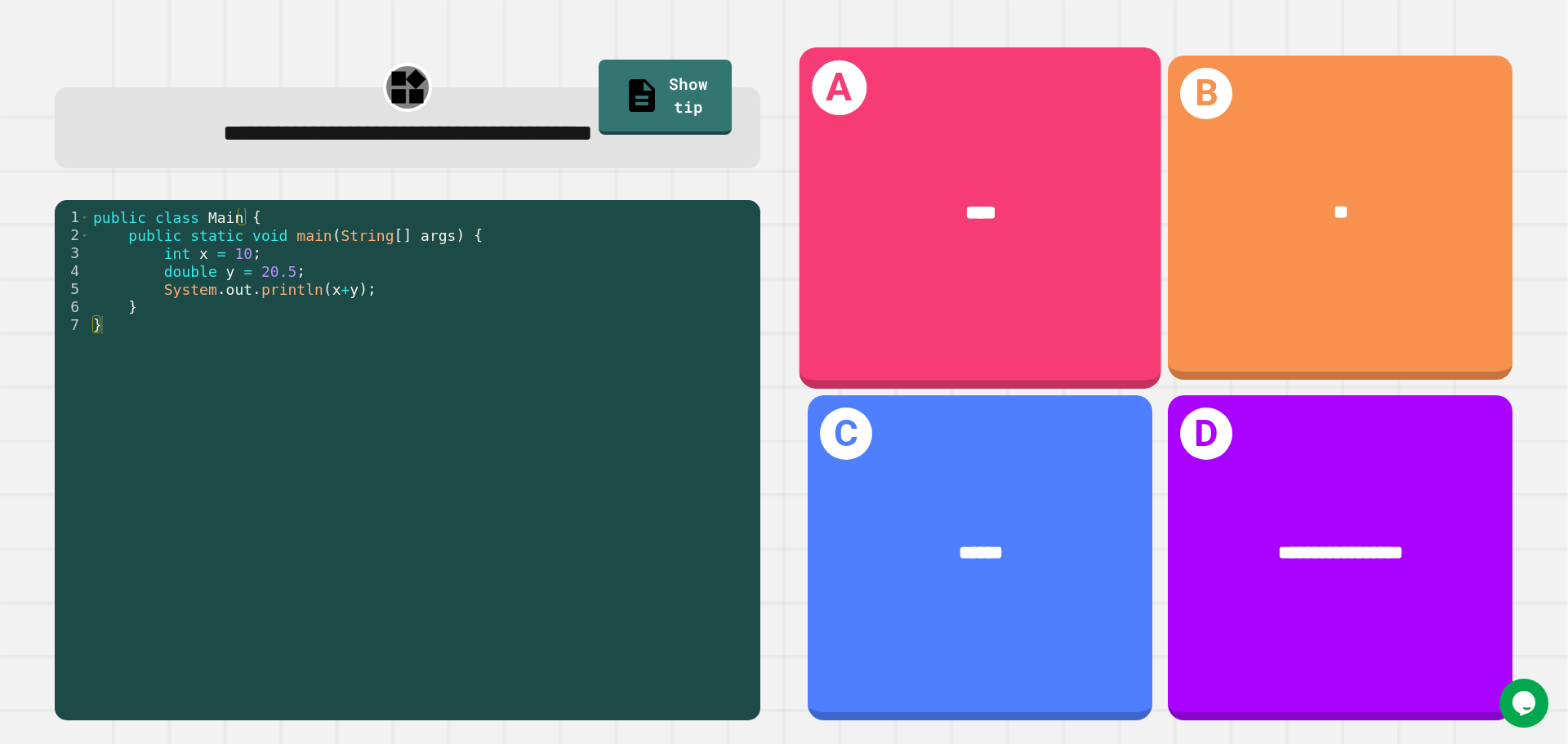
click at [971, 212] on span "****" at bounding box center [981, 211] width 31 height 20
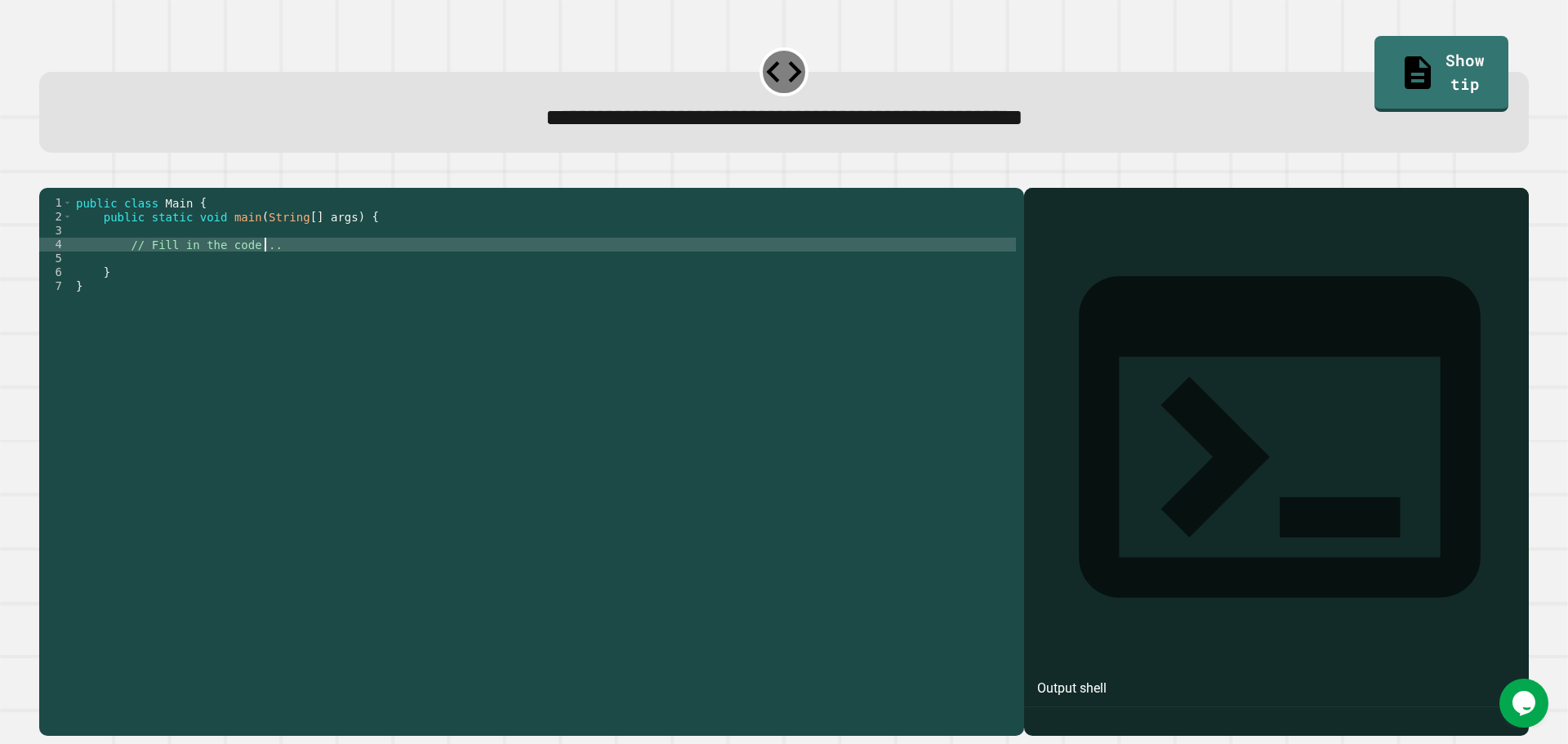
click at [276, 273] on div "public class Main { public static void main ( String [ ] args ) { // Fill in th…" at bounding box center [544, 446] width 944 height 499
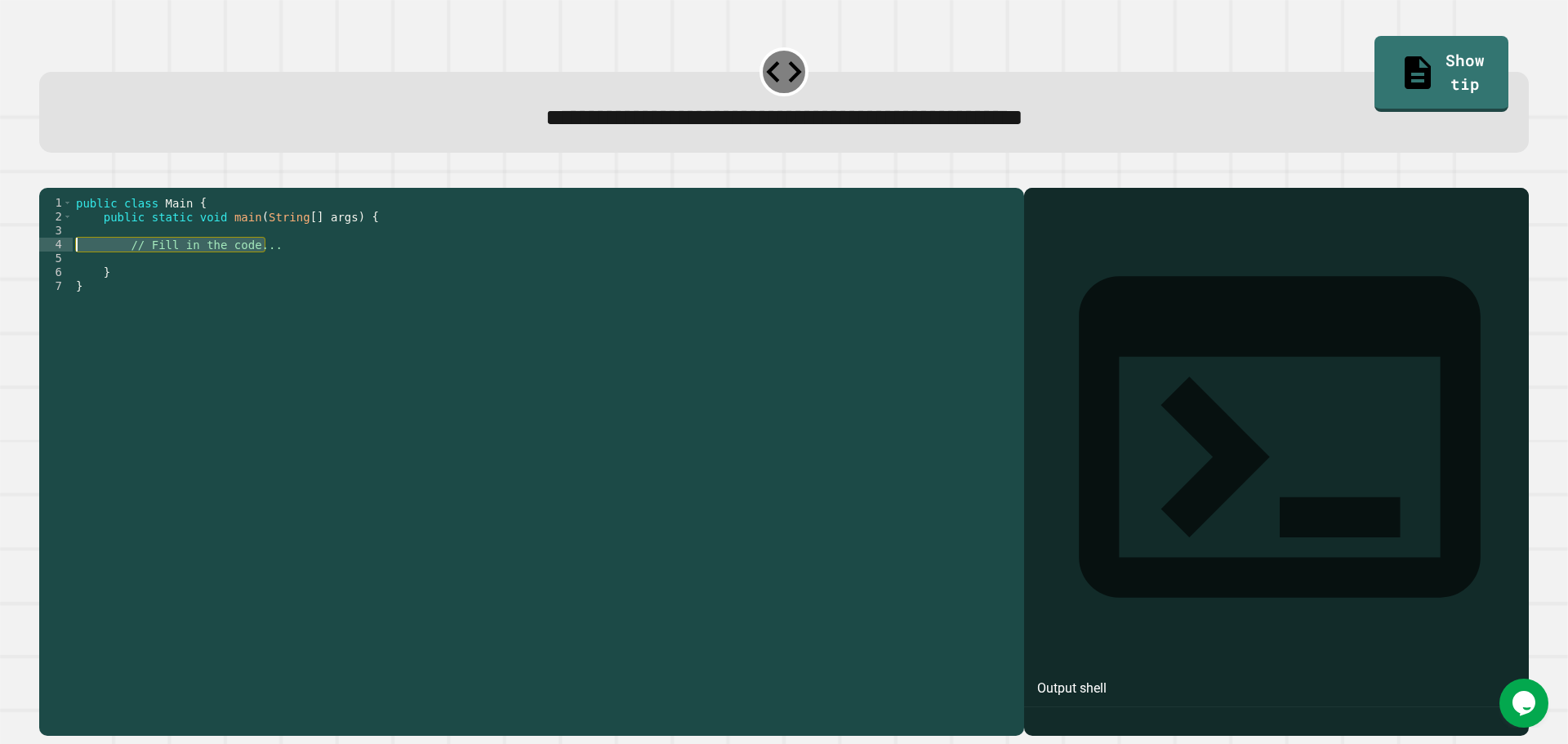
drag, startPoint x: 276, startPoint y: 273, endPoint x: 130, endPoint y: 270, distance: 146.0
click at [130, 270] on div "public class Main { public static void main ( String [ ] args ) { // Fill in th…" at bounding box center [544, 446] width 944 height 499
click at [130, 270] on div "public class Main { public static void main ( String [ ] args ) { // Fill in th…" at bounding box center [544, 432] width 944 height 472
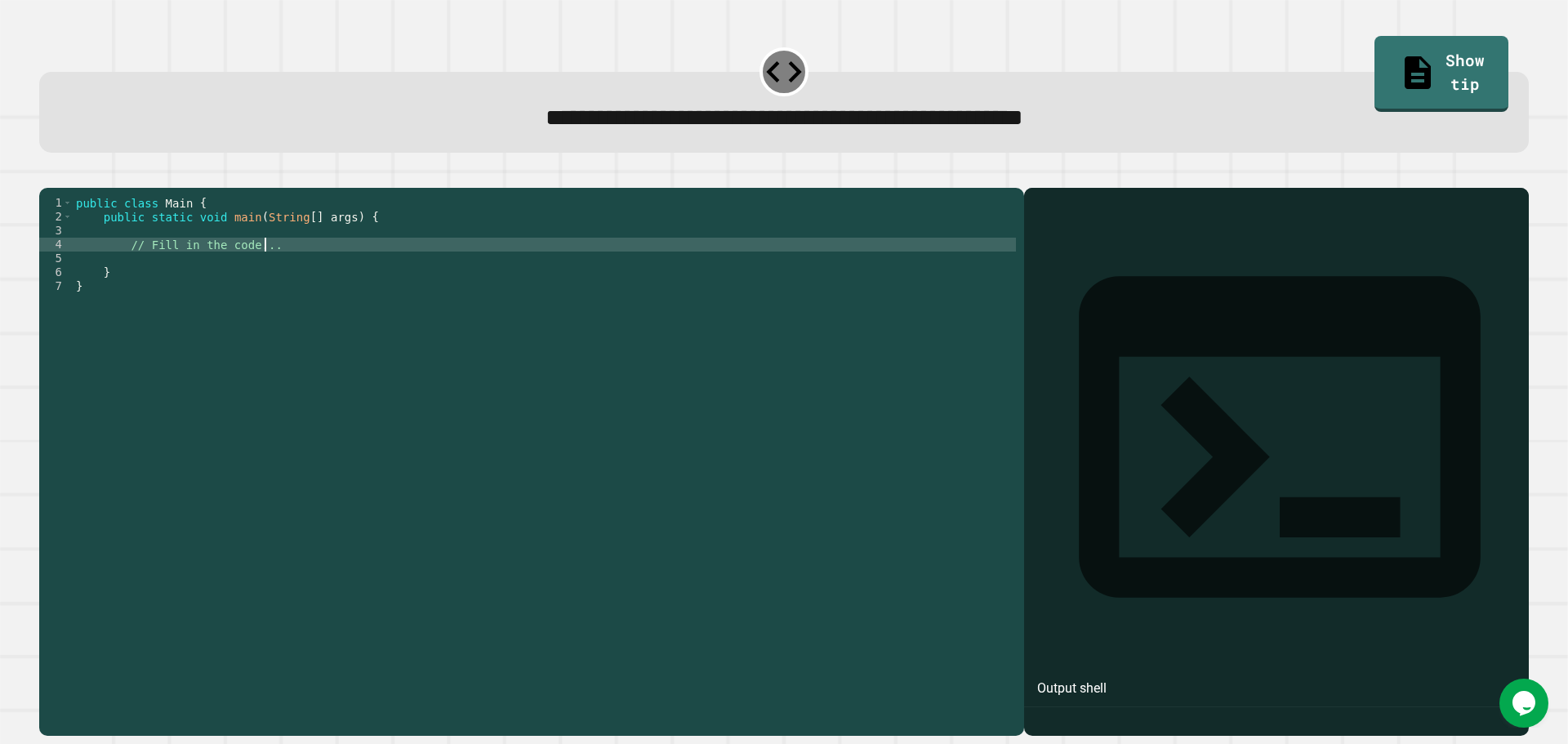
click at [314, 270] on div "public class Main { public static void main ( String [ ] args ) { // Fill in th…" at bounding box center [544, 446] width 944 height 499
type textarea "*"
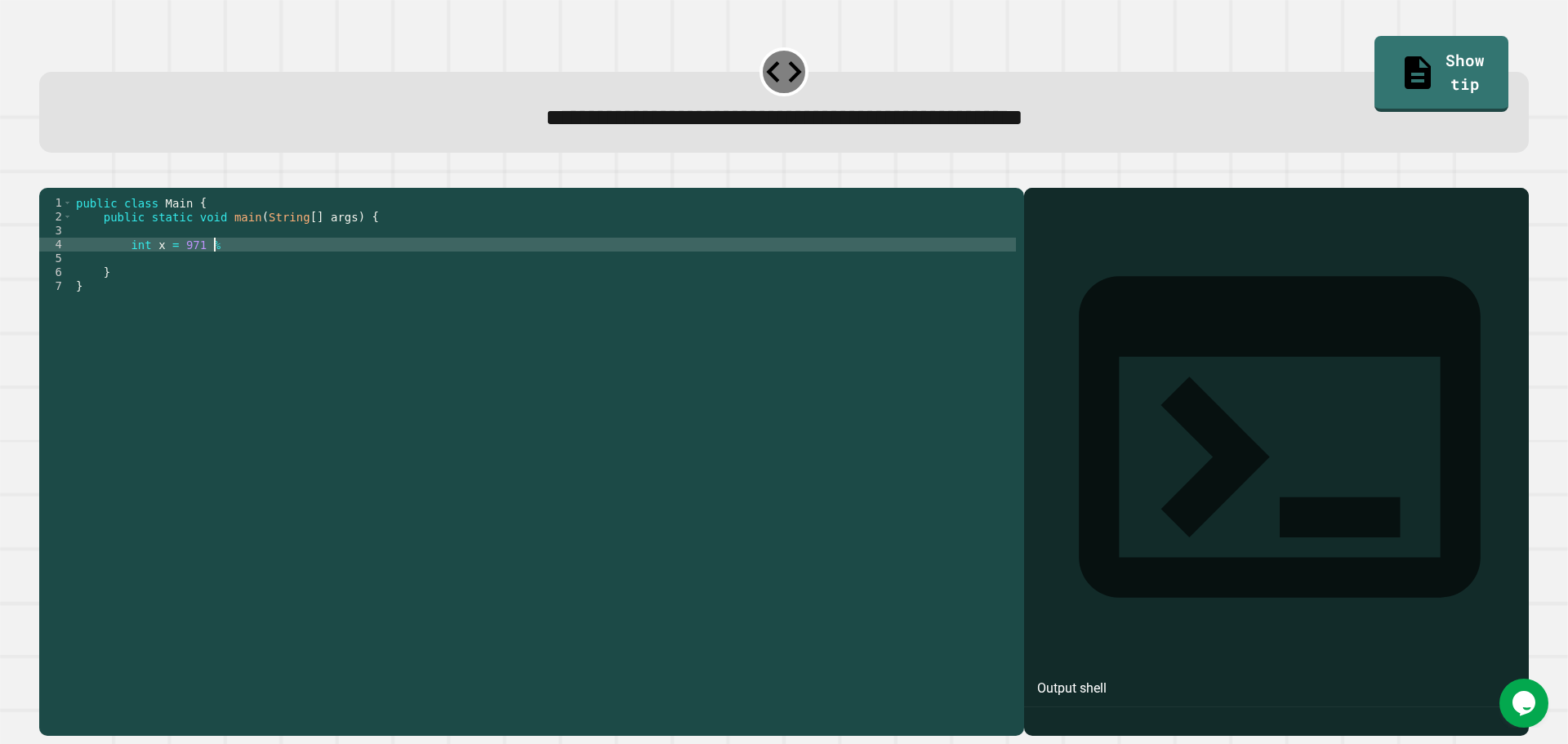
type textarea "**********"
click at [697, 333] on div "public class Main { public static void main ( String [ ] args ) { int x = 971 %…" at bounding box center [544, 446] width 944 height 499
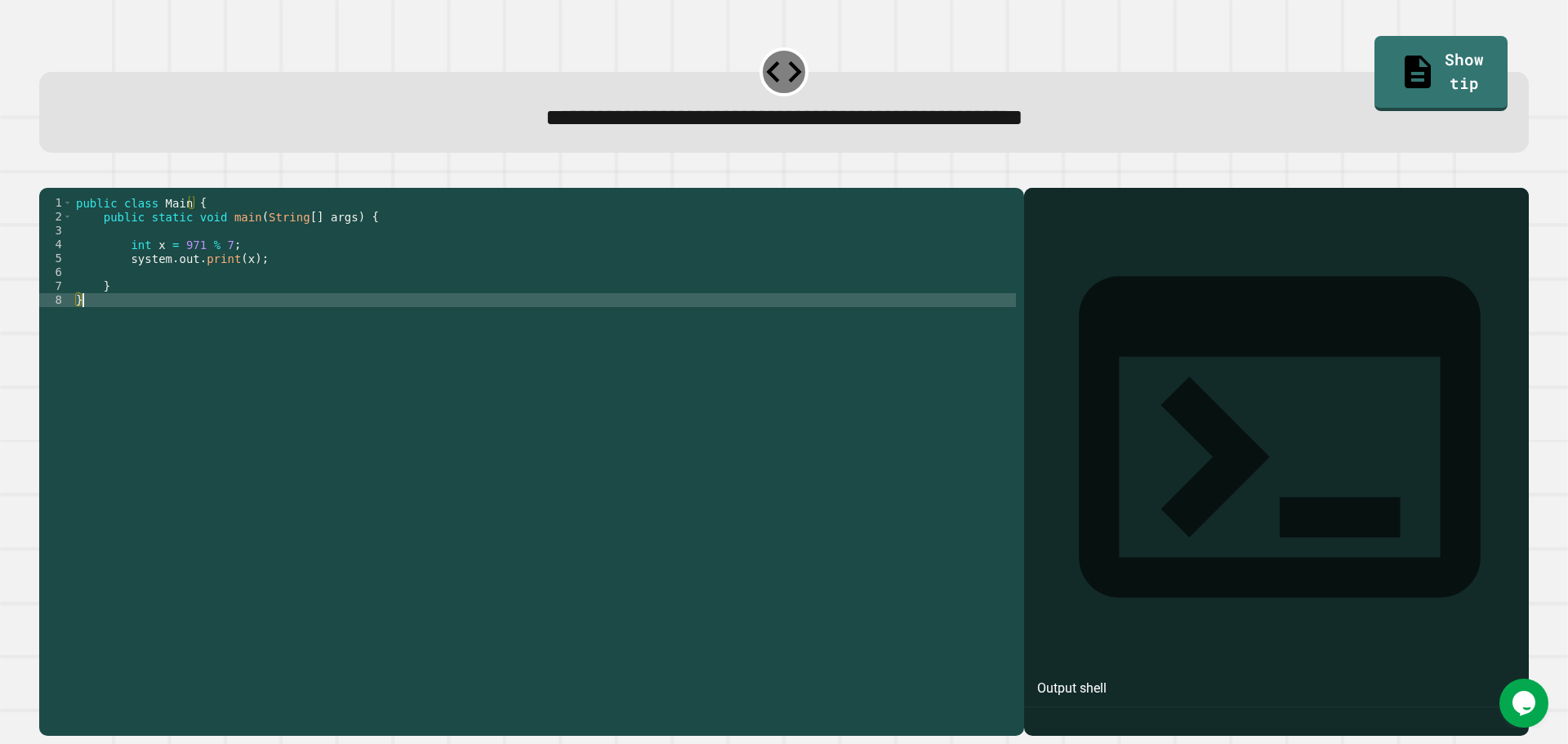
scroll to position [0, 0]
click at [48, 174] on icon "button" at bounding box center [48, 174] width 0 height 0
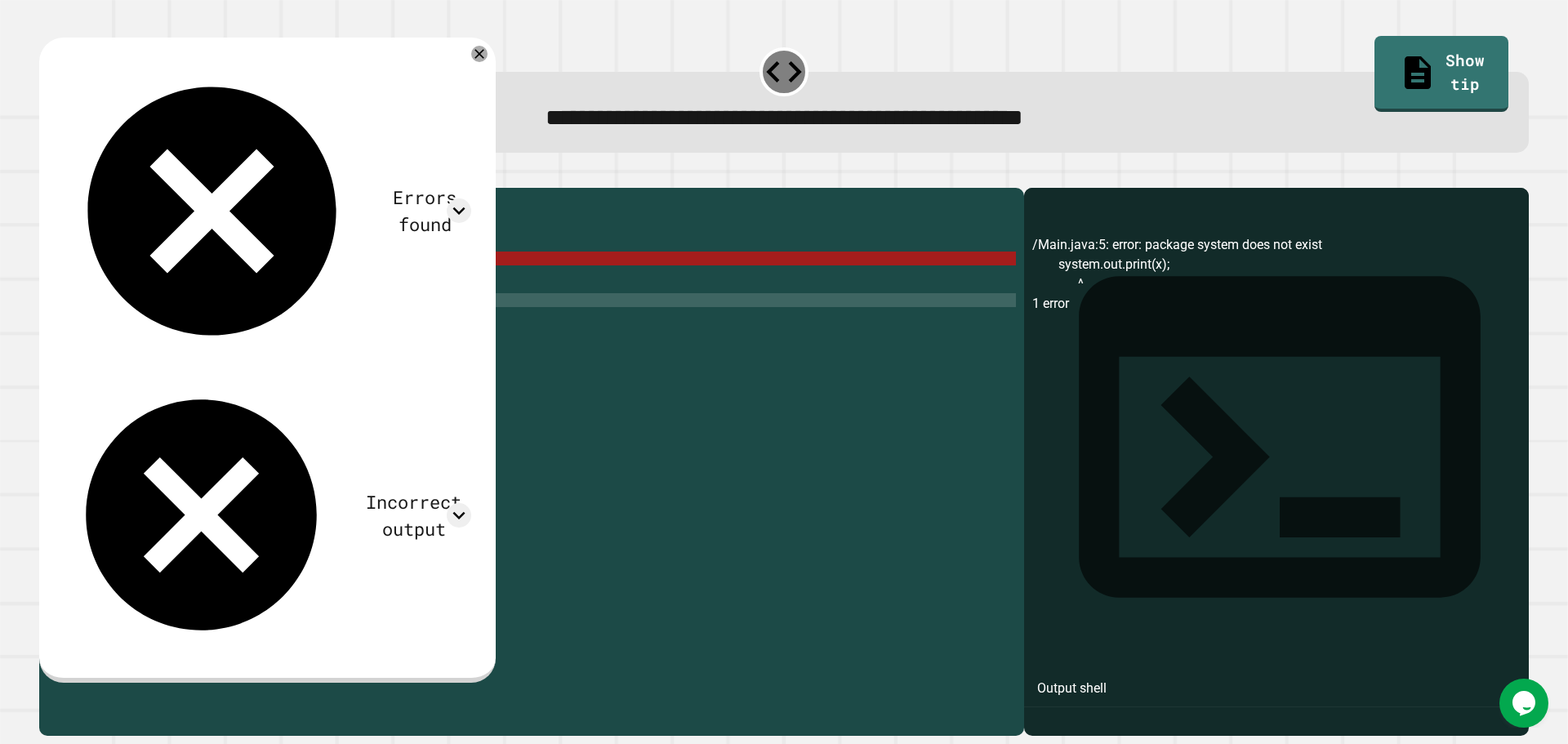
click at [129, 279] on div "public class Main { public static void main ( String [ ] args ) { int x = 971 %…" at bounding box center [544, 446] width 944 height 499
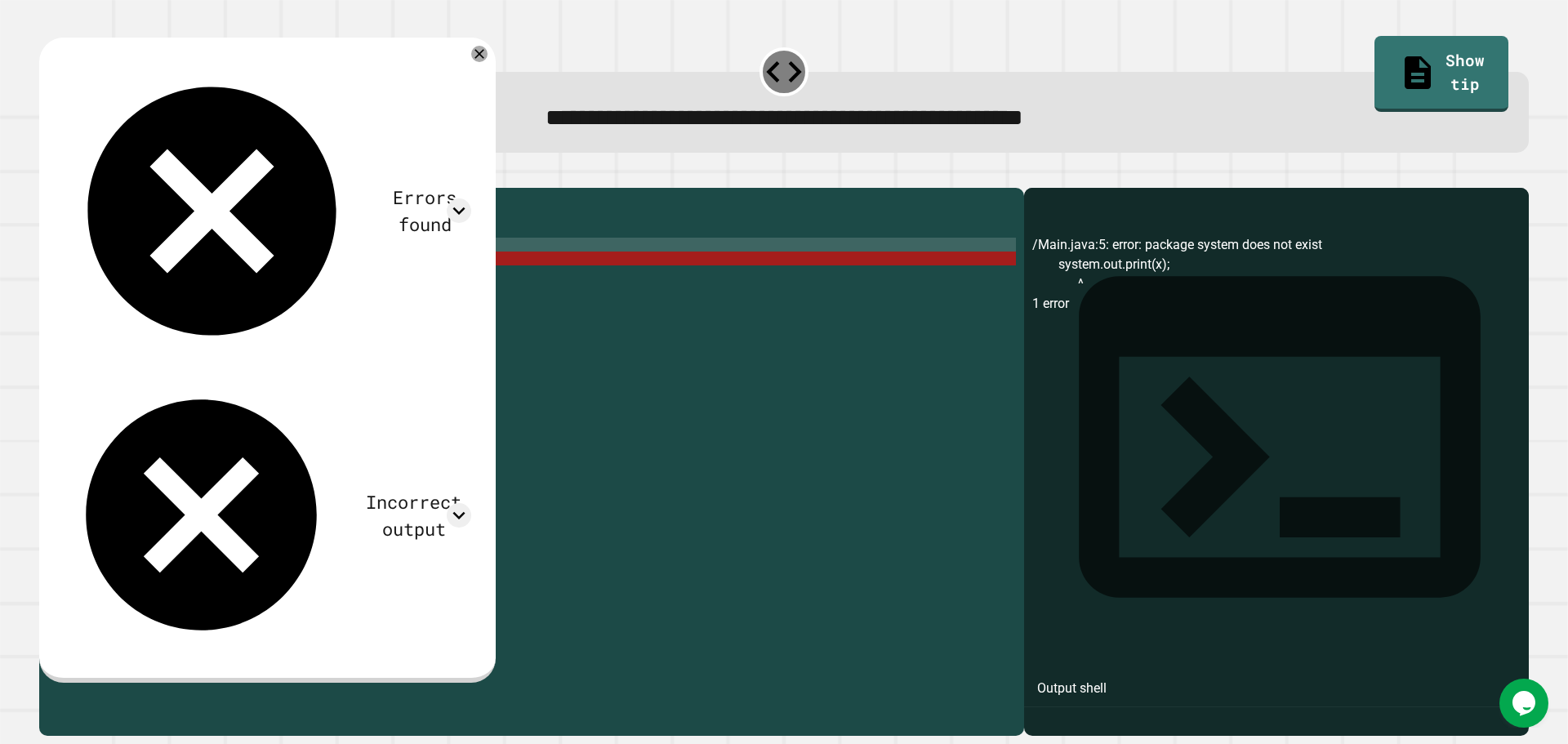
click at [141, 268] on div "public class Main { public static void main ( String [ ] args ) { int x = 971 %…" at bounding box center [544, 446] width 944 height 499
click at [128, 286] on div "public class Main { public static void main ( String [ ] args ) { int x = 971 %…" at bounding box center [544, 446] width 944 height 499
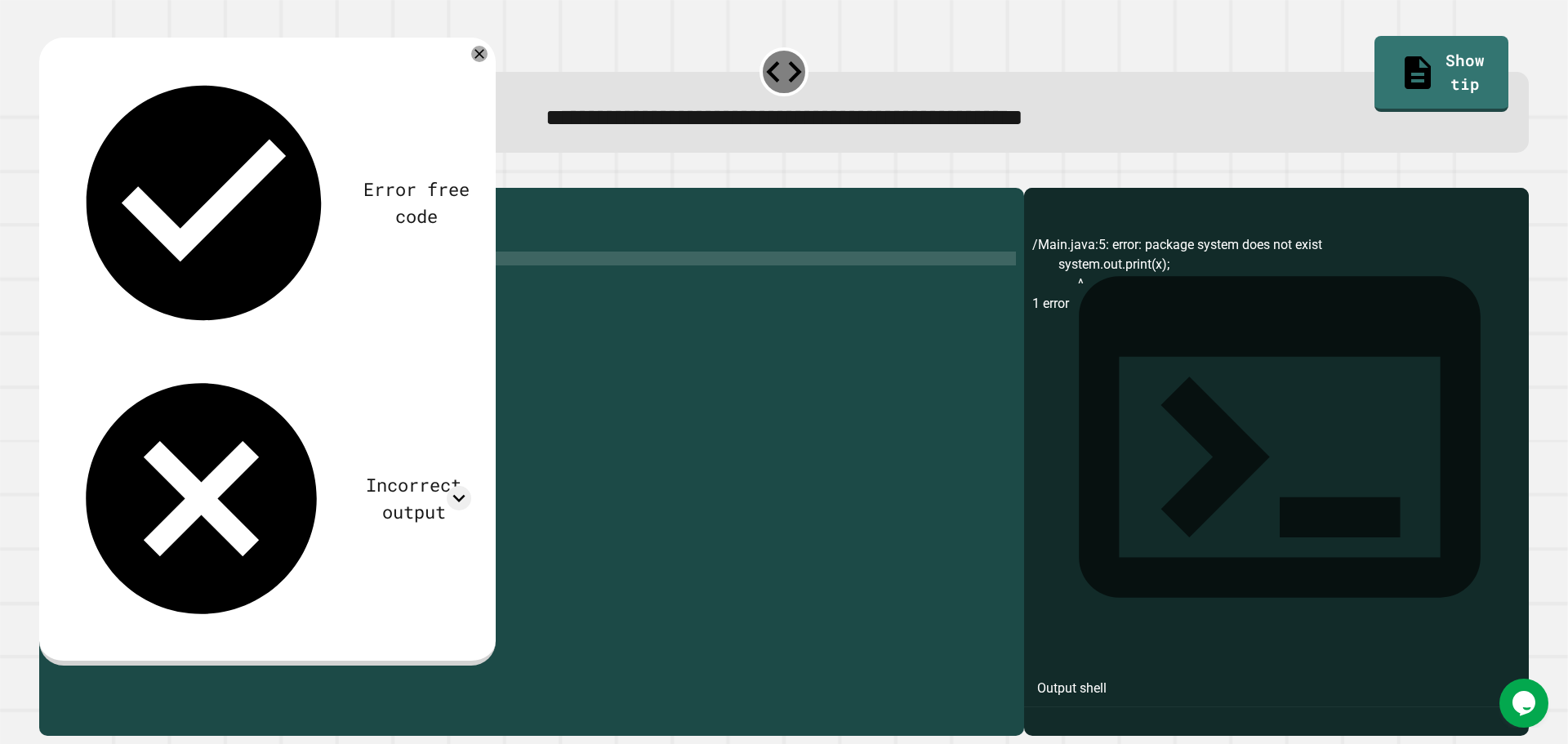
scroll to position [0, 3]
click at [311, 281] on div "public class Main { public static void main ( String [ ] args ) { int x = 971 %…" at bounding box center [544, 446] width 944 height 499
type textarea "**********"
click at [60, 191] on icon "button" at bounding box center [58, 185] width 9 height 11
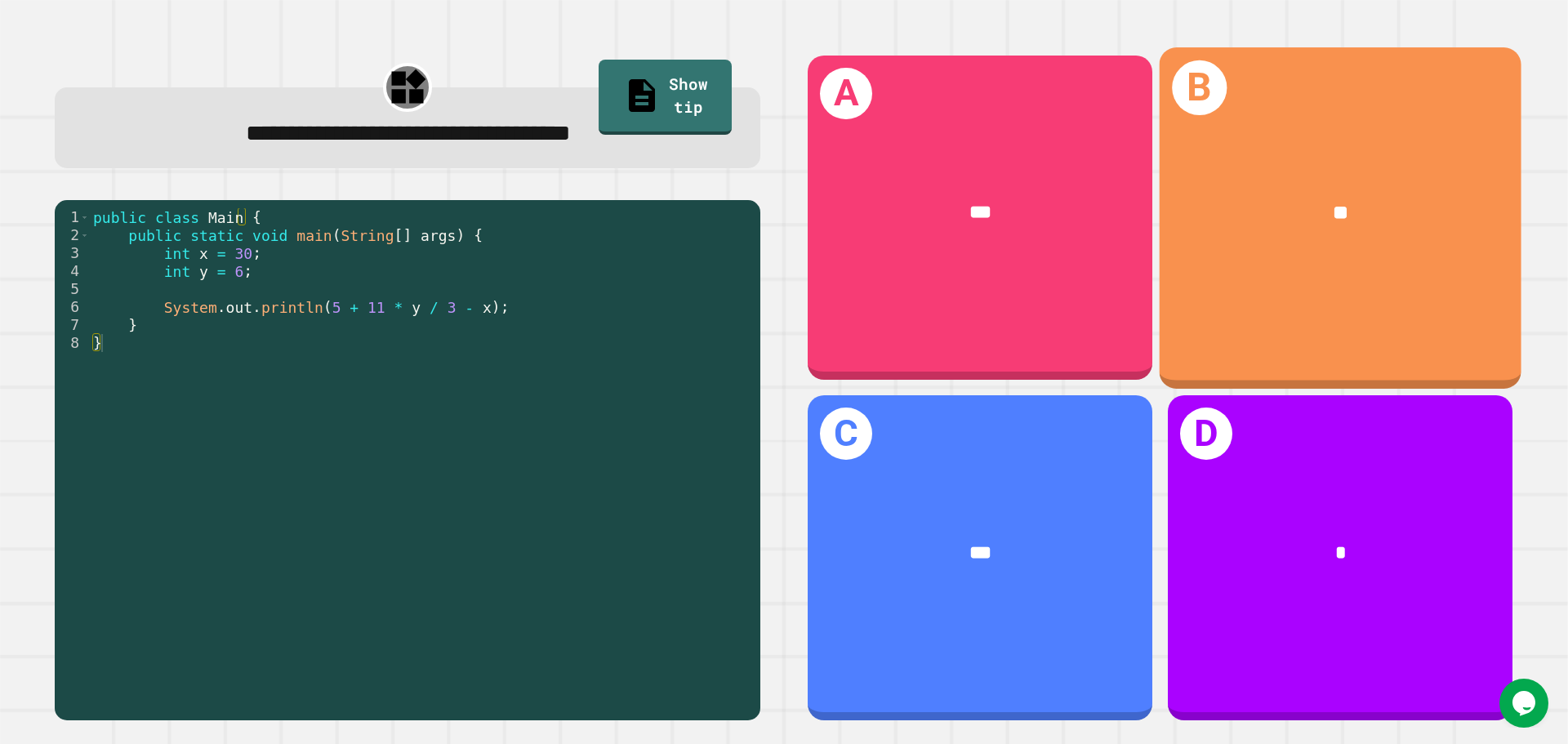
click at [1287, 238] on div "**" at bounding box center [1341, 212] width 362 height 110
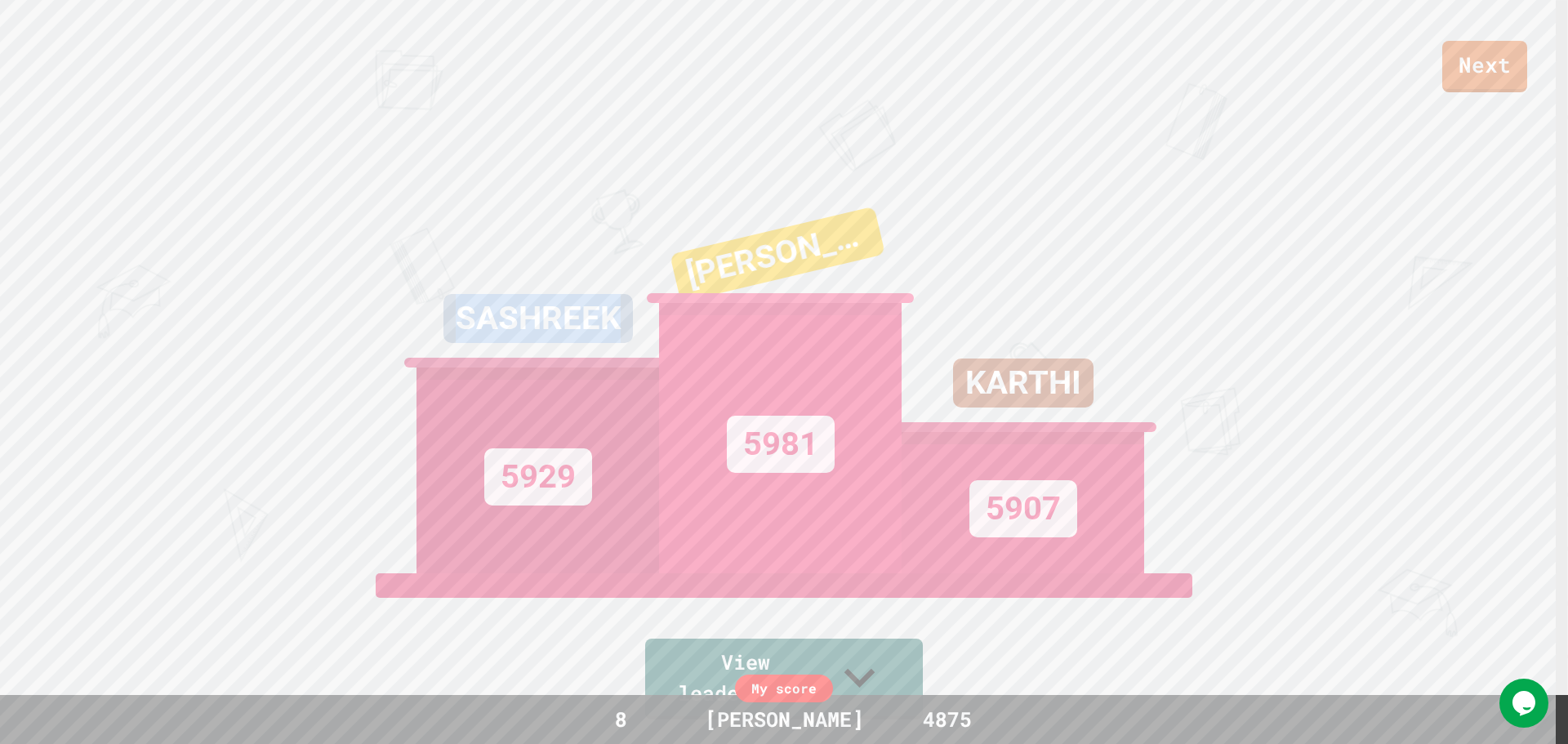
drag, startPoint x: 611, startPoint y: 333, endPoint x: 316, endPoint y: 312, distance: 295.7
click at [316, 312] on div "Next SASHREEK 5929 [PERSON_NAME] 5981 KARTHI 5907 View leaderboard" at bounding box center [784, 372] width 1568 height 744
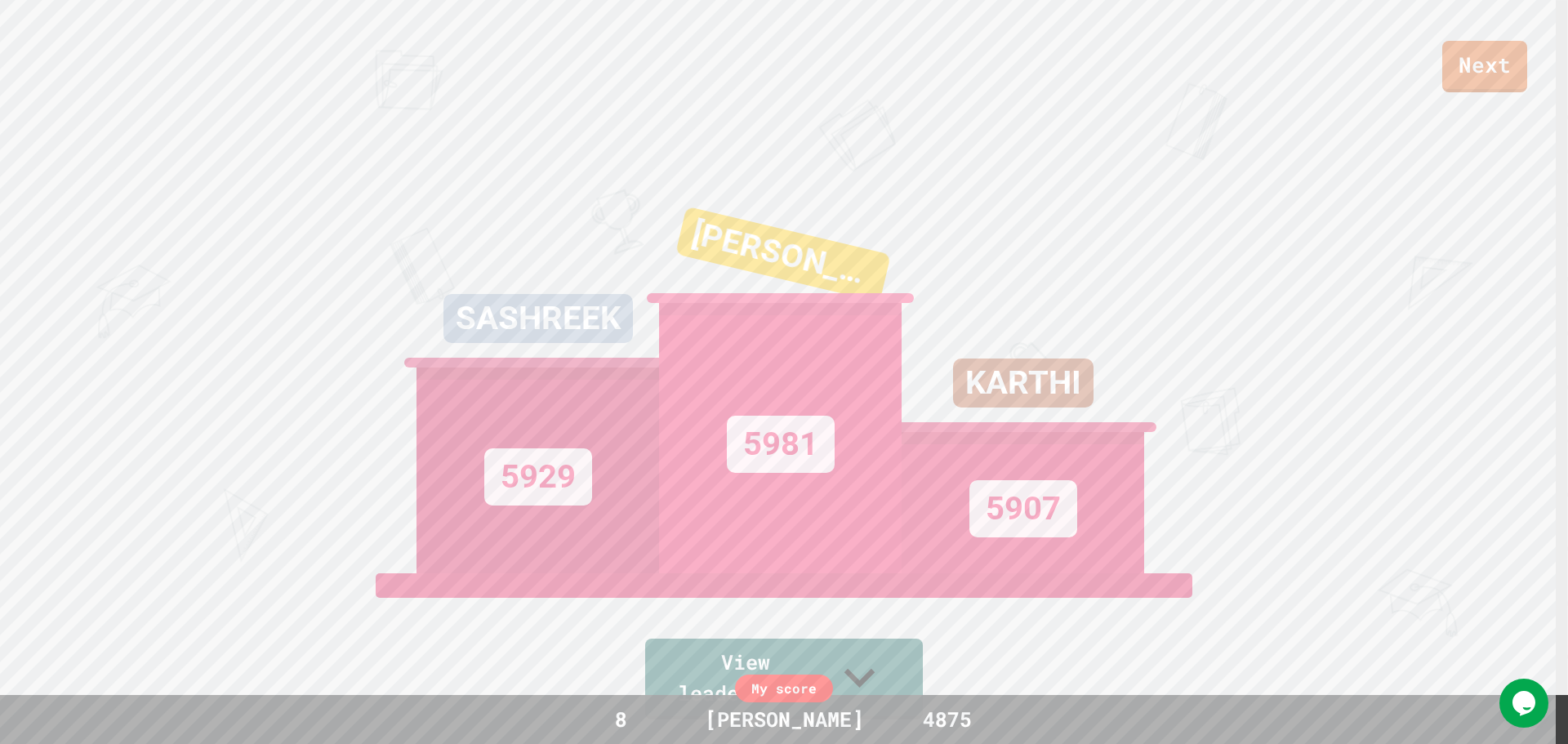
click at [1320, 278] on div "Next SASHREEK 5929 [PERSON_NAME] 5981 KARTHI 5907 View leaderboard" at bounding box center [784, 372] width 1568 height 744
click at [1494, 51] on link "Next" at bounding box center [1484, 65] width 84 height 54
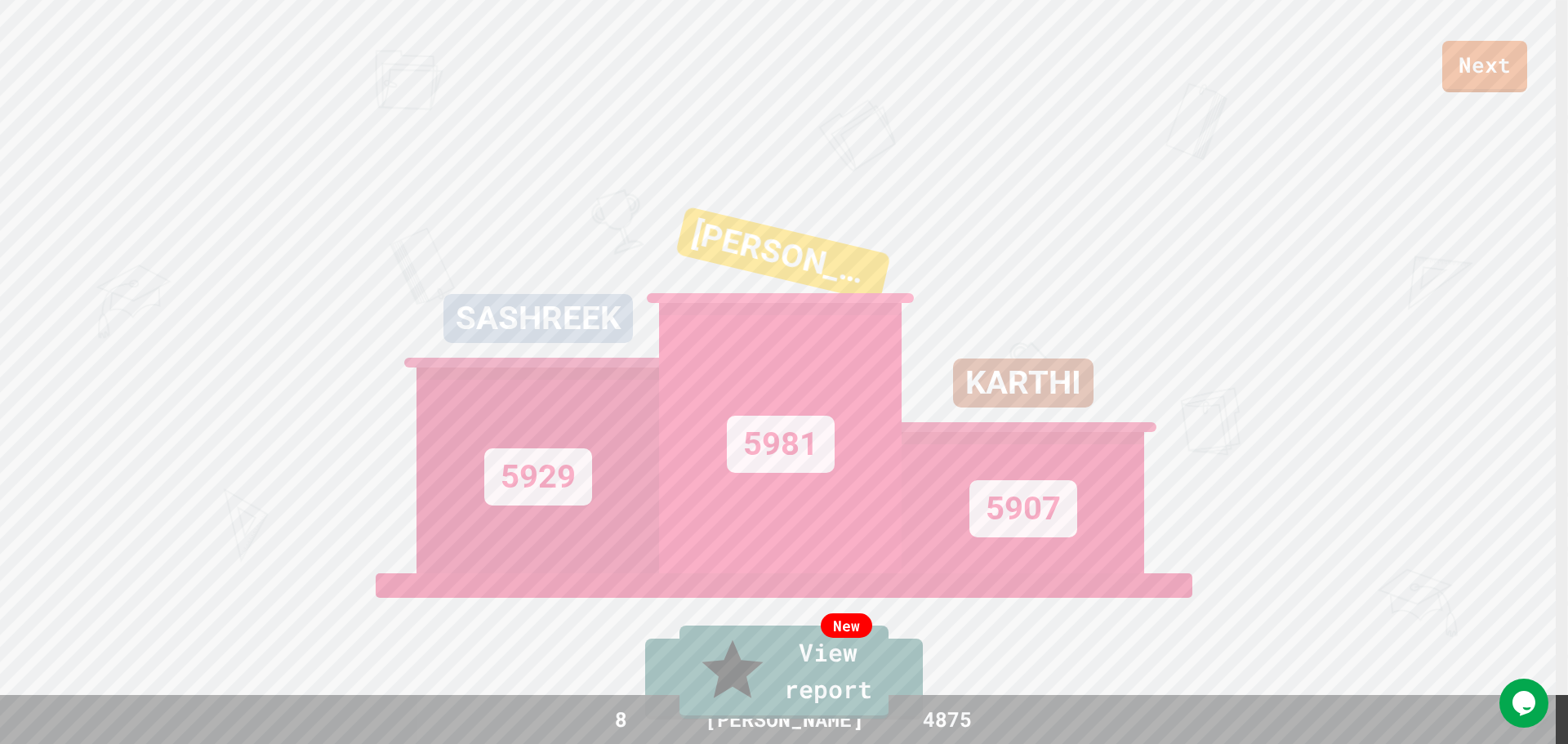
drag, startPoint x: 1012, startPoint y: 442, endPoint x: 939, endPoint y: 469, distance: 77.8
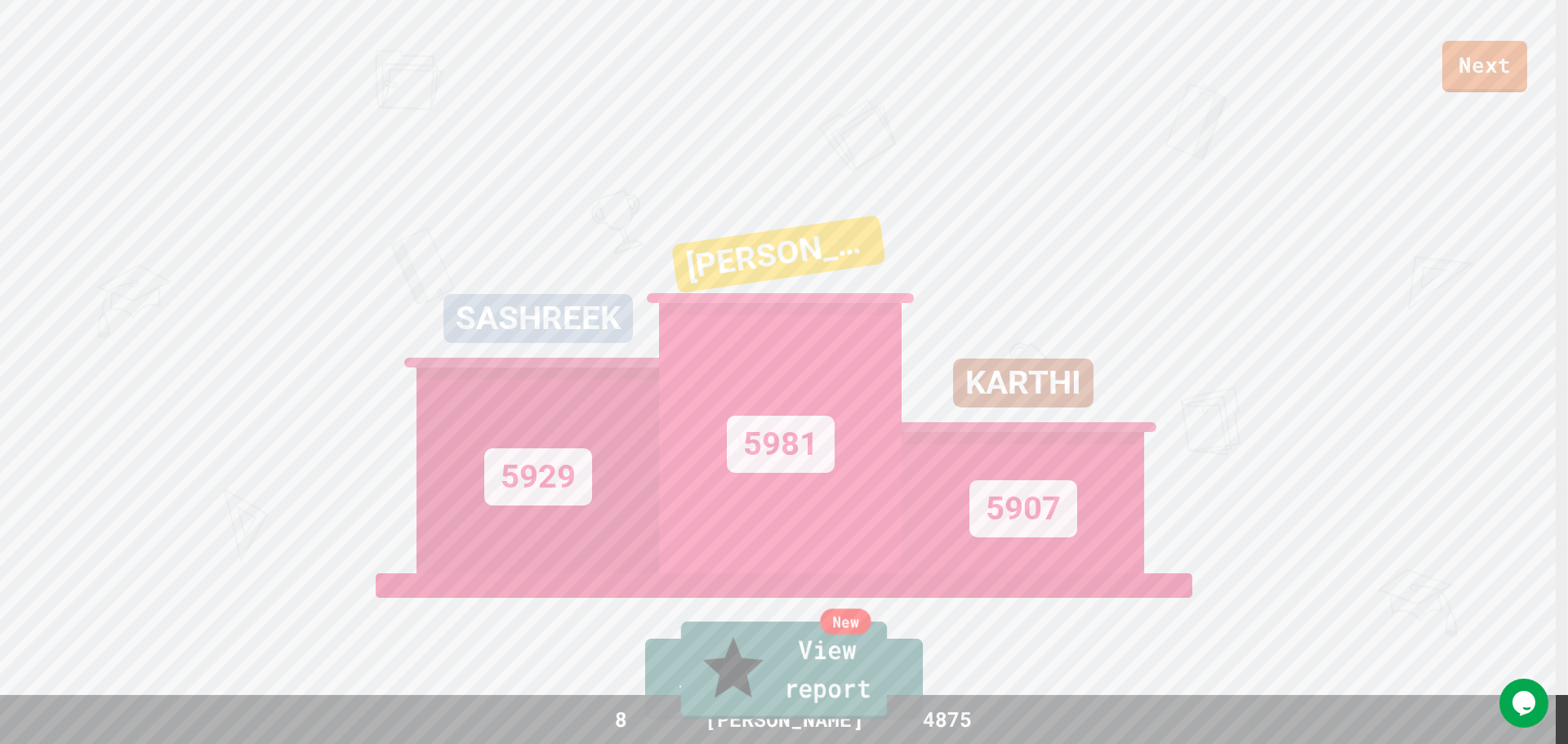
click at [869, 634] on div "New" at bounding box center [845, 620] width 51 height 26
